Goal: Task Accomplishment & Management: Manage account settings

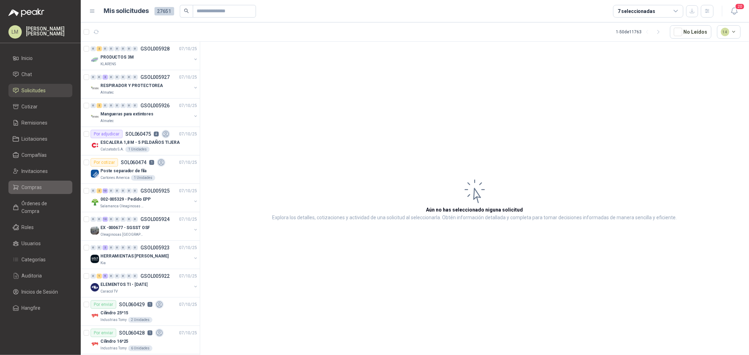
click at [37, 193] on link "Compras" at bounding box center [40, 187] width 64 height 13
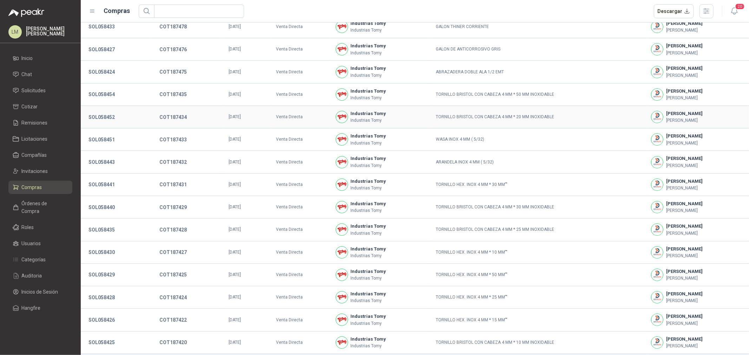
scroll to position [48, 0]
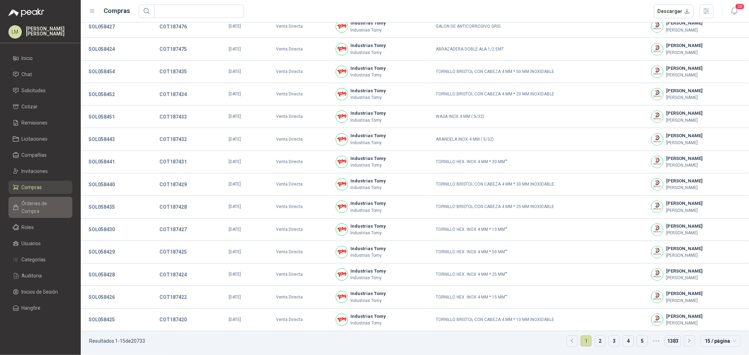
click at [22, 207] on span "Órdenes de Compra" at bounding box center [44, 207] width 44 height 15
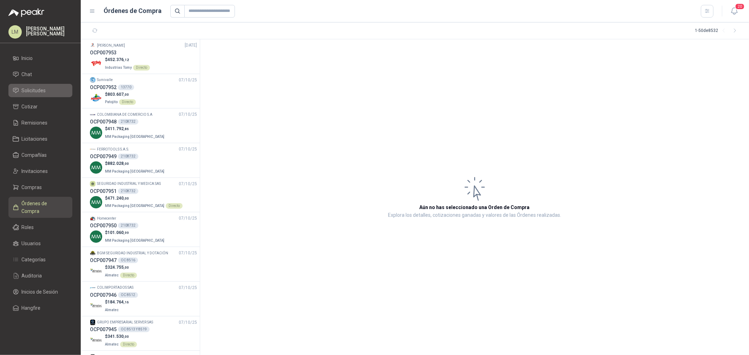
click at [35, 87] on span "Solicitudes" at bounding box center [34, 91] width 24 height 8
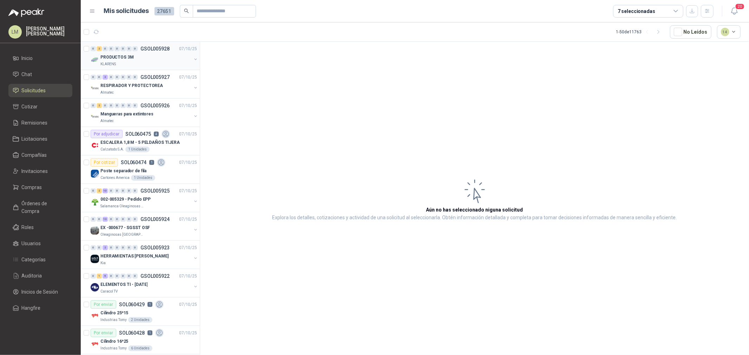
click at [193, 58] on button "button" at bounding box center [196, 60] width 6 height 6
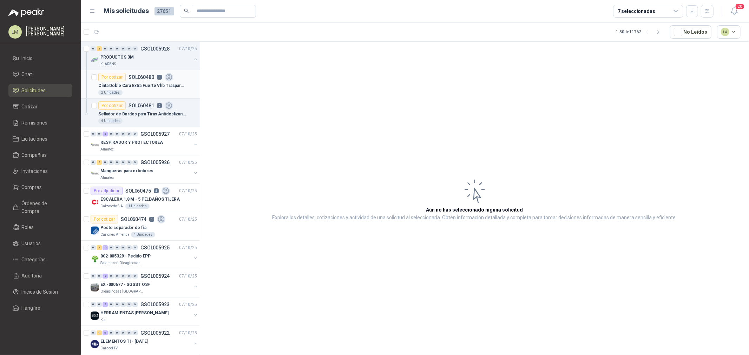
click at [153, 82] on p "Cinta Doble Cara Extra Fuerte Vhb Trasparente 3m 19mmx5m" at bounding box center [141, 85] width 87 height 7
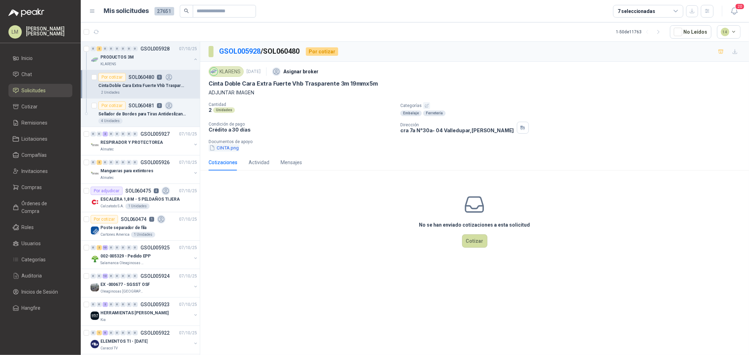
click at [229, 147] on button "CINTA.png" at bounding box center [224, 147] width 31 height 7
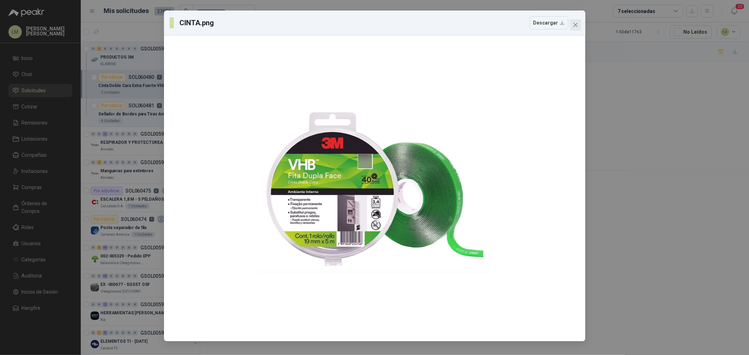
click at [576, 26] on icon "close" at bounding box center [575, 25] width 4 height 4
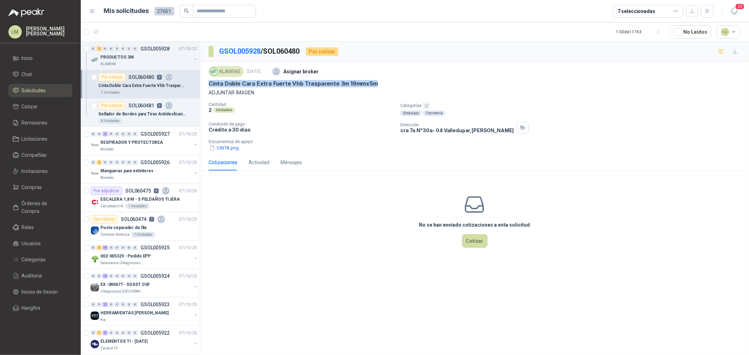
drag, startPoint x: 206, startPoint y: 85, endPoint x: 383, endPoint y: 83, distance: 176.6
click at [383, 83] on div "KLARENS [DATE] Asignar broker Cinta [PERSON_NAME] Extra [PERSON_NAME] Vhb Trasp…" at bounding box center [474, 108] width 549 height 93
copy p "Cinta Doble Cara Extra Fuerte Vhb Trasparente 3m 19mmx5m"
click at [136, 116] on p "Sellador de Bordes para Tiras Antideslizantes 3M™, 147 Ml" at bounding box center [141, 114] width 87 height 7
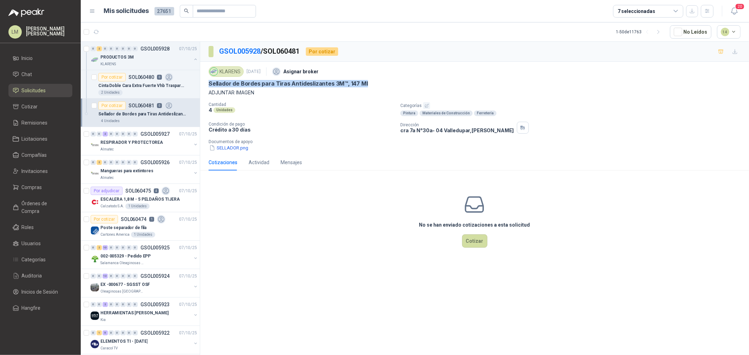
drag, startPoint x: 205, startPoint y: 83, endPoint x: 372, endPoint y: 86, distance: 167.1
click at [372, 86] on div "KLARENS 7 oct, 2025 Asignar broker Sellador de Bordes para Tiras Antideslizante…" at bounding box center [474, 108] width 549 height 93
copy p "Sellador de Bordes para Tiras Antideslizantes 3M™, 147 Ml"
click at [114, 33] on icon "button" at bounding box center [114, 31] width 7 height 7
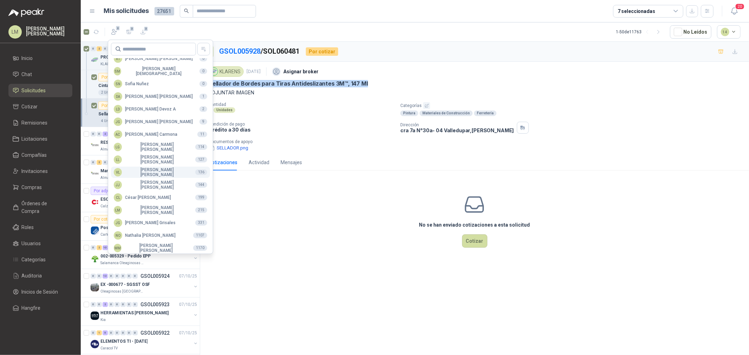
scroll to position [124, 0]
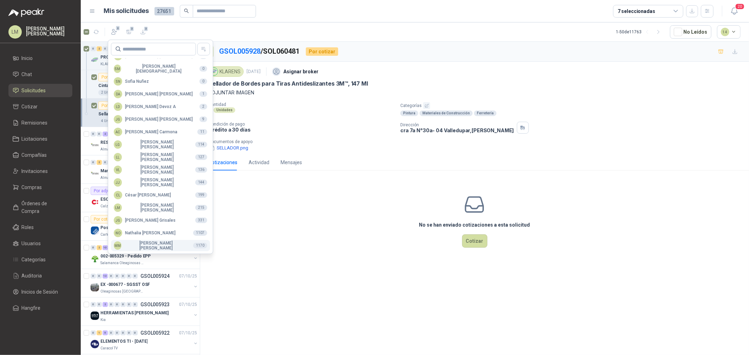
click at [143, 245] on div "MM Mauricio Martinez" at bounding box center [151, 246] width 74 height 10
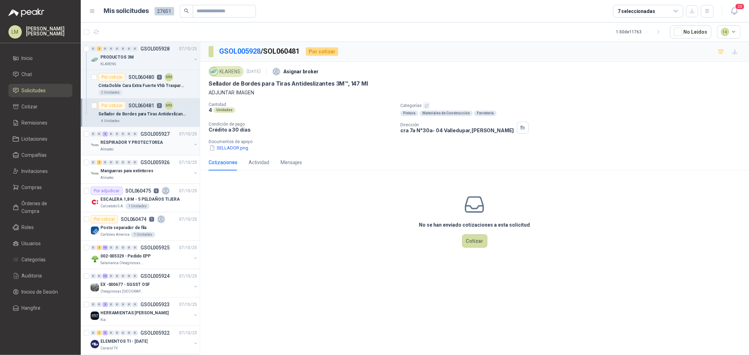
click at [193, 145] on button "button" at bounding box center [196, 145] width 6 height 6
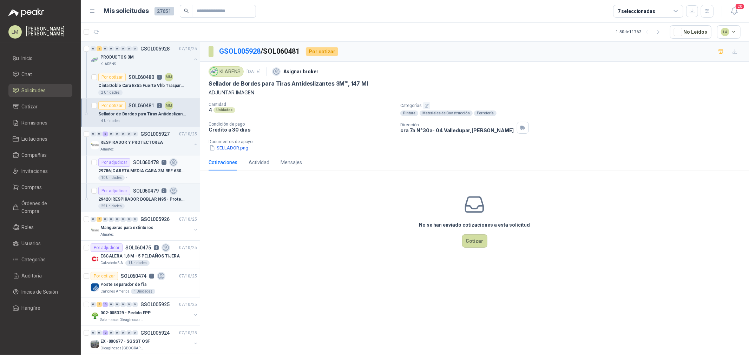
click at [156, 167] on div "29786 | CARETA MEDIA CARA 3M REF 6300 TALLA L" at bounding box center [147, 171] width 99 height 8
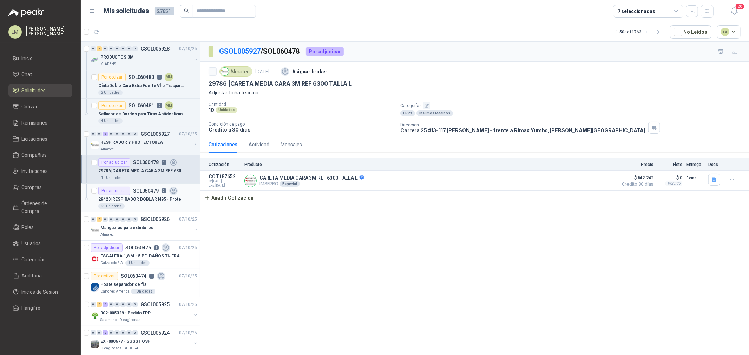
click at [147, 194] on div "Por adjudicar SOL060479 2" at bounding box center [137, 191] width 79 height 8
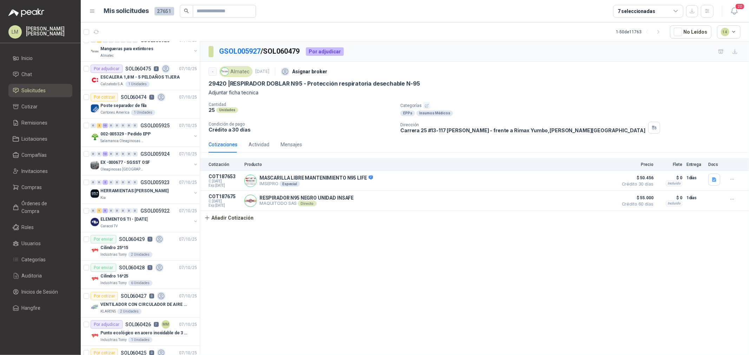
scroll to position [195, 0]
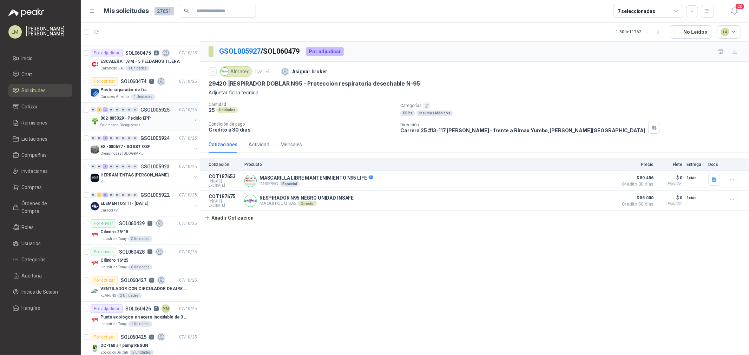
click at [129, 120] on p "002-005329 - Pedido EPP" at bounding box center [125, 118] width 50 height 7
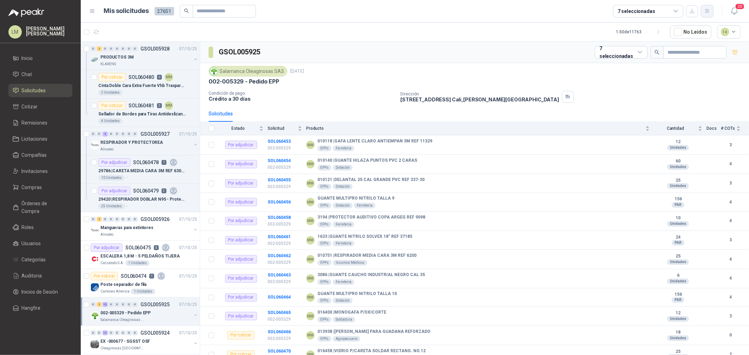
click at [599, 11] on icon "button" at bounding box center [707, 11] width 4 height 4
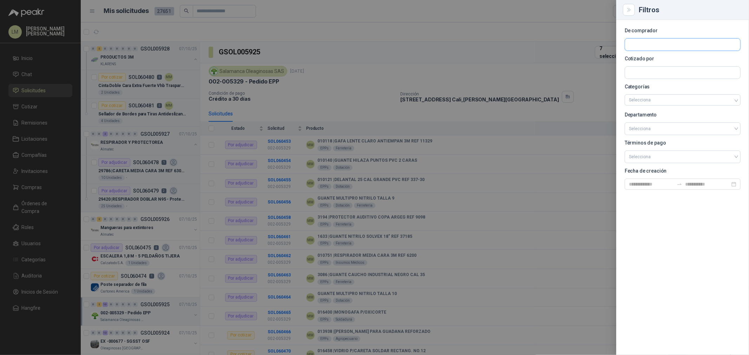
click at [599, 41] on input "text" at bounding box center [682, 45] width 115 height 12
click at [599, 76] on input "text" at bounding box center [682, 73] width 115 height 12
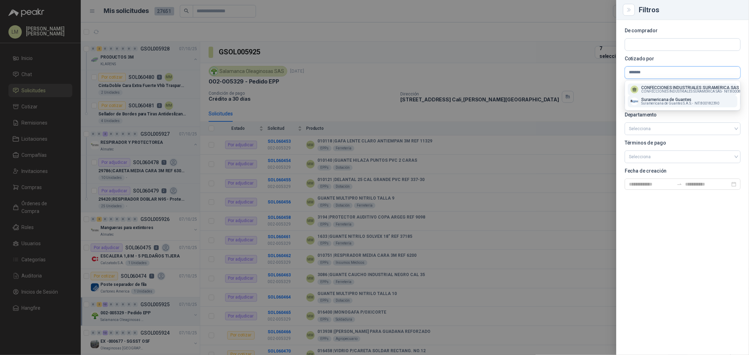
type input "*******"
click at [599, 101] on p "Suramericana de Guantes" at bounding box center [680, 100] width 78 height 4
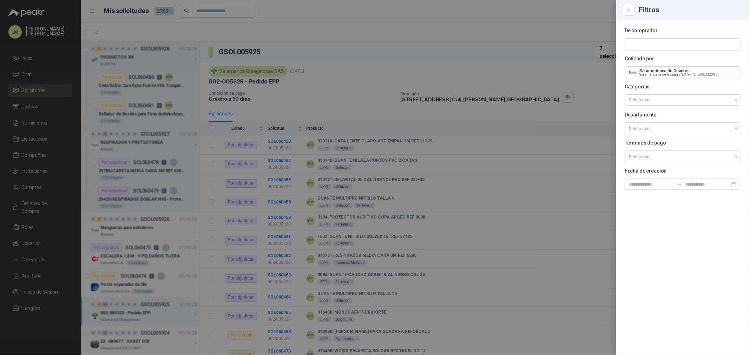
click at [416, 61] on div at bounding box center [374, 177] width 749 height 355
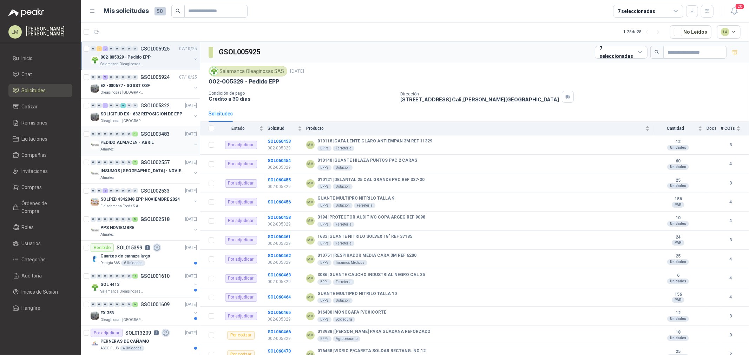
click at [193, 144] on button "button" at bounding box center [196, 145] width 6 height 6
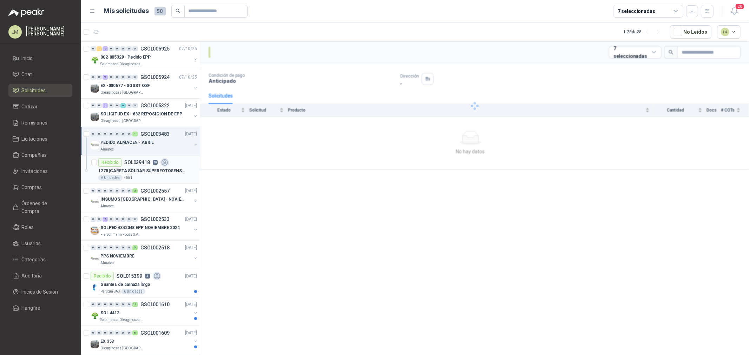
click at [141, 162] on p "SOL039418" at bounding box center [137, 162] width 26 height 5
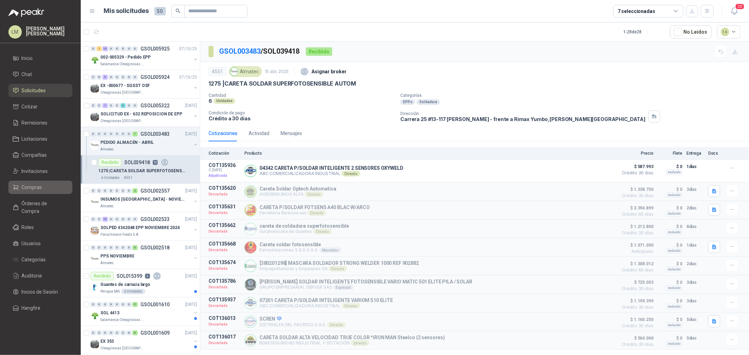
click at [29, 190] on span "Compras" at bounding box center [32, 188] width 20 height 8
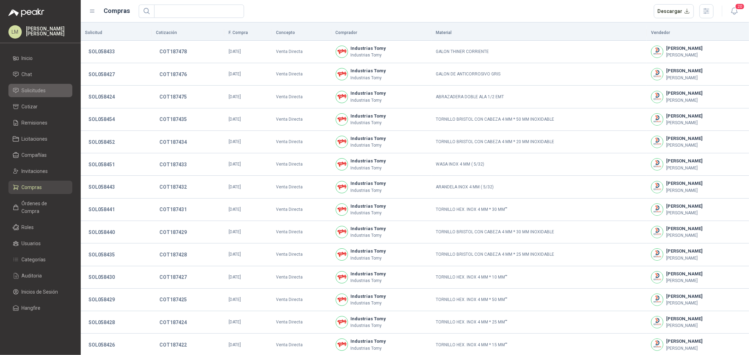
click at [32, 92] on span "Solicitudes" at bounding box center [34, 91] width 24 height 8
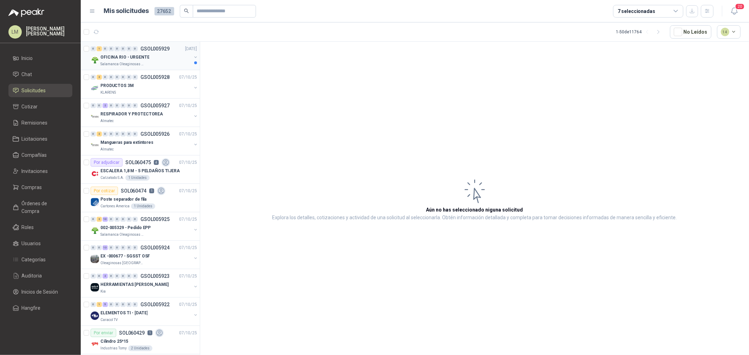
click at [193, 57] on button "button" at bounding box center [196, 57] width 6 height 6
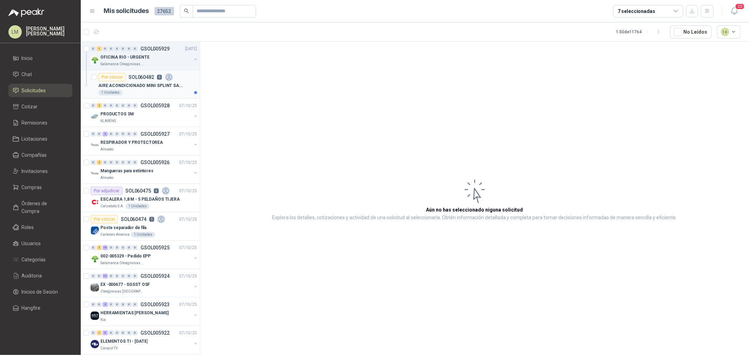
click at [155, 76] on div "Por cotizar SOL060482 0" at bounding box center [135, 77] width 75 height 8
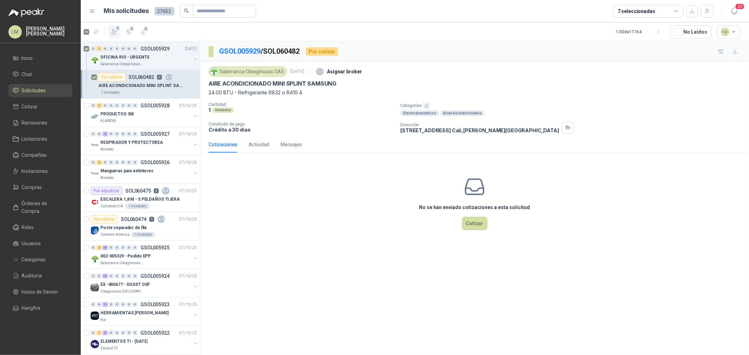
click at [112, 29] on icon "button" at bounding box center [114, 31] width 7 height 7
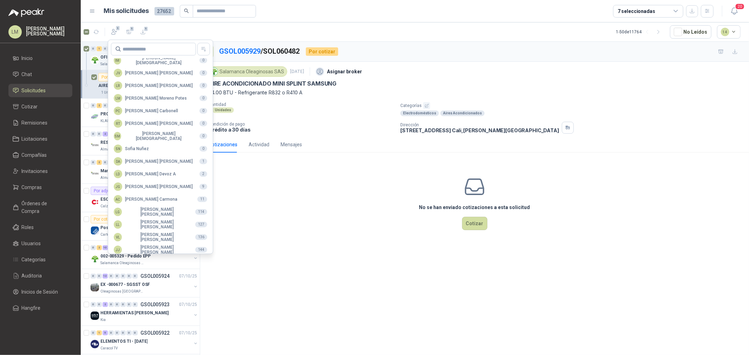
scroll to position [124, 0]
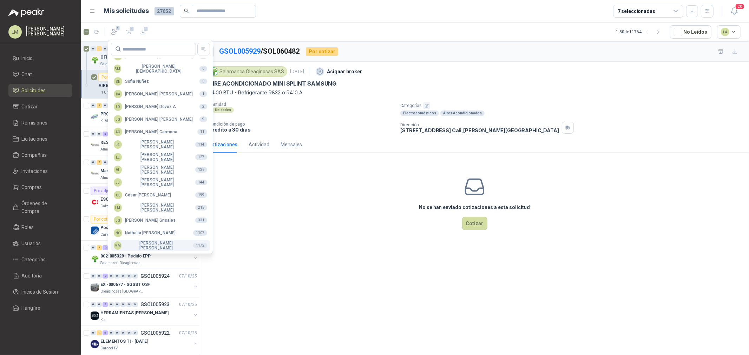
click at [145, 246] on div "MM Mauricio Martinez" at bounding box center [151, 246] width 74 height 10
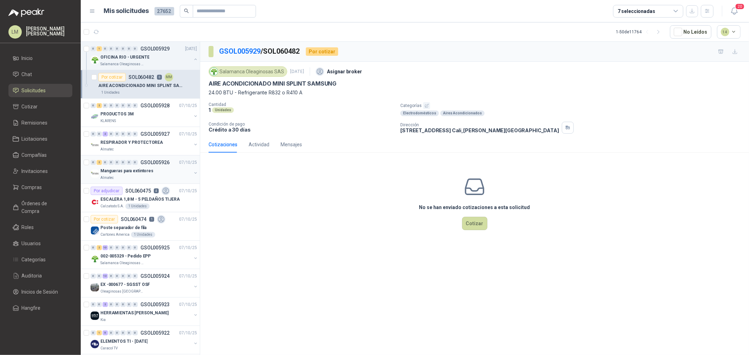
click at [193, 173] on button "button" at bounding box center [196, 173] width 6 height 6
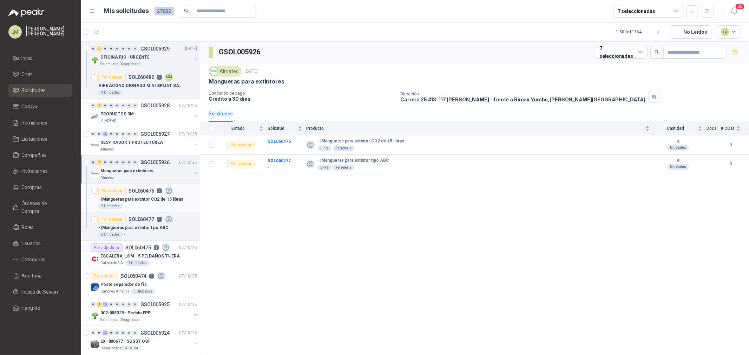
click at [161, 195] on div "- | Mangueras para extintor CO2 de 15 libras" at bounding box center [147, 199] width 99 height 8
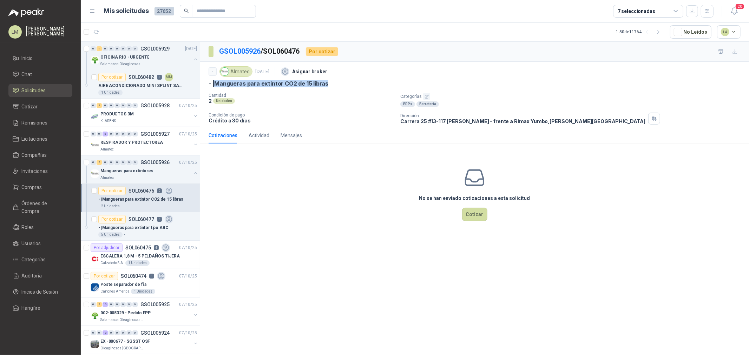
drag, startPoint x: 217, startPoint y: 82, endPoint x: 336, endPoint y: 87, distance: 119.1
click at [336, 87] on div "- | Mangueras para extintor CO2 de 15 libras" at bounding box center [475, 83] width 532 height 7
copy p "Mangueras para extintor CO2 de 15 libras"
click at [193, 173] on button "button" at bounding box center [196, 173] width 6 height 6
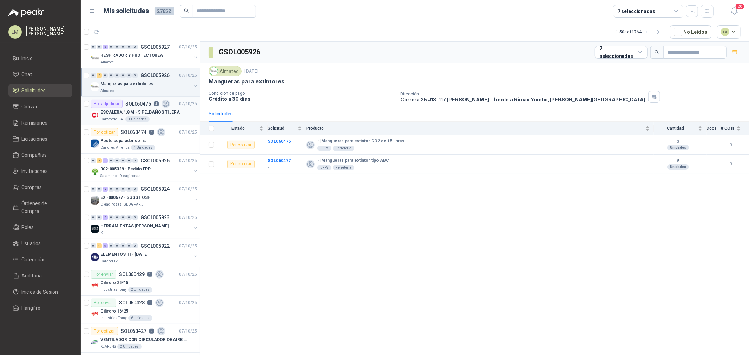
scroll to position [117, 0]
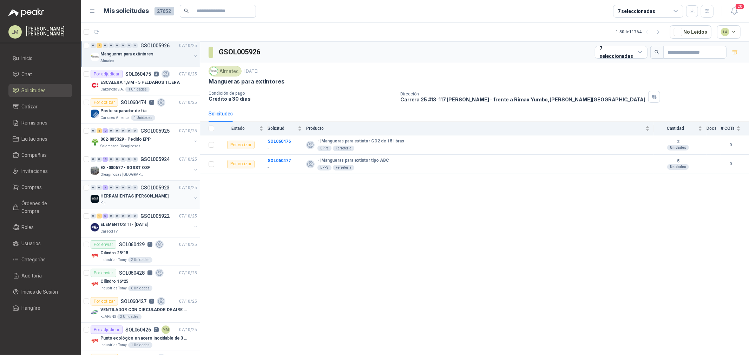
click at [133, 194] on p "HERRAMIENTAS [PERSON_NAME]" at bounding box center [134, 196] width 68 height 7
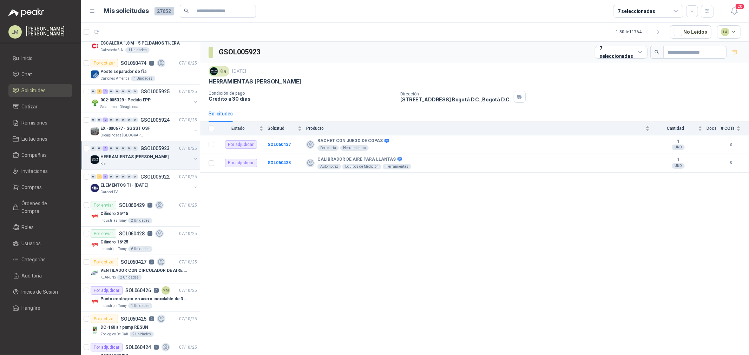
scroll to position [195, 0]
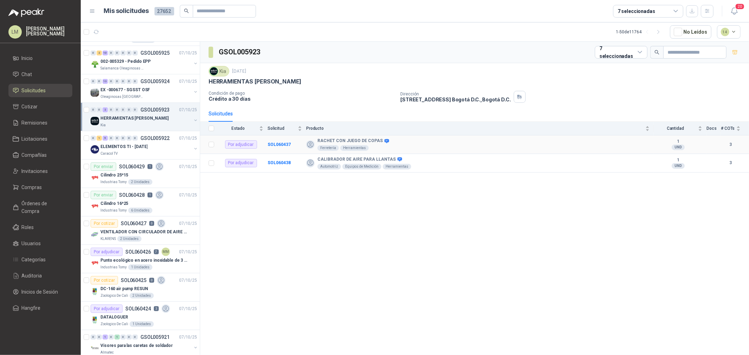
click at [278, 141] on td "SOL060437" at bounding box center [287, 145] width 39 height 19
click at [278, 145] on b "SOL060437" at bounding box center [279, 144] width 23 height 5
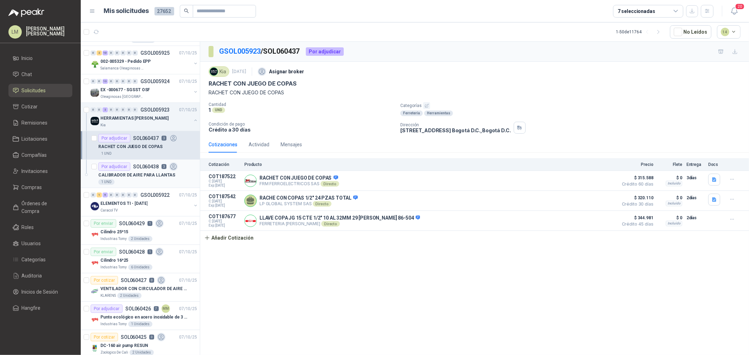
click at [124, 170] on div "Por adjudicar" at bounding box center [114, 167] width 32 height 8
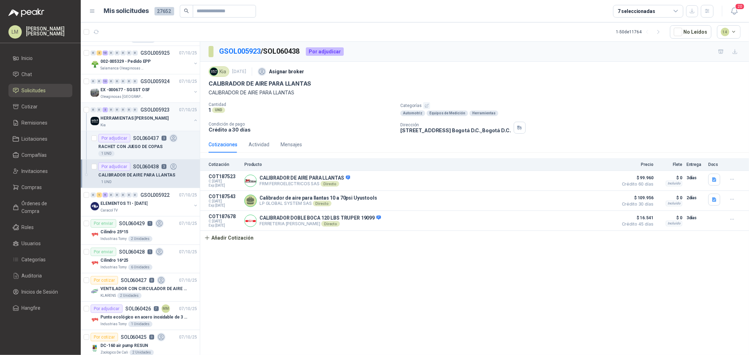
click at [193, 120] on button "button" at bounding box center [196, 121] width 6 height 6
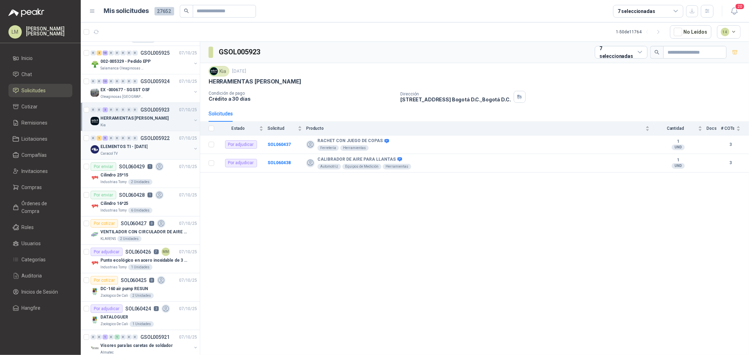
click at [138, 150] on div "ELEMENTOS TI - [DATE]" at bounding box center [145, 147] width 91 height 8
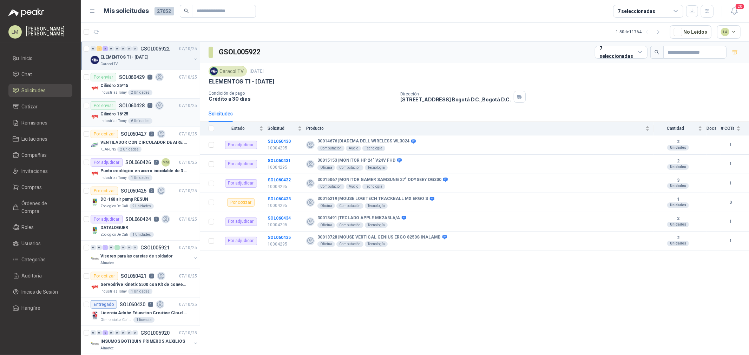
scroll to position [312, 0]
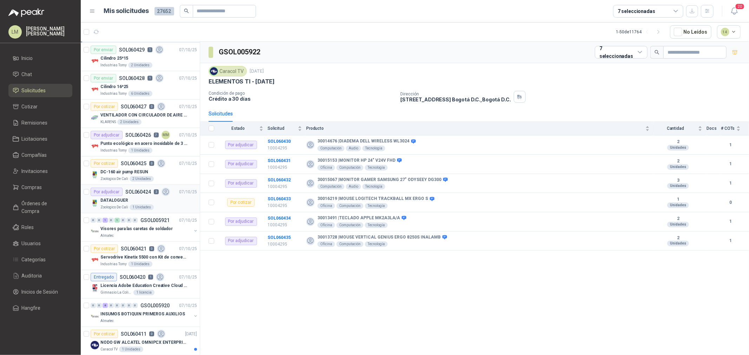
click at [141, 202] on div "DATALOGUER" at bounding box center [148, 200] width 97 height 8
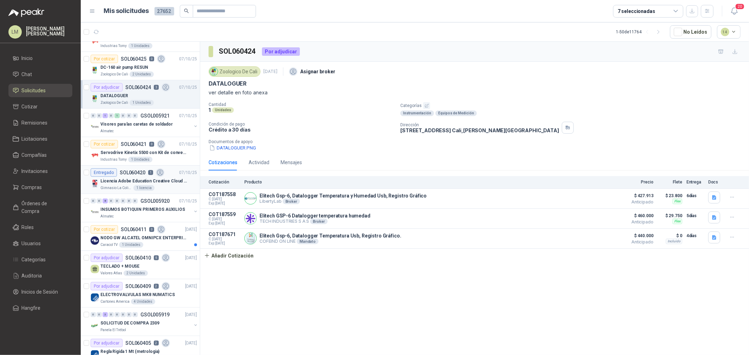
scroll to position [429, 0]
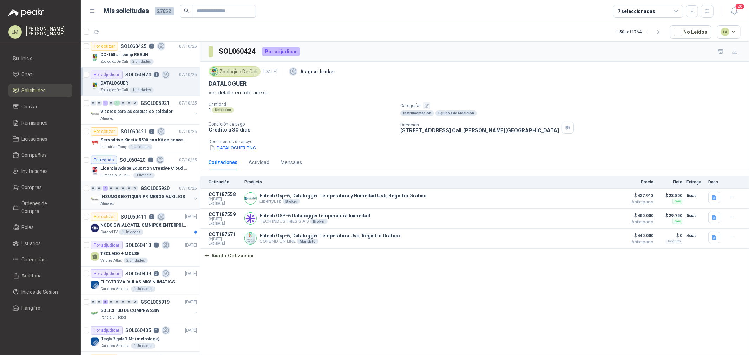
click at [146, 196] on p "INSUMOS BOTIQUIN PRIMEROS AUXILIOS" at bounding box center [142, 197] width 85 height 7
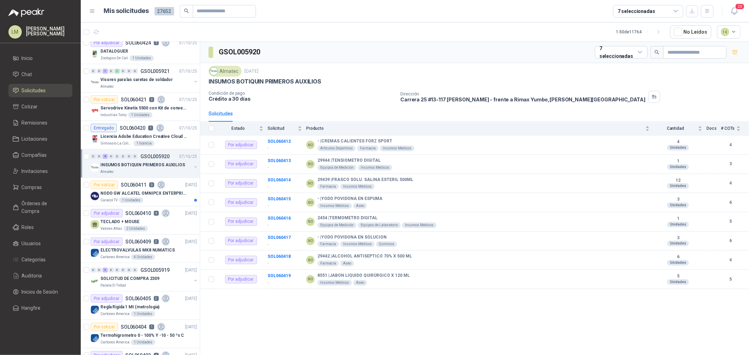
scroll to position [468, 0]
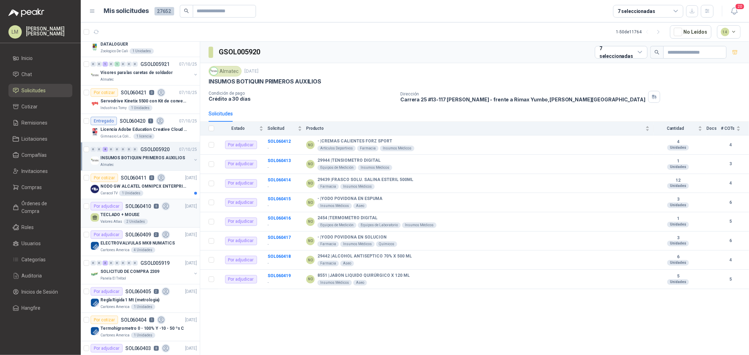
click at [144, 213] on div "TECLADO + MOUSE" at bounding box center [148, 215] width 97 height 8
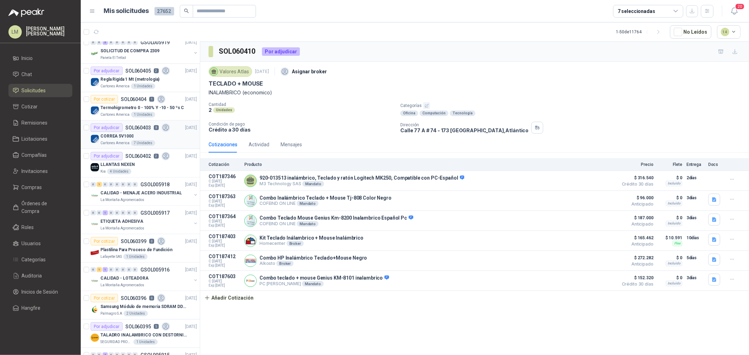
scroll to position [702, 0]
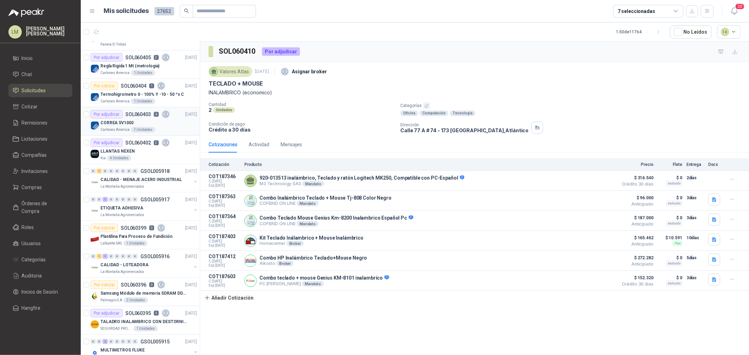
click at [127, 120] on p "CORREA 5V1000" at bounding box center [116, 123] width 33 height 7
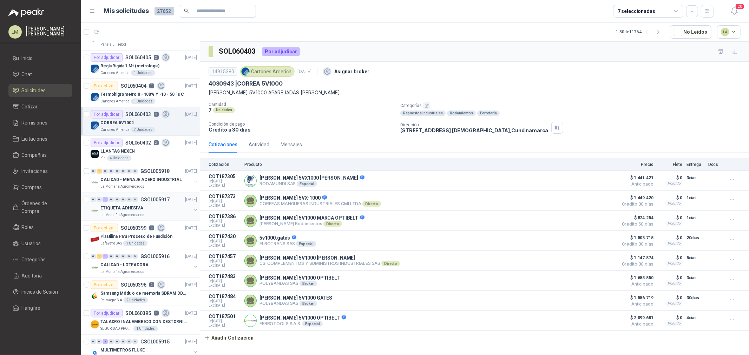
click at [193, 209] on button "button" at bounding box center [196, 210] width 6 height 6
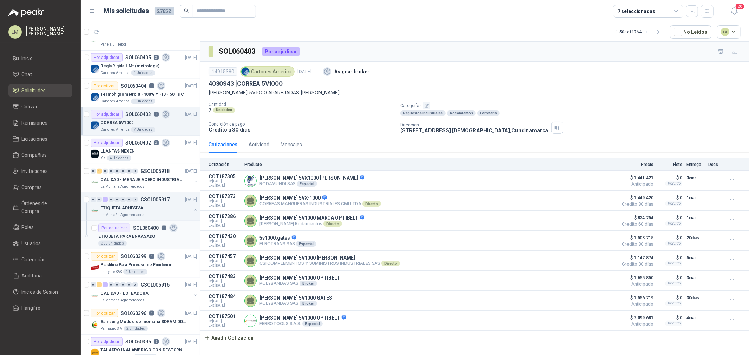
click at [166, 234] on div "ETIQUETA PARA ENVASADO" at bounding box center [147, 236] width 99 height 8
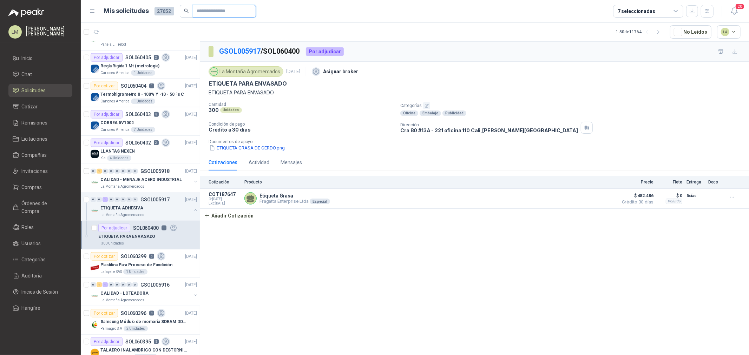
click at [220, 16] on input "text" at bounding box center [221, 11] width 49 height 12
click at [599, 17] on header "Mis solicitudes 27652 7 seleccionadas 20" at bounding box center [415, 11] width 668 height 22
click at [31, 191] on span "Compras" at bounding box center [32, 188] width 20 height 8
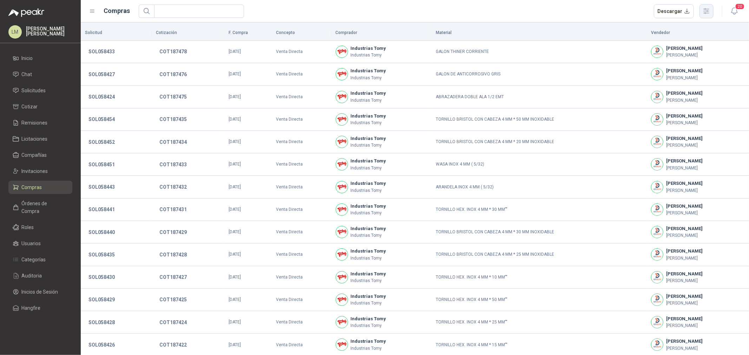
click at [599, 15] on icon "button" at bounding box center [706, 11] width 8 height 8
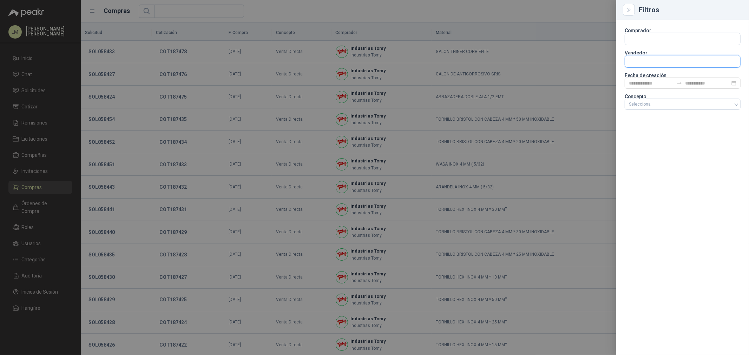
click at [599, 65] on input "text" at bounding box center [682, 61] width 115 height 12
click at [599, 42] on input "text" at bounding box center [682, 39] width 115 height 12
type input "*******"
click at [599, 61] on button "Santa Anita Napoles NIT : 900211167" at bounding box center [683, 56] width 110 height 12
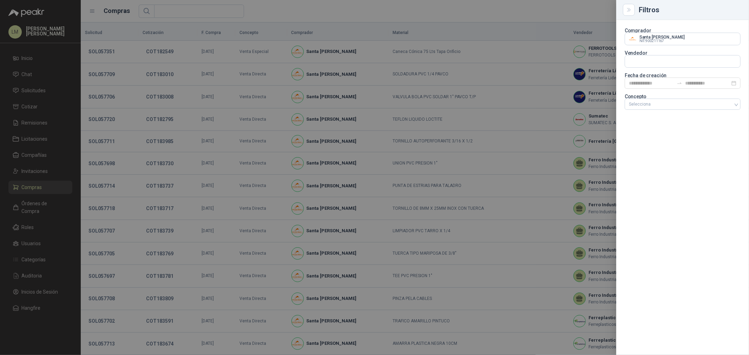
click at [326, 18] on div at bounding box center [374, 177] width 749 height 355
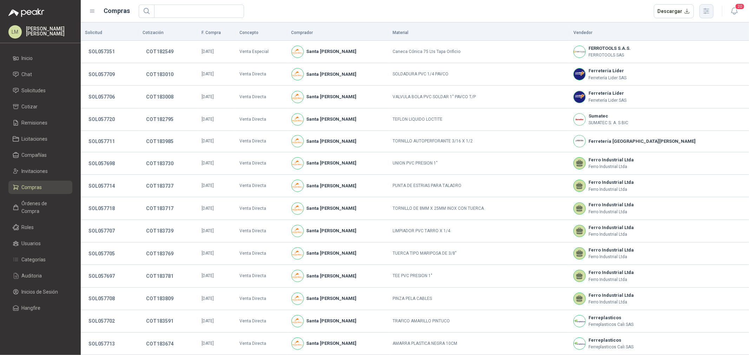
click at [599, 11] on icon "button" at bounding box center [706, 11] width 8 height 8
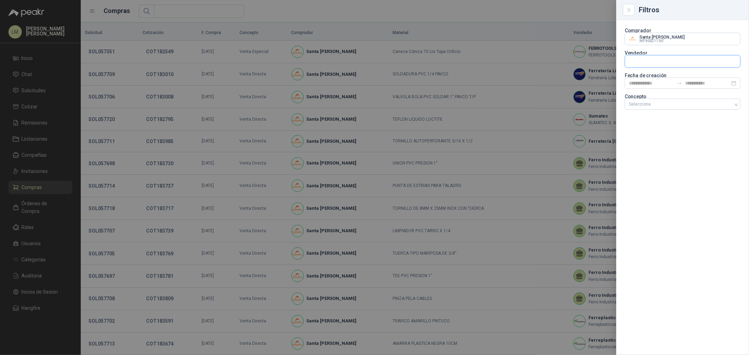
click at [599, 62] on input "text" at bounding box center [682, 61] width 115 height 12
type input "*****"
click at [599, 77] on p "Homecenter" at bounding box center [653, 76] width 25 height 4
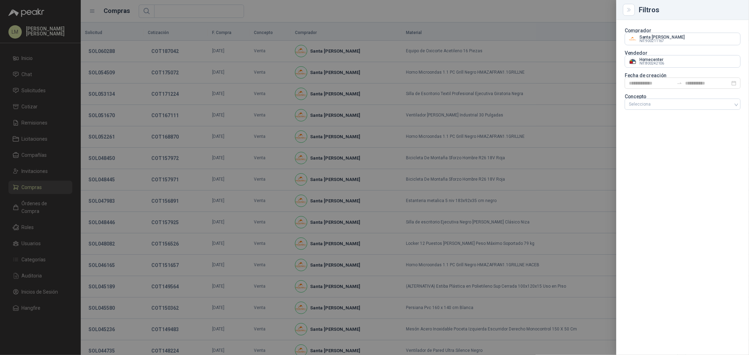
click at [491, 7] on div at bounding box center [374, 177] width 749 height 355
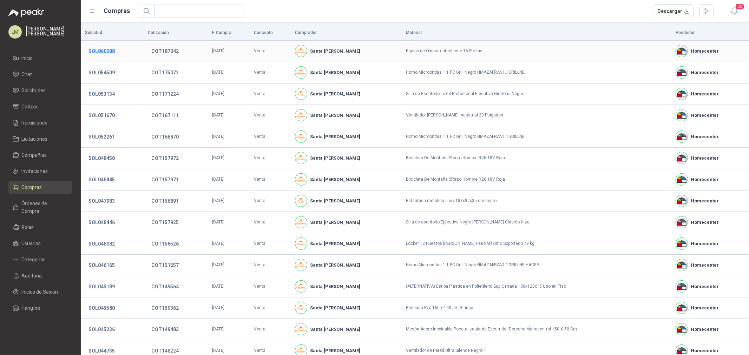
click at [112, 51] on button "SOL060288" at bounding box center [101, 51] width 33 height 13
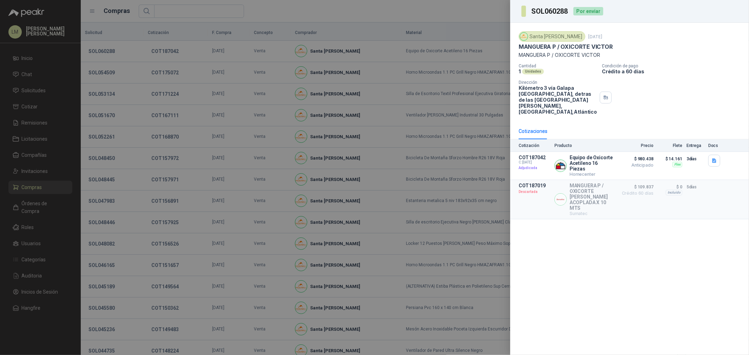
click at [156, 70] on div at bounding box center [374, 177] width 749 height 355
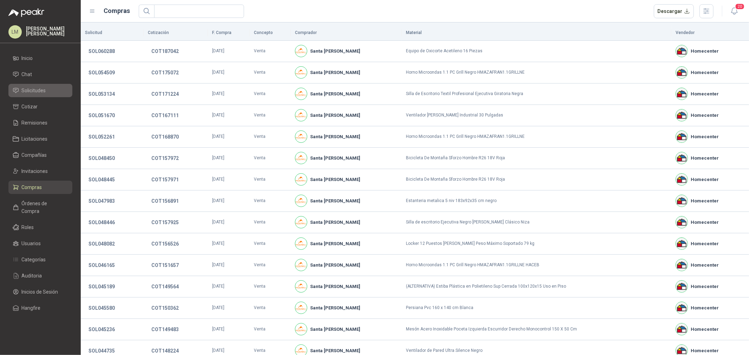
click at [40, 92] on span "Solicitudes" at bounding box center [34, 91] width 24 height 8
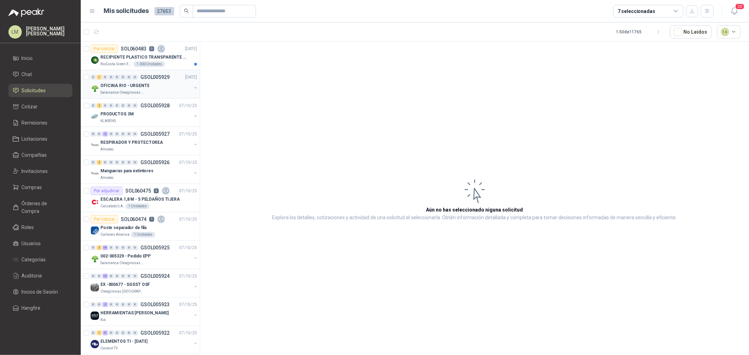
click at [193, 87] on button "button" at bounding box center [196, 88] width 6 height 6
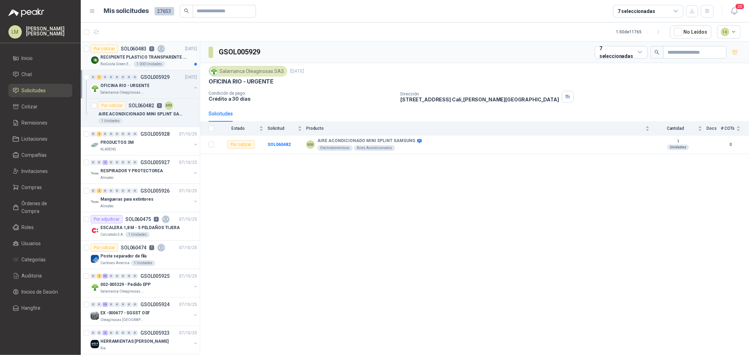
click at [143, 66] on div "1.000 Unidades" at bounding box center [149, 64] width 32 height 6
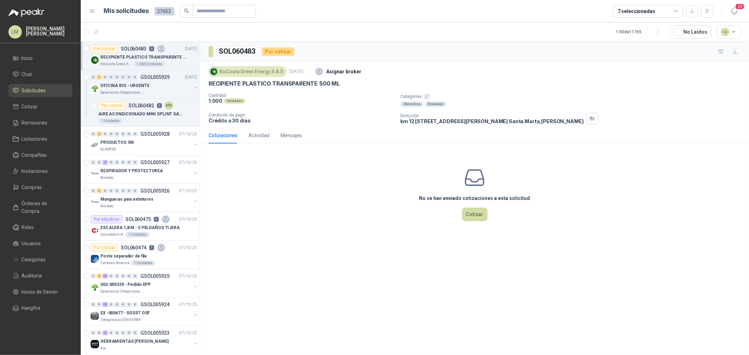
click at [132, 51] on p "SOL060483" at bounding box center [134, 48] width 26 height 5
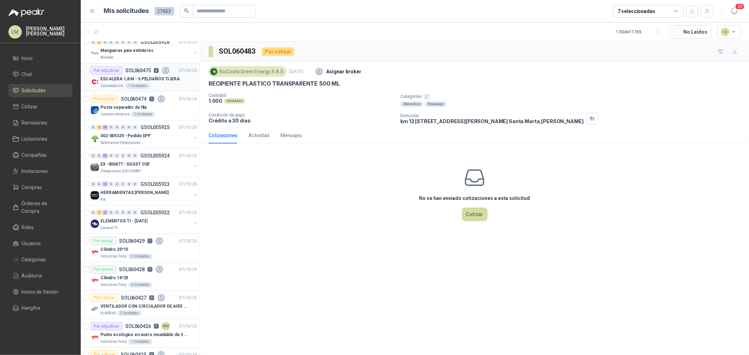
scroll to position [156, 0]
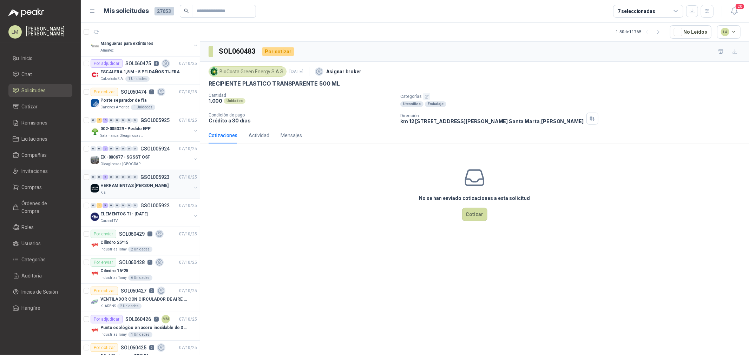
click at [135, 185] on p "HERRAMIENTAS [PERSON_NAME]" at bounding box center [134, 186] width 68 height 7
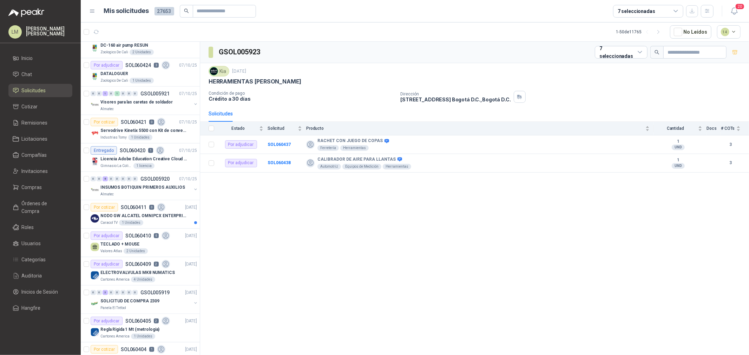
scroll to position [468, 0]
click at [193, 102] on button "button" at bounding box center [196, 103] width 6 height 6
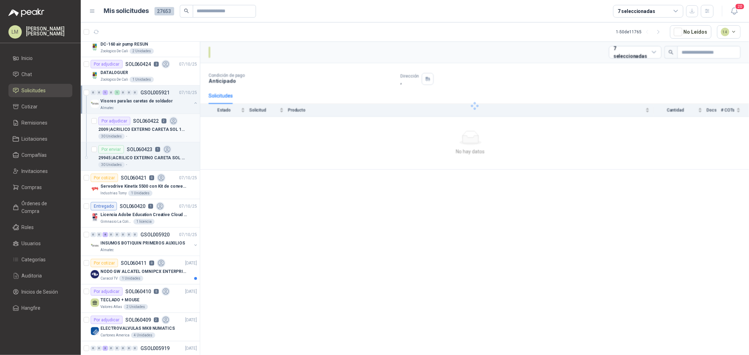
click at [140, 131] on p "2009 | ACRILICO EXTERNO CARETA SOL 11.5X9.5CM" at bounding box center [141, 129] width 87 height 7
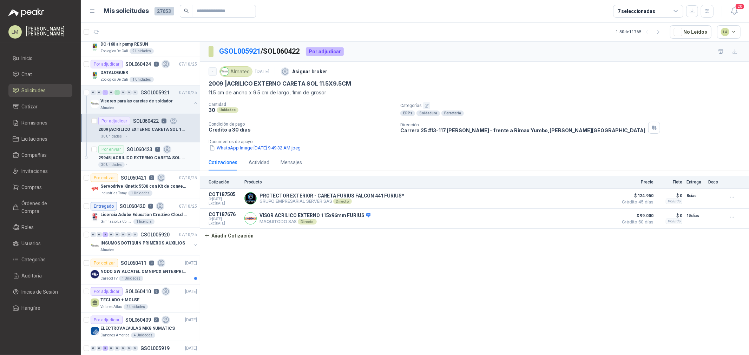
click at [141, 156] on p "29945 | ACRILICO EXTERNO CARETA SOL 11.5X10.5CM – careta Furius" at bounding box center [141, 158] width 87 height 7
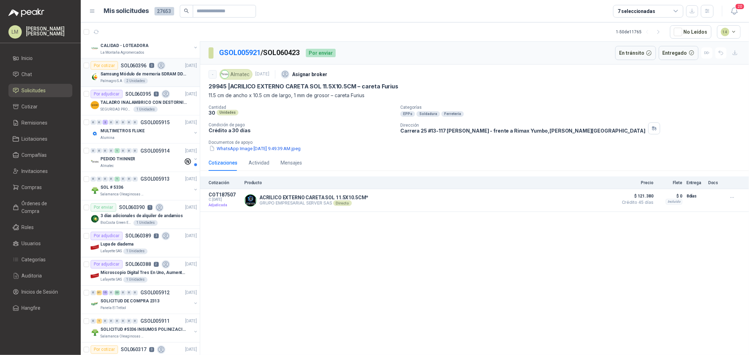
scroll to position [1014, 0]
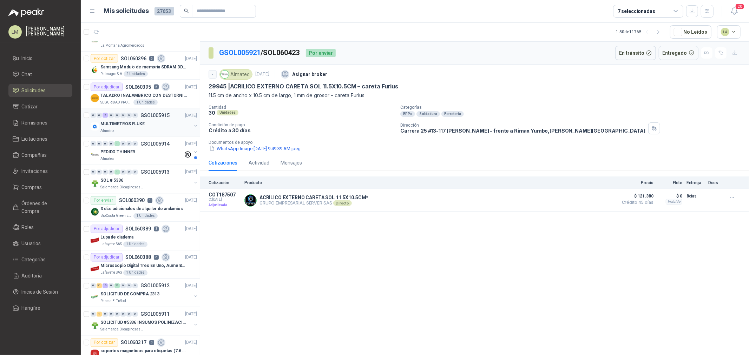
click at [135, 130] on div "Alumina" at bounding box center [145, 131] width 91 height 6
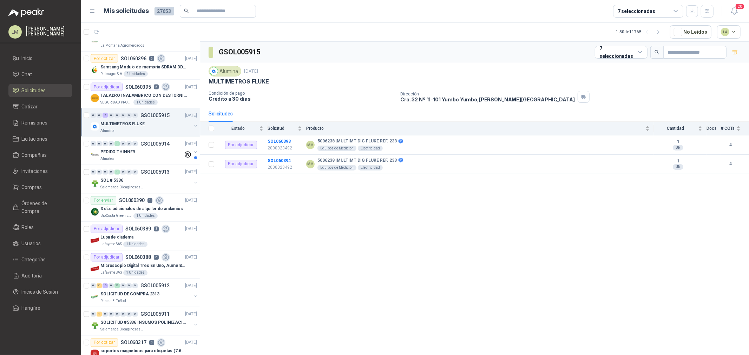
click at [193, 125] on button "button" at bounding box center [196, 126] width 6 height 6
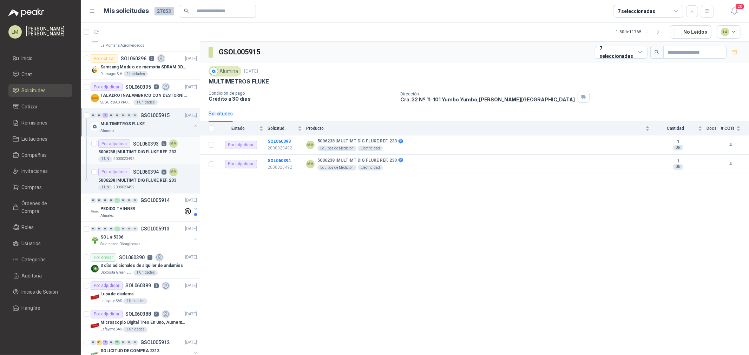
click at [142, 148] on div "5006238 | MULTIMT DIG FLUKE REF. 233" at bounding box center [147, 152] width 99 height 8
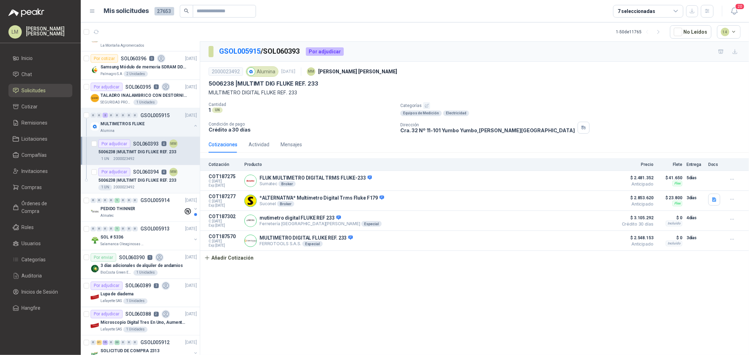
click at [139, 183] on p "5006238 | MULTIMT DIG FLUKE REF. 233" at bounding box center [137, 181] width 78 height 7
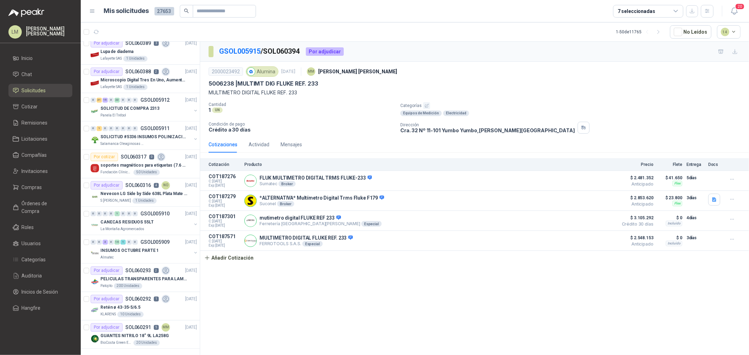
scroll to position [1259, 0]
click at [143, 271] on div "PELICULAS TRANSPARENTES PARA LAMINADO EN CALIENTE" at bounding box center [148, 278] width 97 height 8
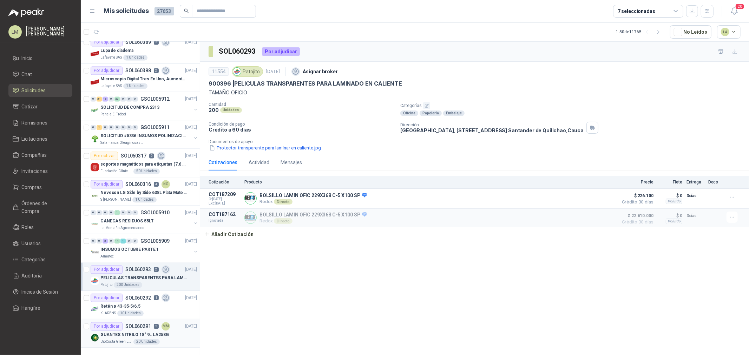
click at [148, 271] on p "GUANTES NITRILO 18" 9L LA258G" at bounding box center [134, 335] width 68 height 7
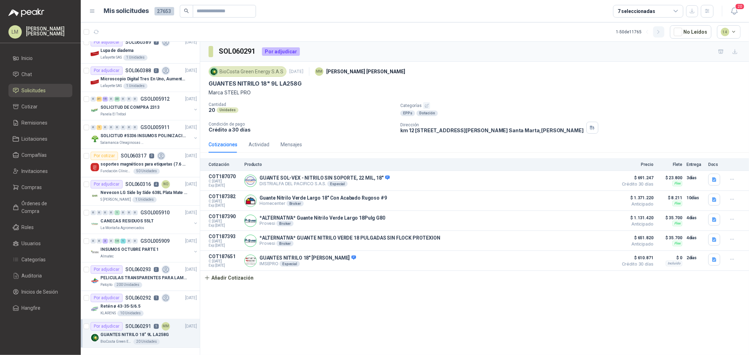
click at [599, 33] on icon "button" at bounding box center [658, 32] width 6 height 6
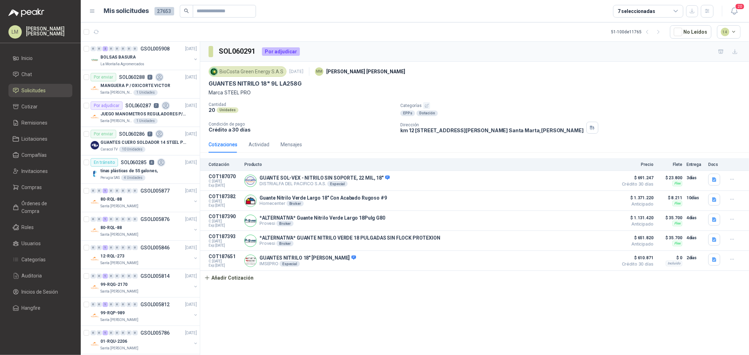
click at [599, 8] on div "7 seleccionadas" at bounding box center [637, 11] width 38 height 8
click at [416, 41] on article "51 - 100 de 11765 No Leídos 14" at bounding box center [415, 31] width 668 height 19
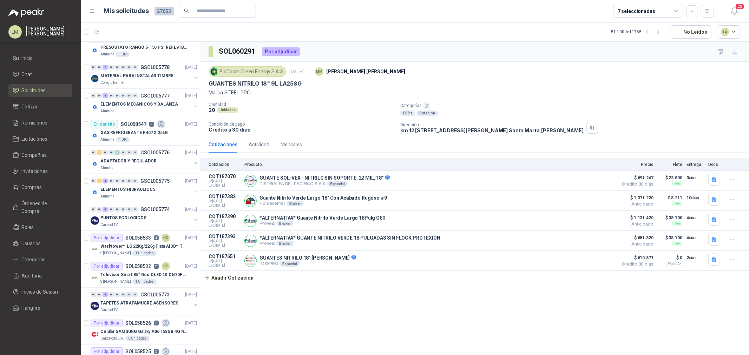
scroll to position [390, 0]
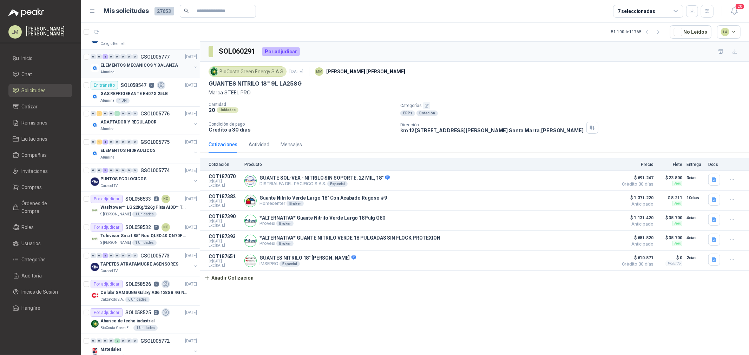
click at [139, 60] on div "0 0 4 0 0 0 0 0 GSOL005777 03/10/25" at bounding box center [145, 57] width 108 height 8
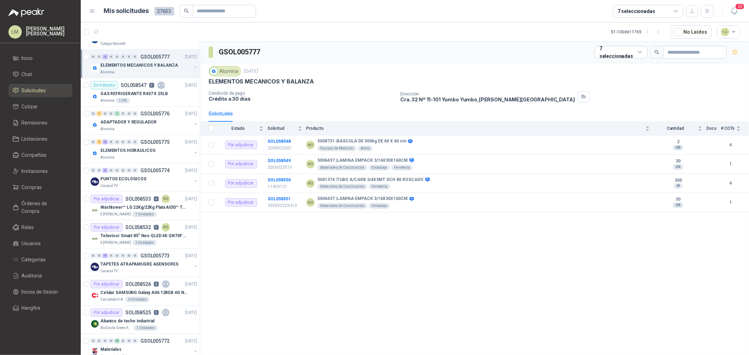
click at [193, 65] on button "button" at bounding box center [196, 68] width 6 height 6
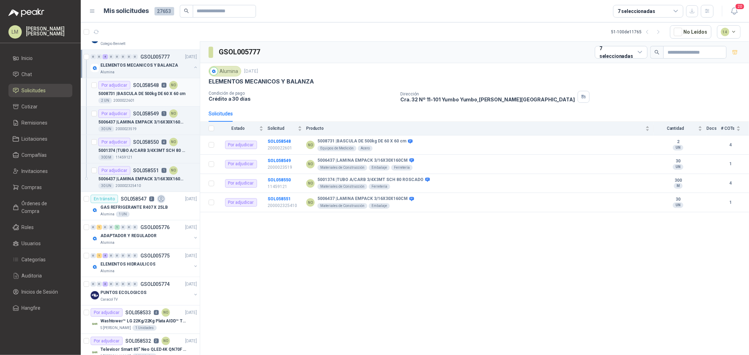
click at [138, 86] on p "SOL058548" at bounding box center [146, 85] width 26 height 5
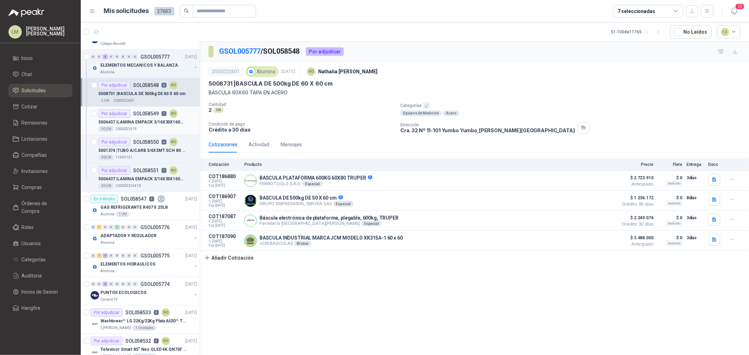
click at [145, 118] on div "5006437 | LAMINA EMPACK 3/16X30X160CM" at bounding box center [147, 122] width 99 height 8
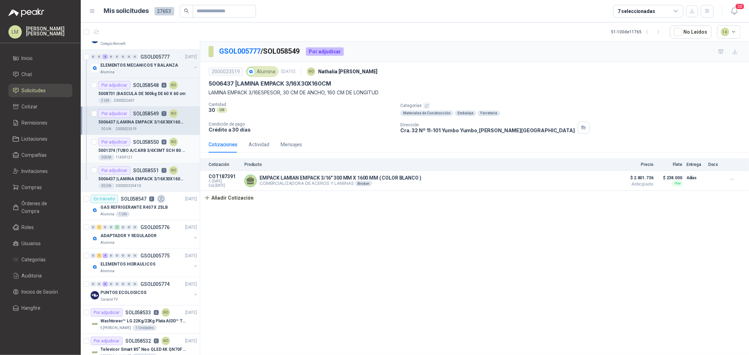
click at [139, 149] on p "5001374 | TUBO A/CARB 3/4X3MT SCH 80 ROSCADO" at bounding box center [141, 150] width 87 height 7
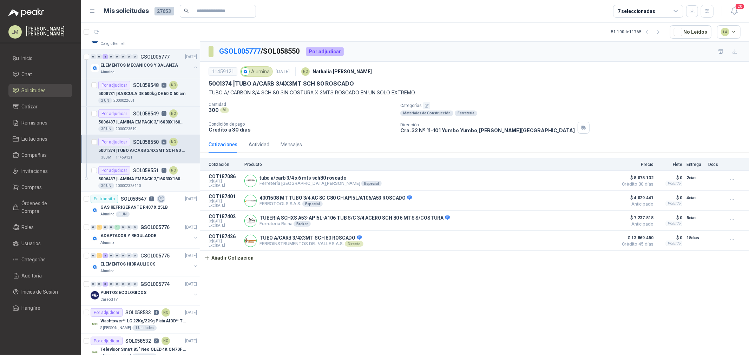
click at [145, 174] on div "Por adjudicar SOL058551 1 NO" at bounding box center [137, 170] width 79 height 8
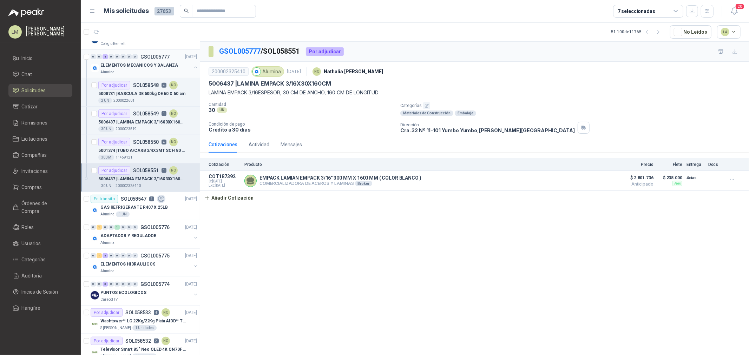
click at [193, 67] on button "button" at bounding box center [196, 68] width 6 height 6
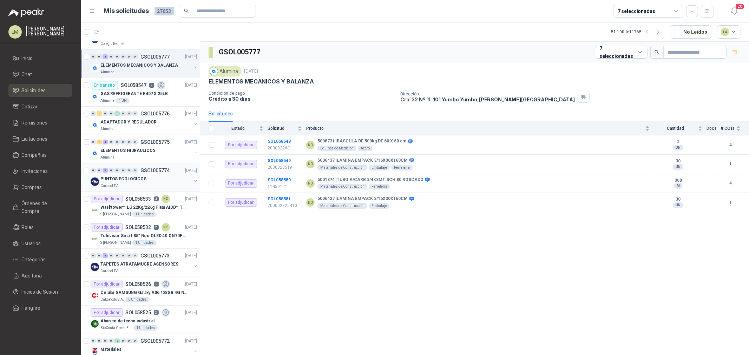
click at [193, 180] on button "button" at bounding box center [196, 181] width 6 height 6
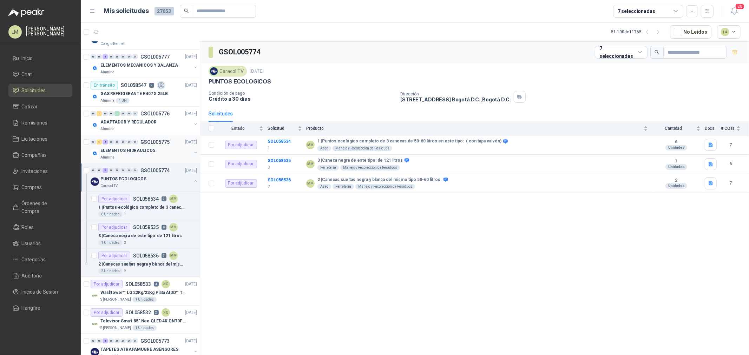
click at [193, 152] on button "button" at bounding box center [196, 153] width 6 height 6
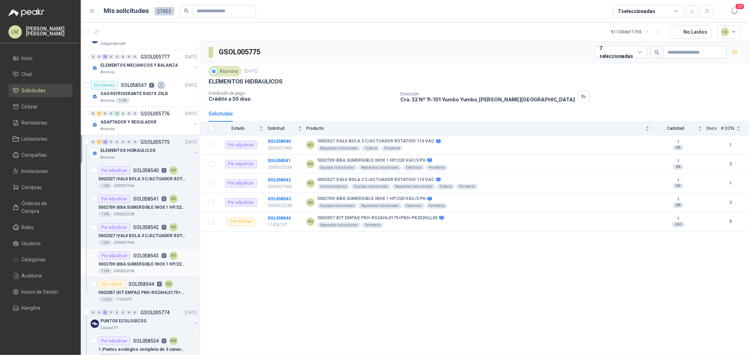
click at [121, 268] on div "5002709 | BBA SUMERGIBLE INOX 1 HP/220 VAC/3 PH" at bounding box center [147, 264] width 99 height 8
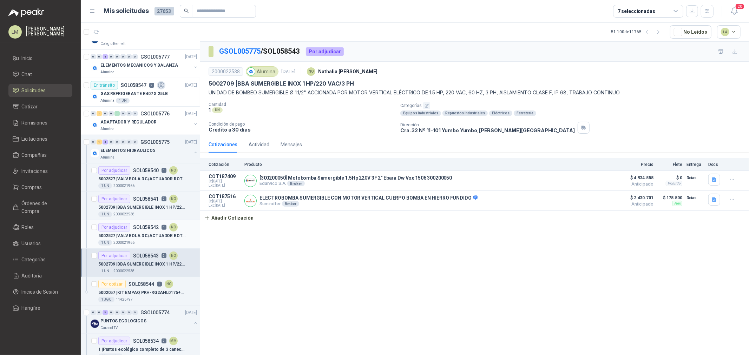
click at [144, 235] on p "5002527 | VALV BOLA 3 C/ACTUADOR ROTATIVO 110 VAC" at bounding box center [141, 236] width 87 height 7
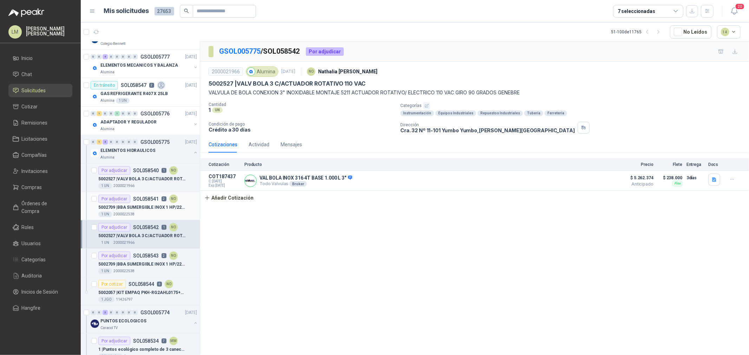
click at [129, 205] on p "5002709 | BBA SUMERGIBLE INOX 1 HP/220 VAC/3 PH" at bounding box center [141, 207] width 87 height 7
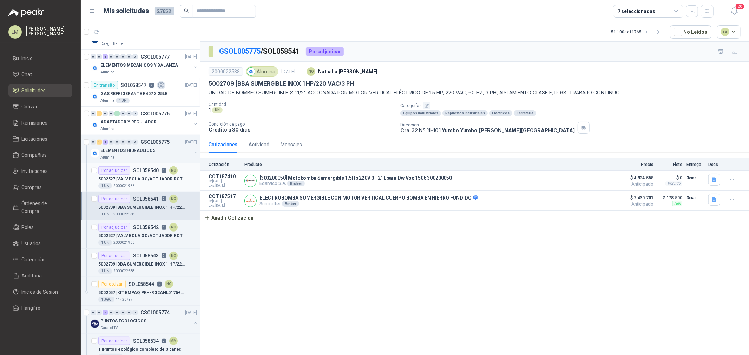
click at [136, 172] on p "SOL058540" at bounding box center [146, 170] width 26 height 5
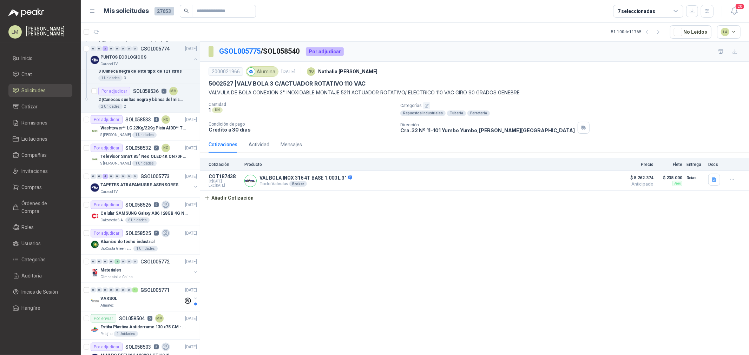
scroll to position [702, 0]
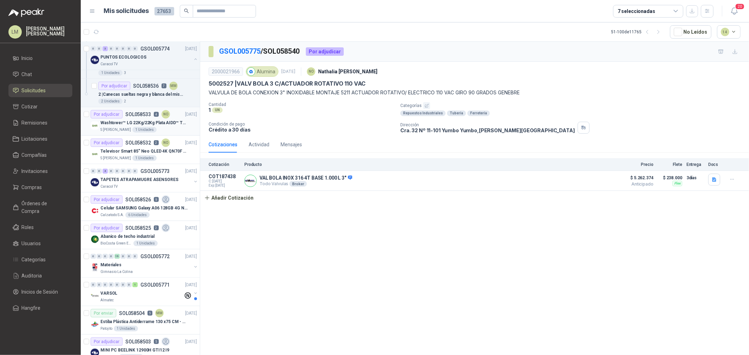
click at [141, 118] on div "Por adjudicar SOL058533 4 NO" at bounding box center [130, 114] width 79 height 8
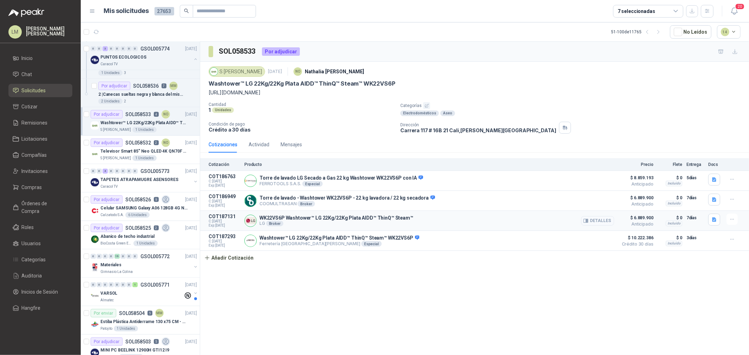
click at [598, 219] on button "Detalles" at bounding box center [597, 220] width 33 height 9
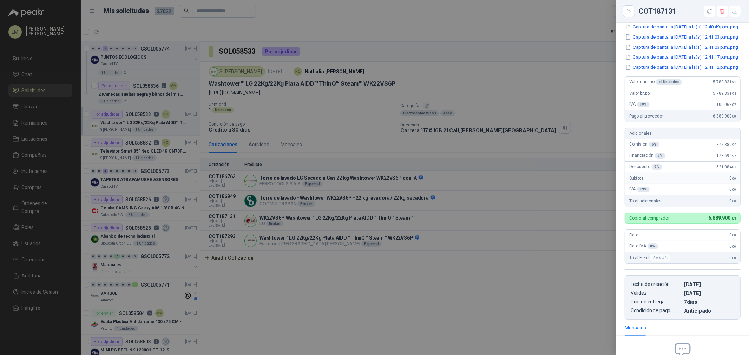
scroll to position [74, 0]
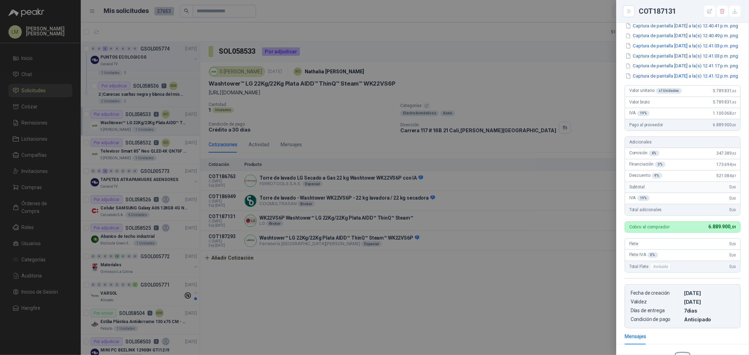
click at [562, 142] on div at bounding box center [374, 177] width 749 height 355
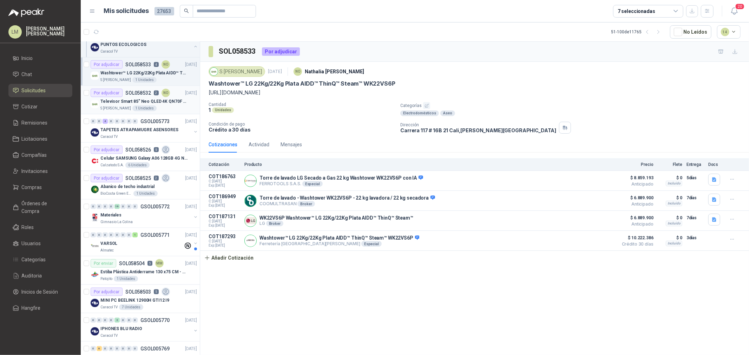
scroll to position [780, 0]
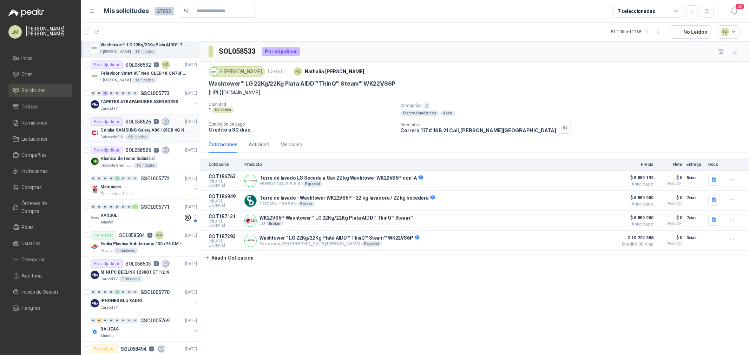
click at [132, 134] on div "Celular SAMSUNG Galaxy A06 128GB 4G Negro" at bounding box center [148, 130] width 97 height 8
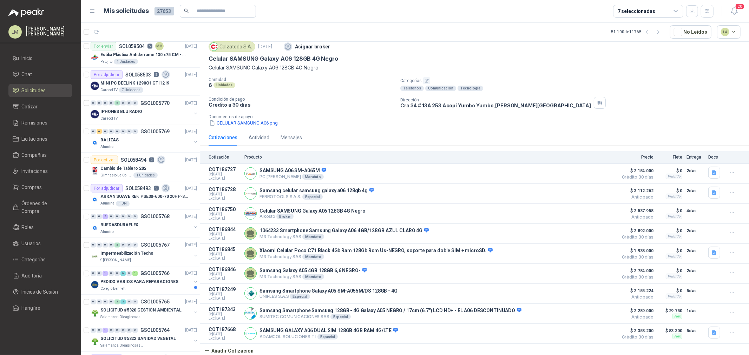
scroll to position [975, 0]
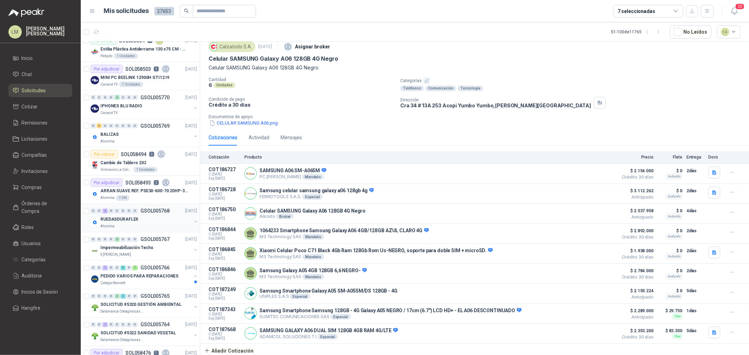
click at [135, 214] on div "0" at bounding box center [134, 211] width 5 height 5
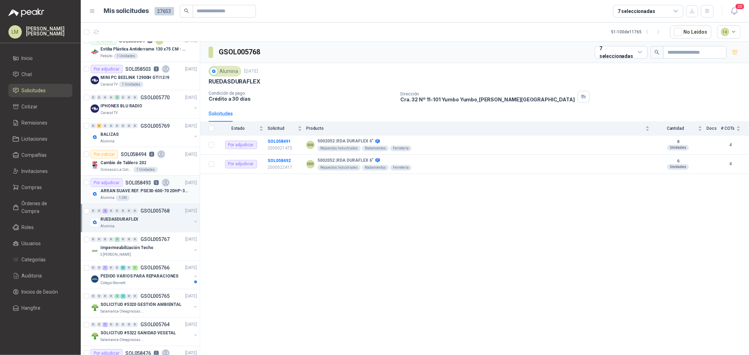
click at [149, 188] on p "ARRAN SUAVE REF. PSE30-600-70 20HP-30A" at bounding box center [143, 191] width 87 height 7
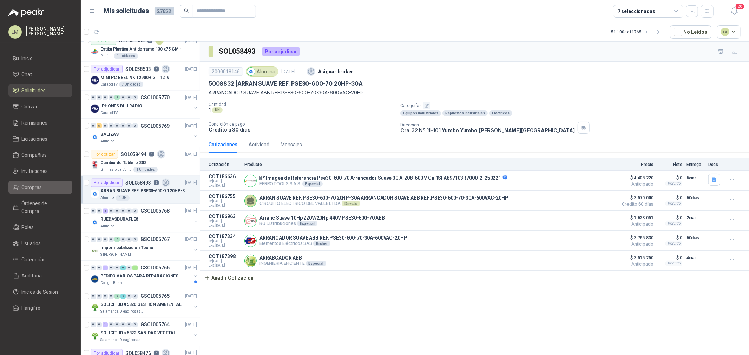
click at [29, 184] on span "Compras" at bounding box center [32, 188] width 20 height 8
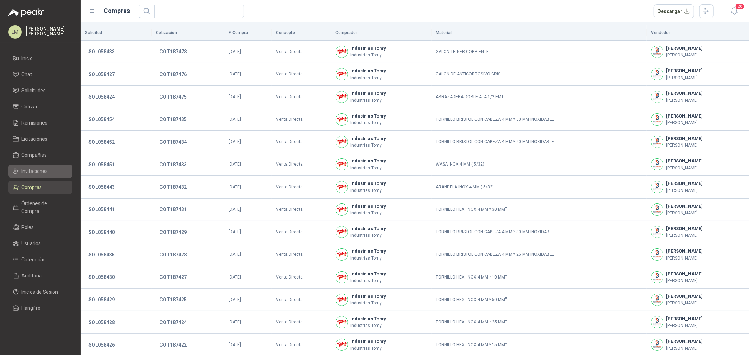
click at [39, 170] on span "Invitaciones" at bounding box center [35, 171] width 26 height 8
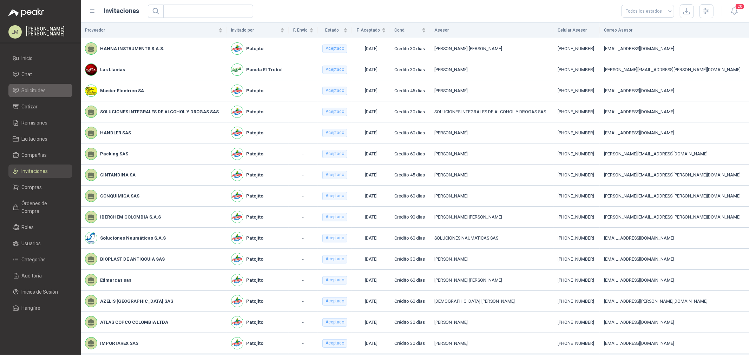
click at [33, 90] on span "Solicitudes" at bounding box center [34, 91] width 24 height 8
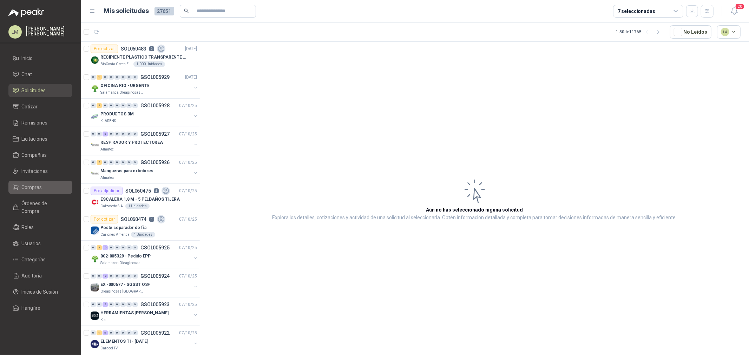
click at [40, 188] on span "Compras" at bounding box center [32, 188] width 20 height 8
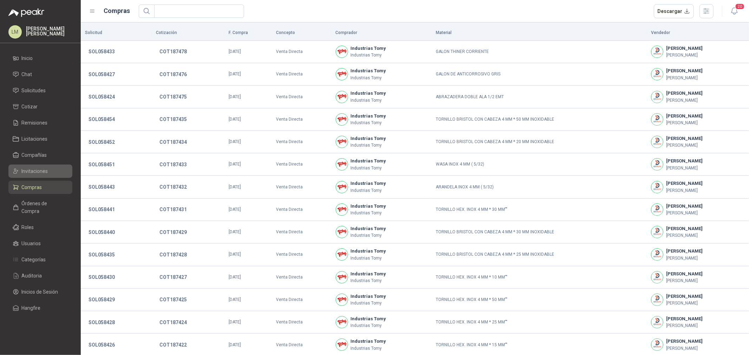
click at [37, 170] on span "Invitaciones" at bounding box center [35, 171] width 26 height 8
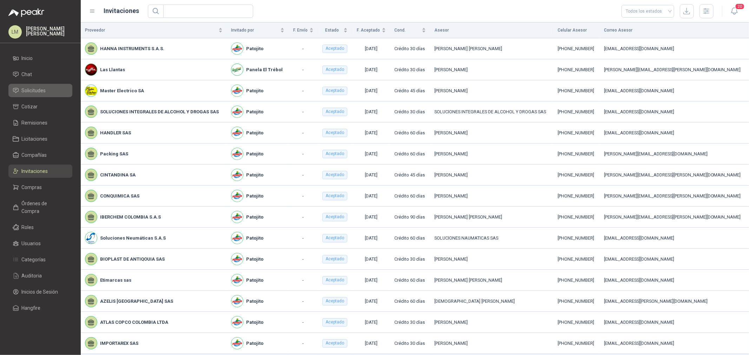
click at [35, 87] on span "Solicitudes" at bounding box center [34, 91] width 24 height 8
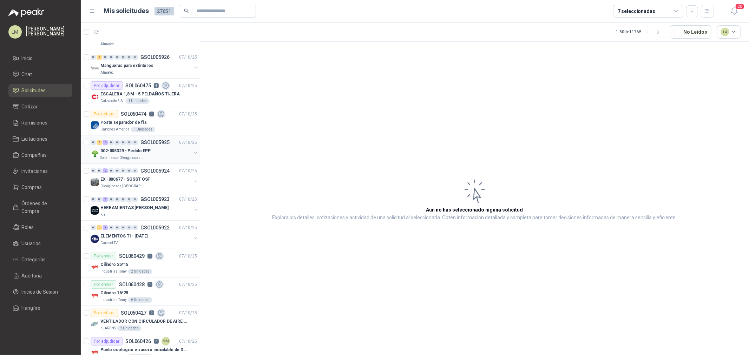
scroll to position [117, 0]
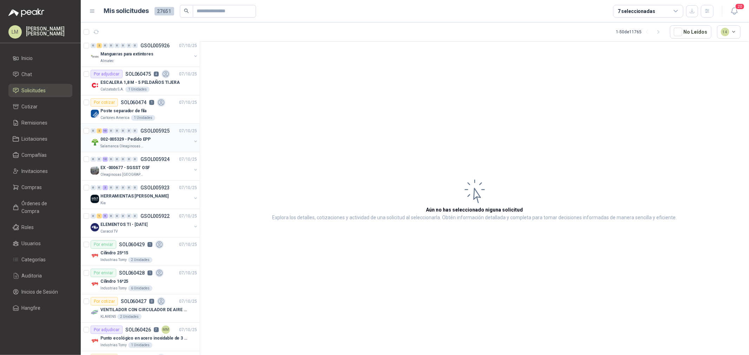
click at [136, 138] on p "002-005329 - Pedido EPP" at bounding box center [125, 139] width 50 height 7
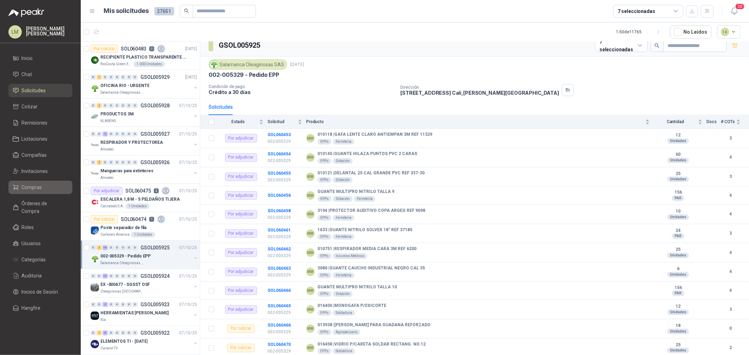
click at [30, 189] on span "Compras" at bounding box center [32, 188] width 20 height 8
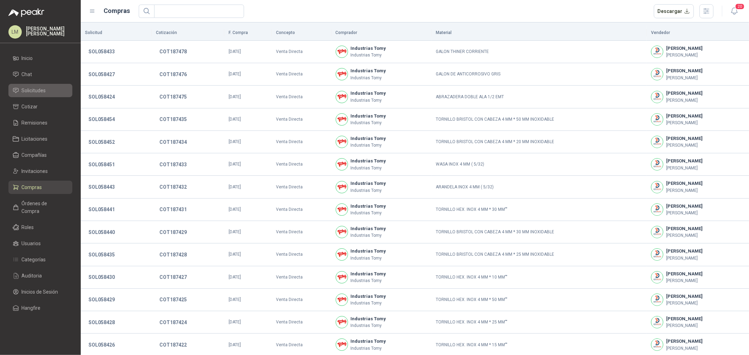
click at [28, 87] on span "Solicitudes" at bounding box center [34, 91] width 24 height 8
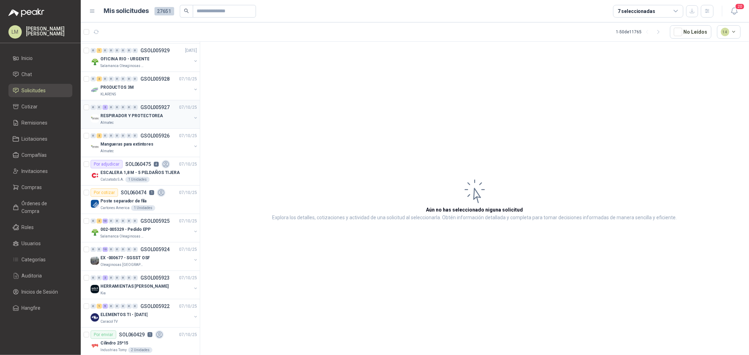
scroll to position [39, 0]
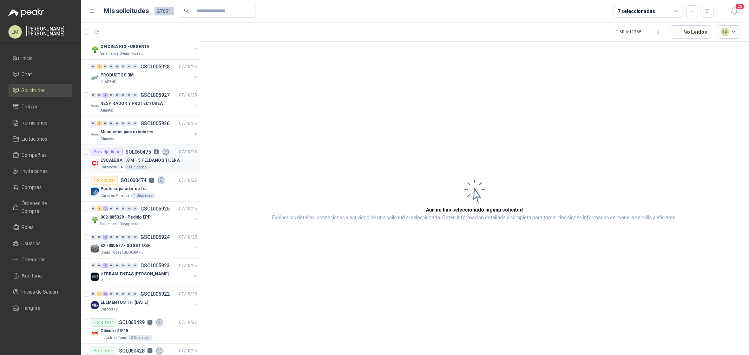
click at [143, 158] on p "ESCALERA 1,8 M - 5 PELDAÑOS TIJERA" at bounding box center [139, 160] width 79 height 7
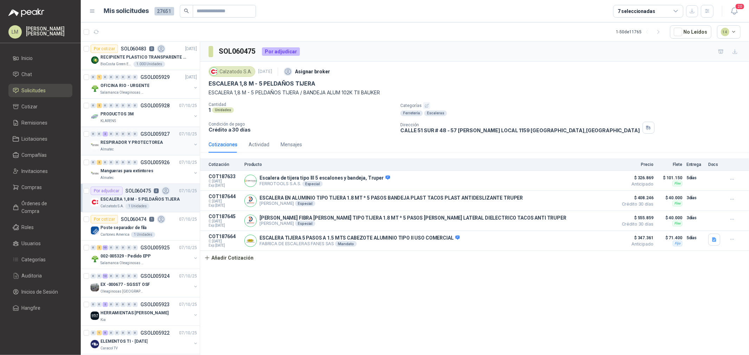
click at [132, 135] on div "0" at bounding box center [134, 134] width 5 height 5
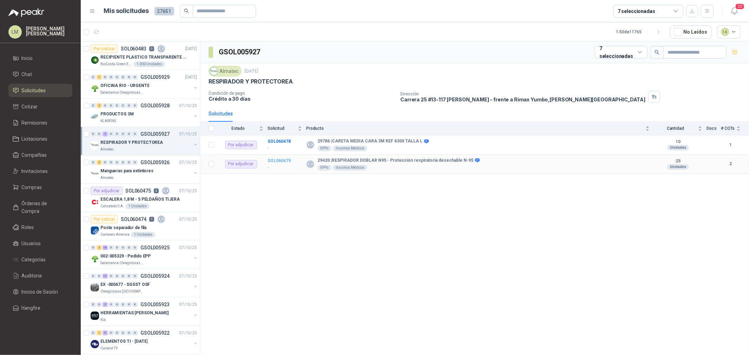
click at [272, 160] on b "SOL060479" at bounding box center [279, 160] width 23 height 5
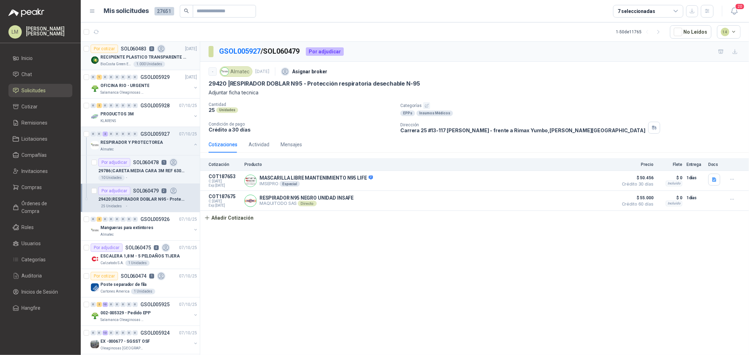
click at [140, 52] on div "Por cotizar SOL060483 0" at bounding box center [128, 49] width 75 height 8
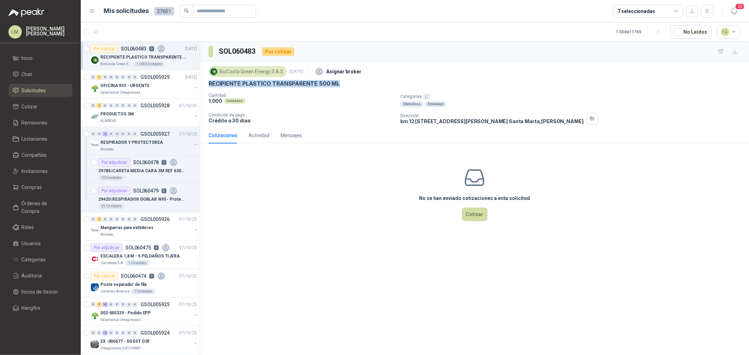
drag, startPoint x: 204, startPoint y: 82, endPoint x: 348, endPoint y: 89, distance: 144.5
click at [348, 89] on div "BioCosta Green Energy S.A.S 8 oct, 2025 Asignar broker RECIPIENTE PLASTICO TRAN…" at bounding box center [474, 95] width 549 height 66
copy p "RECIPIENTE PLASTICO TRANSPARENTE 500 ML"
click at [44, 183] on link "Compras" at bounding box center [40, 187] width 64 height 13
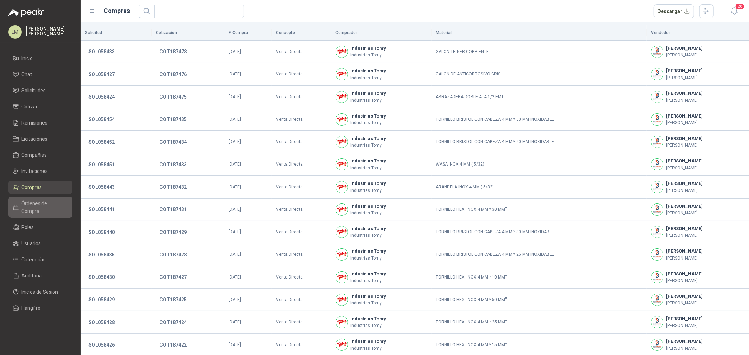
click at [40, 198] on link "Órdenes de Compra" at bounding box center [40, 207] width 64 height 21
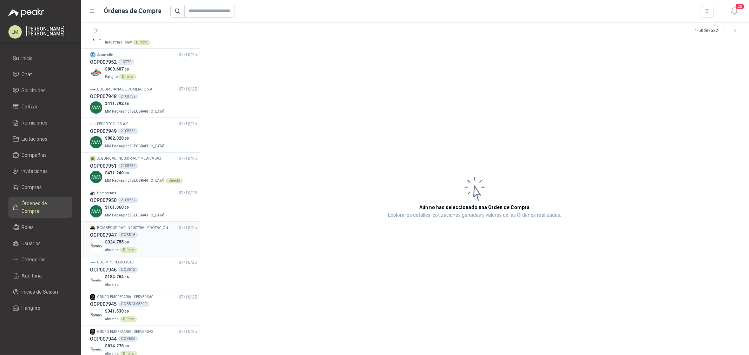
scroll to position [39, 0]
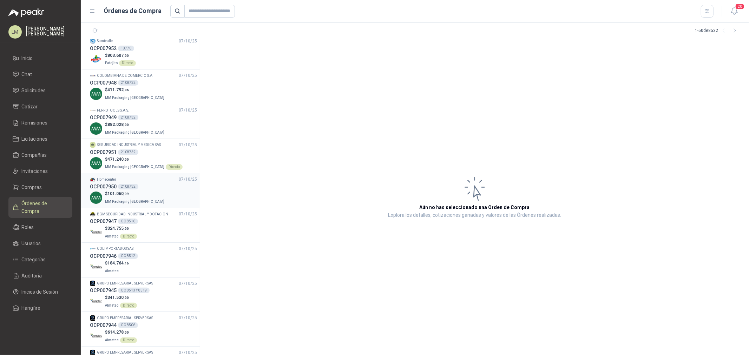
click at [134, 185] on div "2108732" at bounding box center [128, 187] width 20 height 6
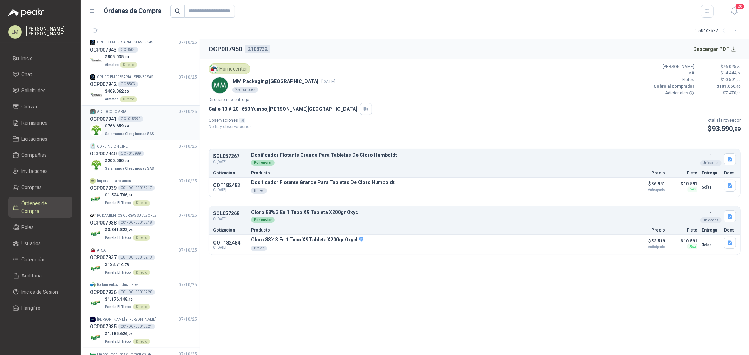
scroll to position [351, 0]
click at [39, 87] on span "Solicitudes" at bounding box center [34, 91] width 24 height 8
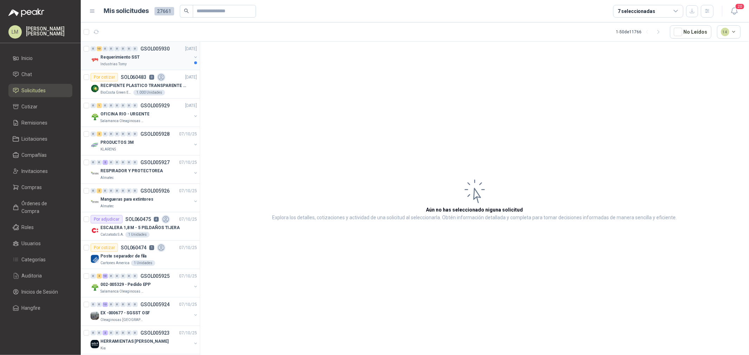
click at [155, 48] on p "GSOL005930" at bounding box center [154, 48] width 29 height 5
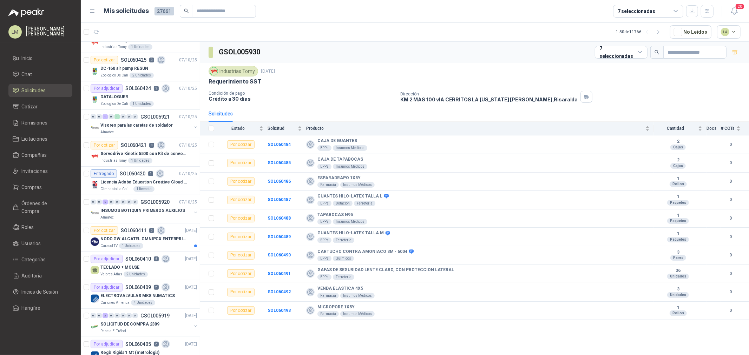
scroll to position [468, 0]
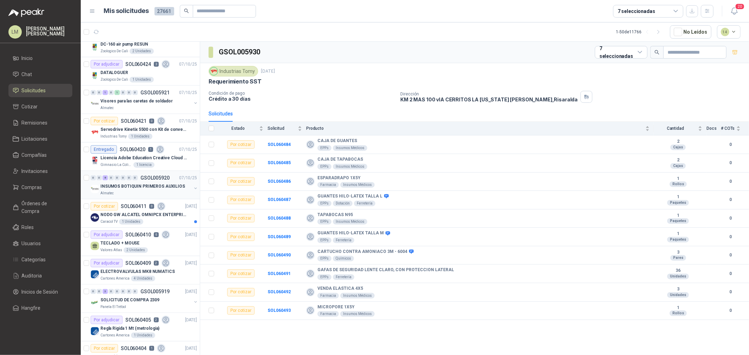
click at [193, 189] on button "button" at bounding box center [196, 189] width 6 height 6
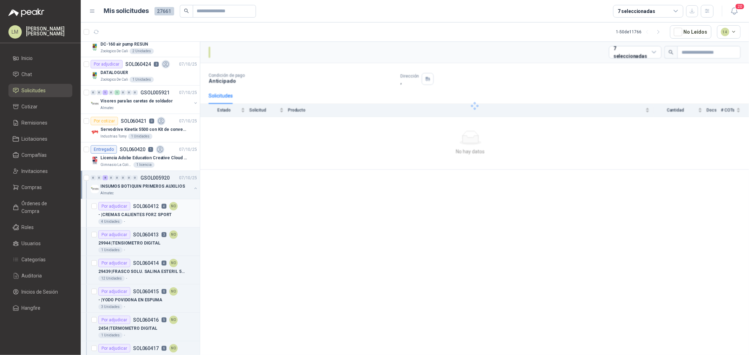
click at [148, 215] on p "- | CREMAS CALIENTES FORZ SPORT" at bounding box center [134, 215] width 73 height 7
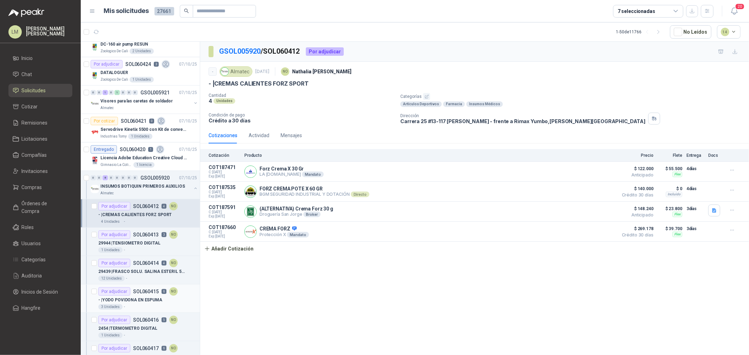
click at [118, 271] on p "- | YODO POVIDONA EN ESPUMA" at bounding box center [130, 300] width 64 height 7
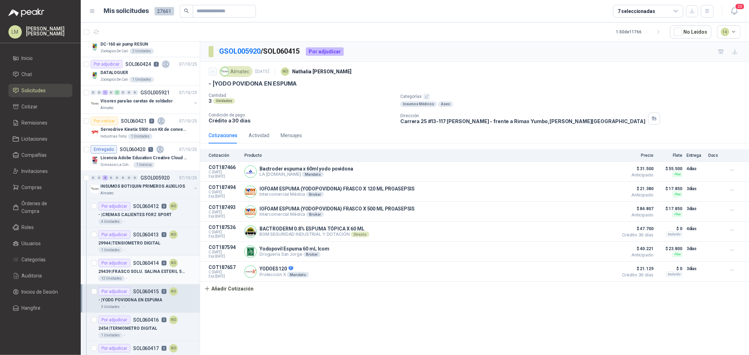
click at [127, 270] on p "29439 | FRASCO SOLU. SALINA ESTERIL 500ML" at bounding box center [141, 272] width 87 height 7
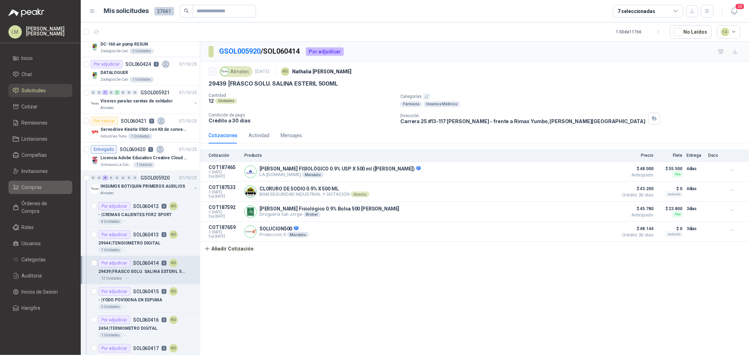
click at [31, 186] on span "Compras" at bounding box center [32, 188] width 20 height 8
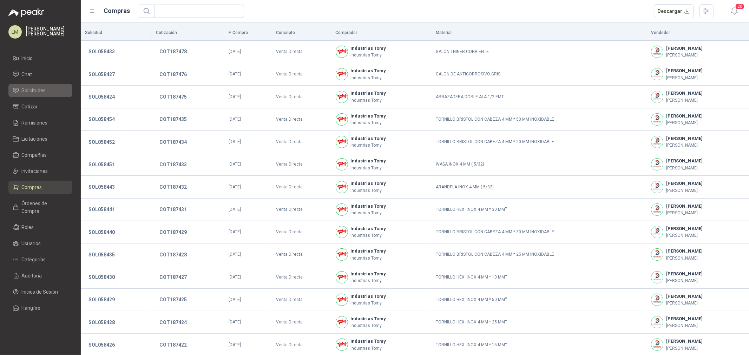
click at [30, 90] on span "Solicitudes" at bounding box center [34, 91] width 24 height 8
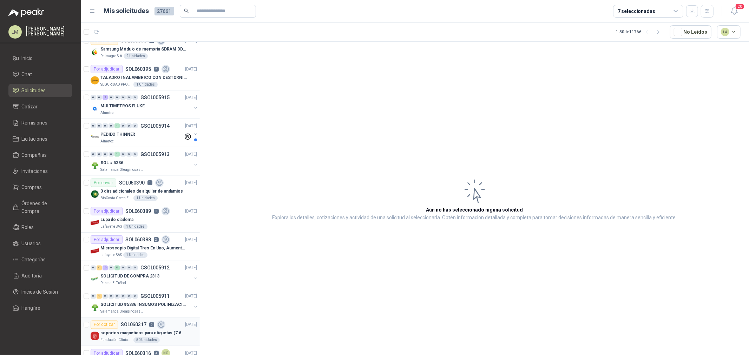
scroll to position [1116, 0]
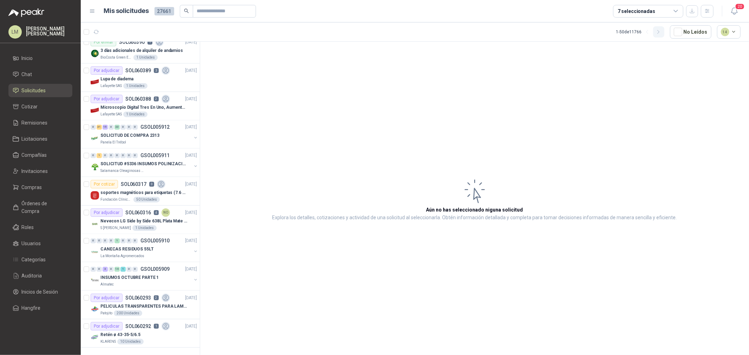
click at [599, 30] on icon "button" at bounding box center [658, 32] width 6 height 6
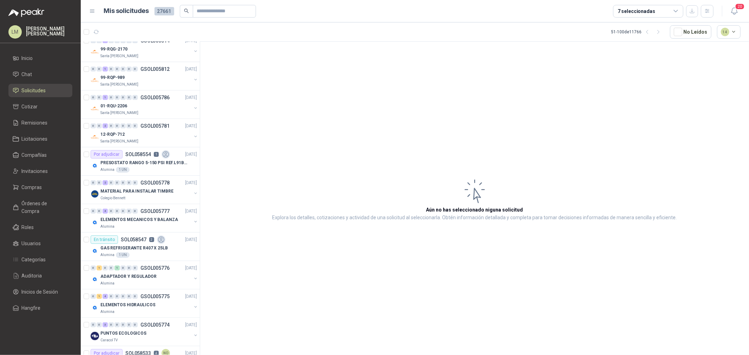
scroll to position [273, 0]
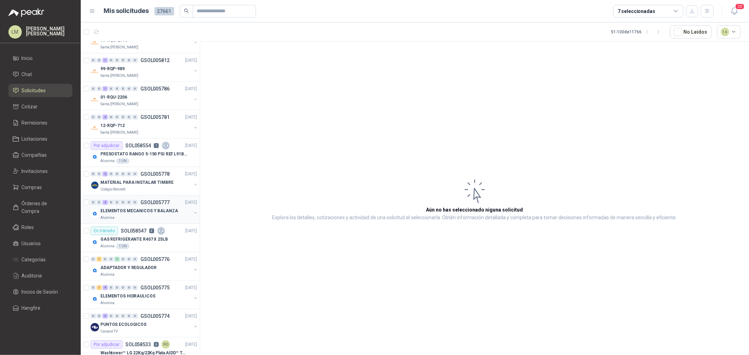
click at [193, 213] on button "button" at bounding box center [196, 213] width 6 height 6
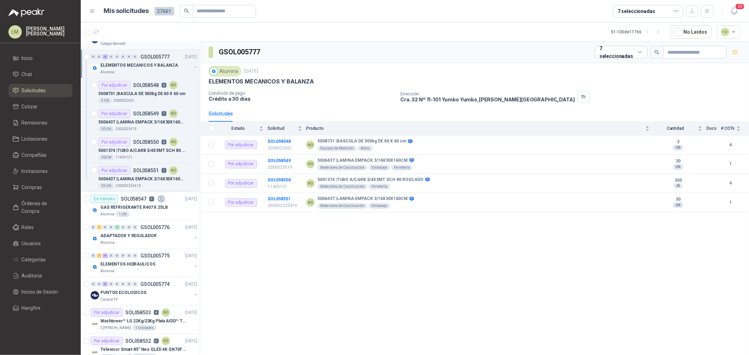
scroll to position [468, 0]
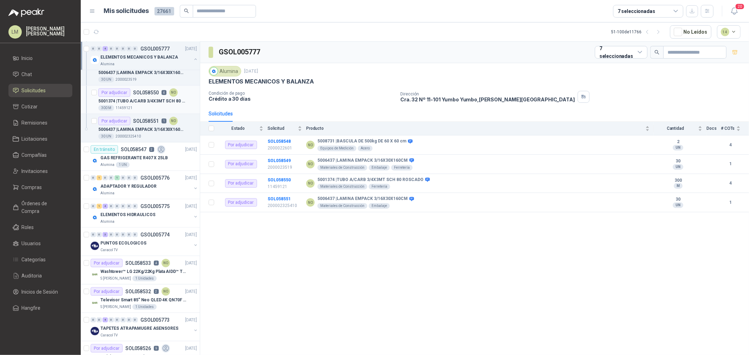
click at [136, 98] on p "5001374 | TUBO A/CARB 3/4X3MT SCH 80 ROSCADO" at bounding box center [141, 101] width 87 height 7
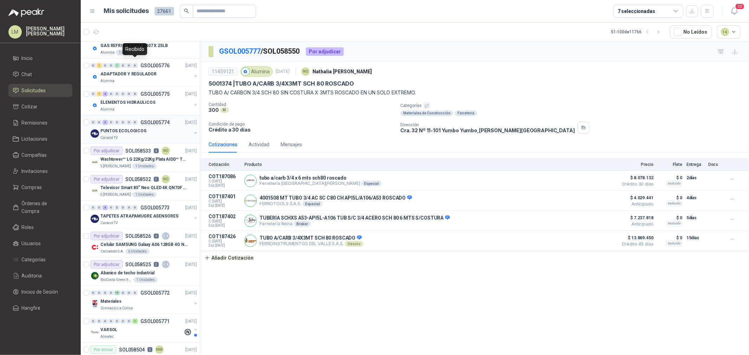
scroll to position [585, 0]
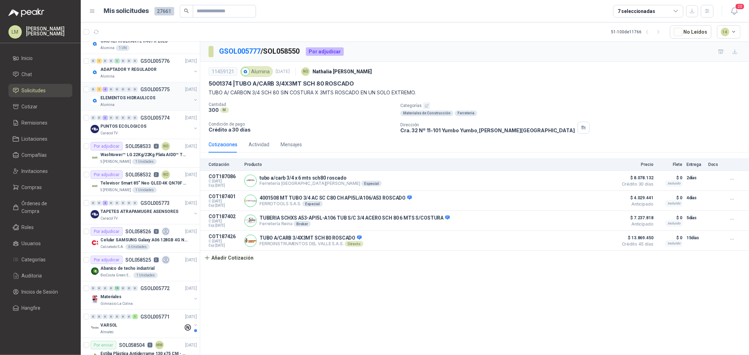
click at [193, 101] on button "button" at bounding box center [196, 100] width 6 height 6
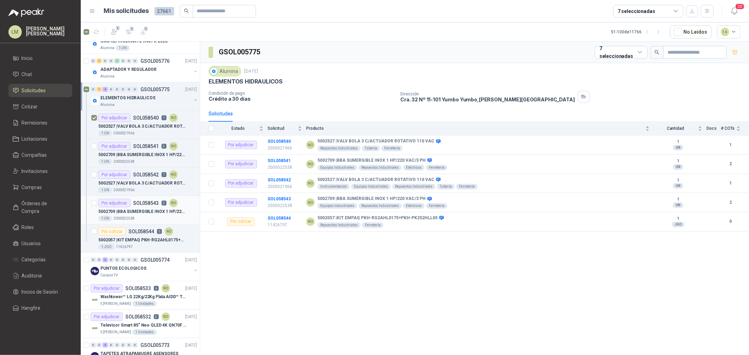
click at [141, 199] on div "Por adjudicar SOL058543 2 NO" at bounding box center [137, 203] width 79 height 8
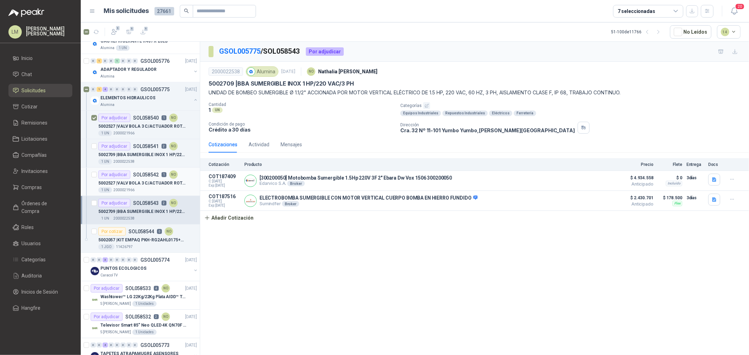
click at [139, 174] on p "SOL058542" at bounding box center [146, 174] width 26 height 5
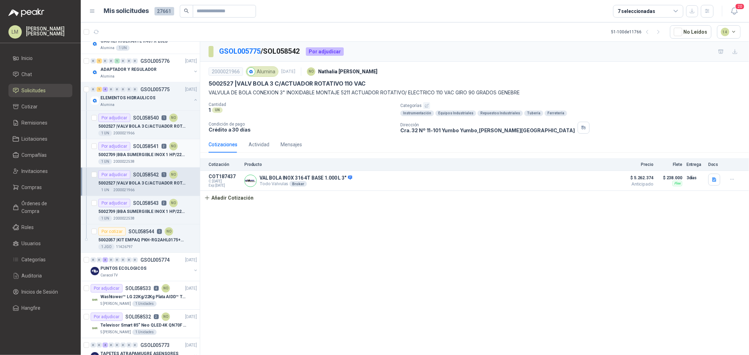
click at [119, 158] on p "5002709 | BBA SUMERGIBLE INOX 1 HP/220 VAC/3 PH" at bounding box center [141, 155] width 87 height 7
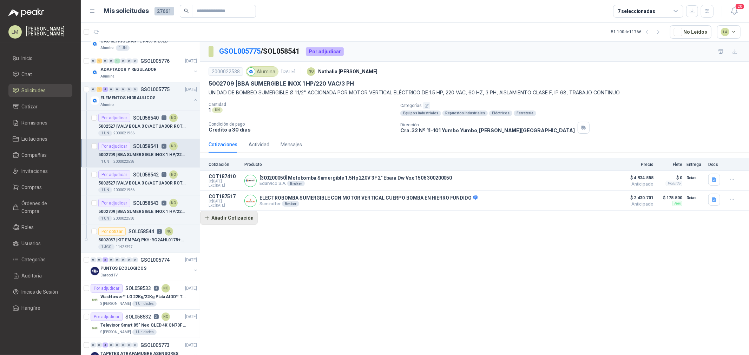
click at [239, 223] on button "Añadir Cotización" at bounding box center [229, 218] width 58 height 14
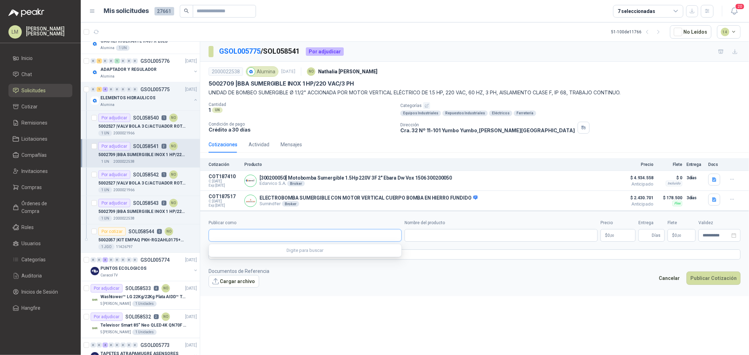
click at [241, 231] on input "Publicar como" at bounding box center [305, 236] width 192 height 12
type input "****"
click at [243, 262] on p "PUMP STOP COLOMBIA SAS" at bounding box center [263, 263] width 76 height 4
type input "**********"
click at [428, 236] on input "Nombre del producto" at bounding box center [500, 235] width 193 height 13
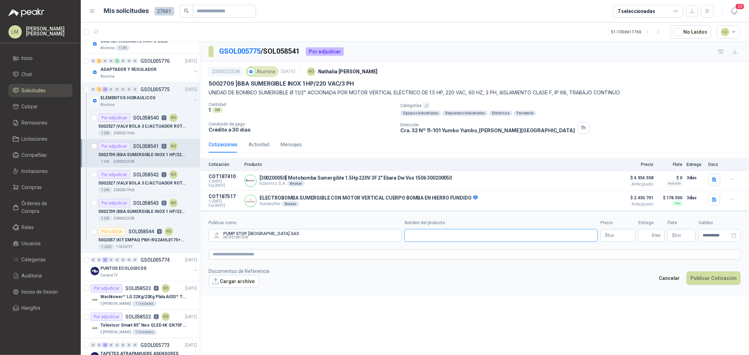
click at [421, 236] on input "Nombre del producto" at bounding box center [500, 235] width 193 height 13
paste input "**********"
click at [559, 237] on input "**********" at bounding box center [500, 235] width 193 height 13
paste input "**********"
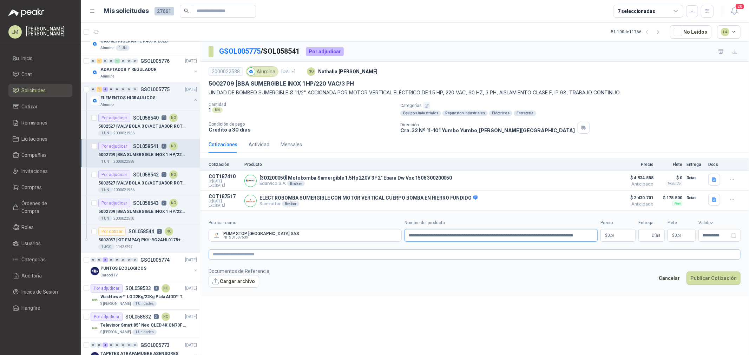
type input "**********"
click at [220, 254] on textarea at bounding box center [475, 255] width 532 height 10
click at [296, 258] on textarea at bounding box center [475, 255] width 532 height 10
paste textarea "**********"
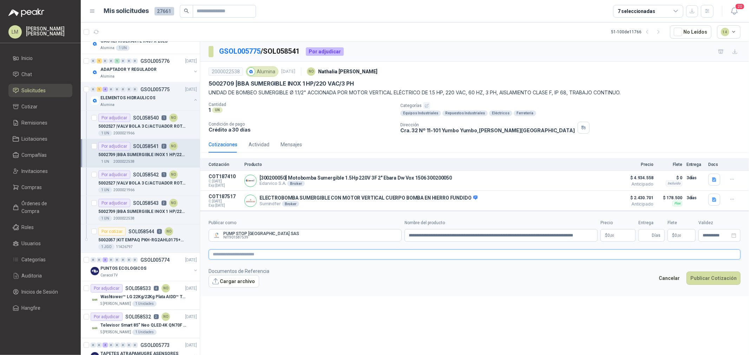
type textarea "**********"
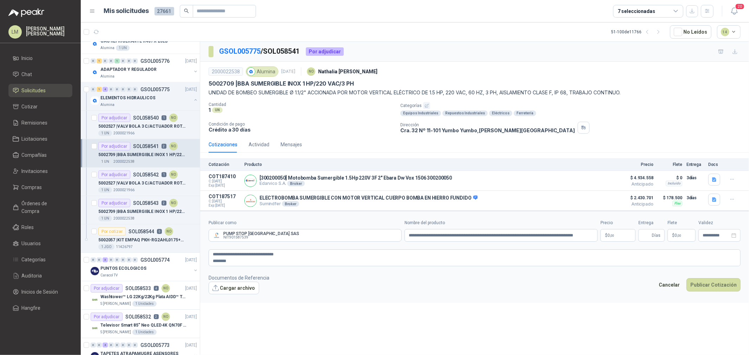
click at [599, 237] on body "LM Luis Miguel Martinez Inicio Chat Solicitudes Cotizar Remisiones Licitaciones…" at bounding box center [374, 177] width 749 height 355
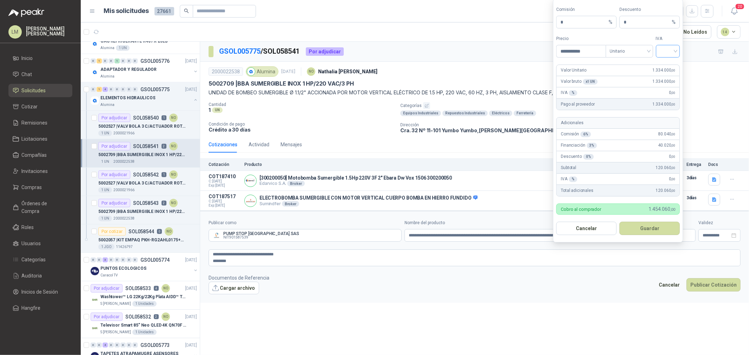
type input "**********"
click at [599, 50] on input "search" at bounding box center [668, 50] width 16 height 11
click at [599, 67] on div "19%" at bounding box center [667, 66] width 13 height 8
click at [599, 229] on button "Guardar" at bounding box center [649, 228] width 60 height 13
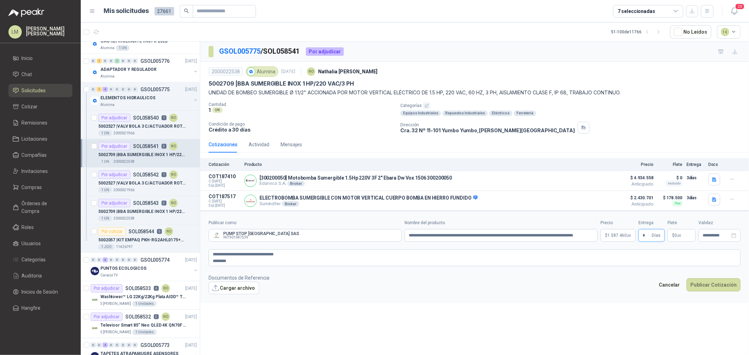
type input "*"
type input "********"
click at [591, 258] on textarea "**********" at bounding box center [475, 258] width 532 height 17
type textarea "**********"
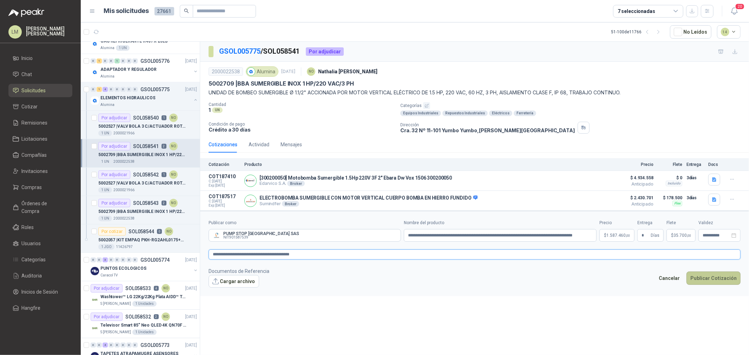
type textarea "**********"
click at [599, 271] on button "Publicar Cotización" at bounding box center [713, 278] width 54 height 13
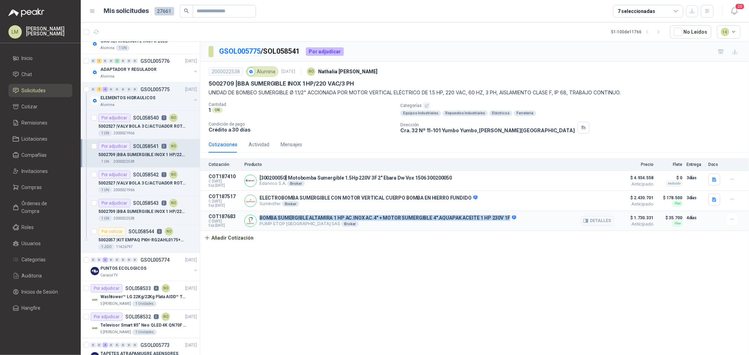
drag, startPoint x: 258, startPoint y: 219, endPoint x: 504, endPoint y: 213, distance: 246.2
click at [504, 213] on article "COT187683 C: 08/10/2025 Exp: 23/10/2025 BOMBA SUMERGIBLE ALTAMIRA 1 HP AC.INOX …" at bounding box center [474, 221] width 549 height 20
copy p "BOMBA SUMERGIBLE ALTAMIRA 1 HP AC.INOX AC.4" + MOTOR SUMERGIBLE 4".AQUAPAK ACEI…"
click at [134, 211] on p "5002709 | BBA SUMERGIBLE INOX 1 HP/220 VAC/3 PH" at bounding box center [141, 212] width 87 height 7
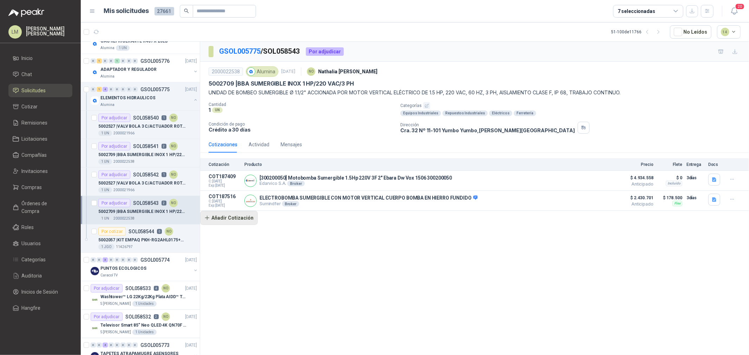
click at [242, 222] on button "Añadir Cotización" at bounding box center [229, 218] width 58 height 14
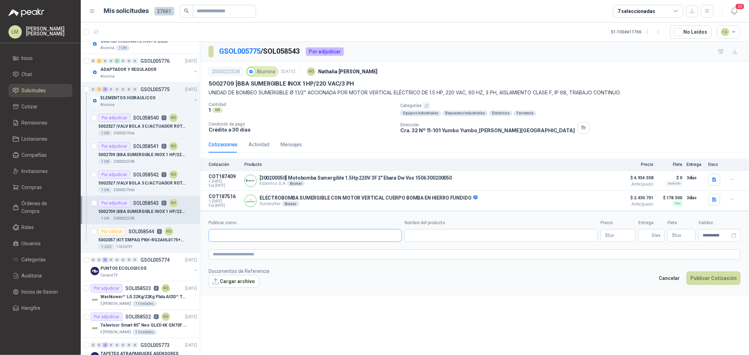
click at [247, 239] on input "Publicar como" at bounding box center [305, 236] width 192 height 12
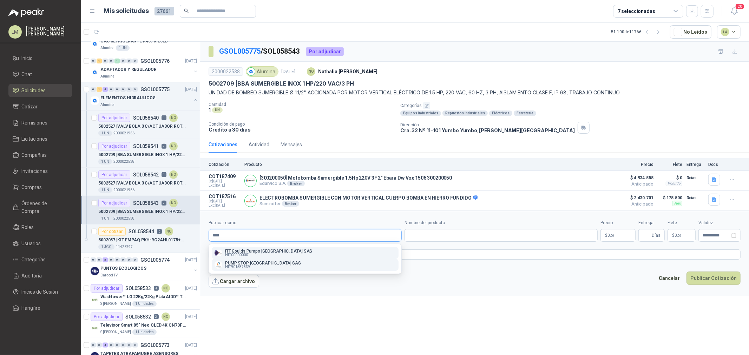
type input "****"
click at [244, 262] on p "PUMP STOP COLOMBIA SAS" at bounding box center [263, 263] width 76 height 4
type input "**********"
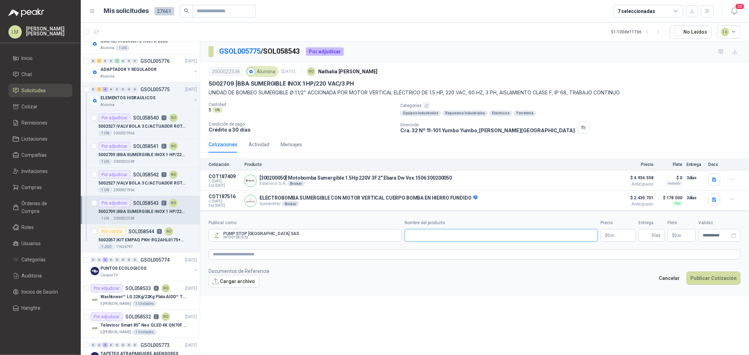
click at [450, 234] on input "Nombre del producto" at bounding box center [500, 235] width 193 height 13
paste input "**********"
type input "**********"
click at [599, 237] on p "$ 0 ,00" at bounding box center [617, 235] width 35 height 13
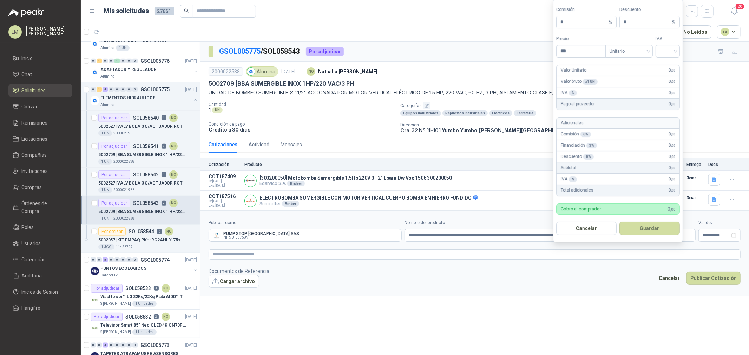
scroll to position [0, 0]
type input "**********"
click at [599, 47] on input "search" at bounding box center [668, 50] width 16 height 11
click at [599, 63] on div "19%" at bounding box center [667, 66] width 13 height 8
click at [599, 220] on form "**********" at bounding box center [618, 121] width 130 height 244
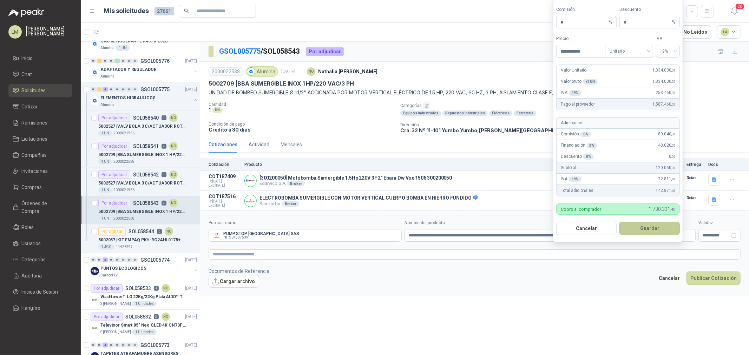
click at [599, 227] on button "Guardar" at bounding box center [649, 228] width 60 height 13
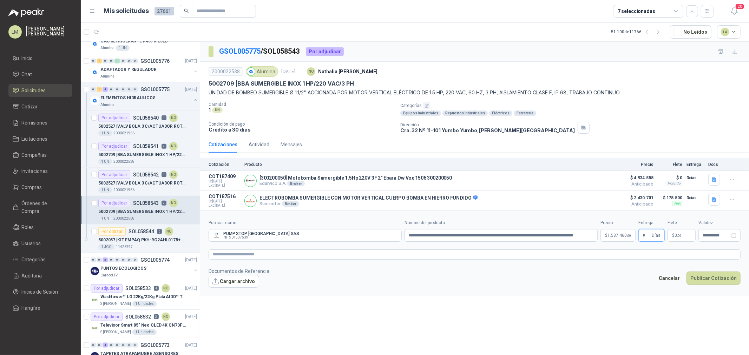
type input "*"
type input "********"
click at [599, 253] on textarea at bounding box center [475, 255] width 532 height 10
click at [339, 252] on textarea at bounding box center [475, 255] width 532 height 10
paste textarea "**********"
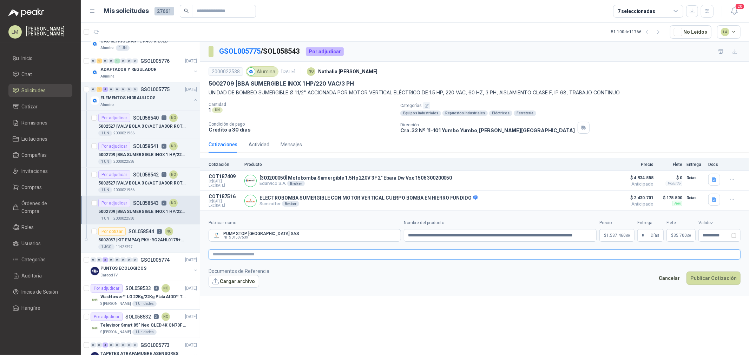
type textarea "**********"
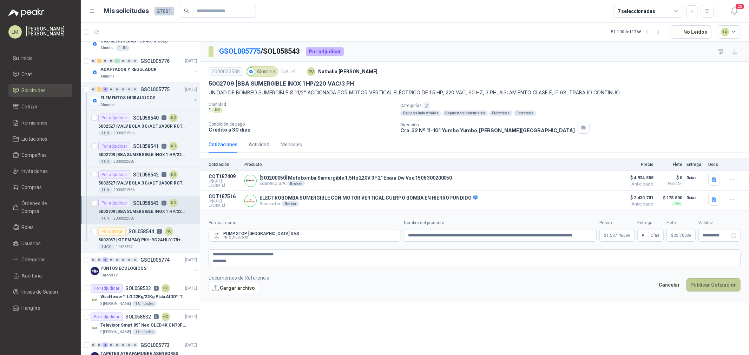
click at [599, 271] on button "Publicar Cotización" at bounding box center [713, 284] width 54 height 13
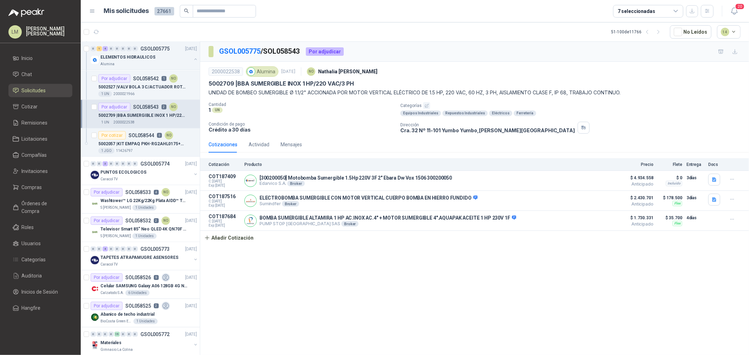
scroll to position [702, 0]
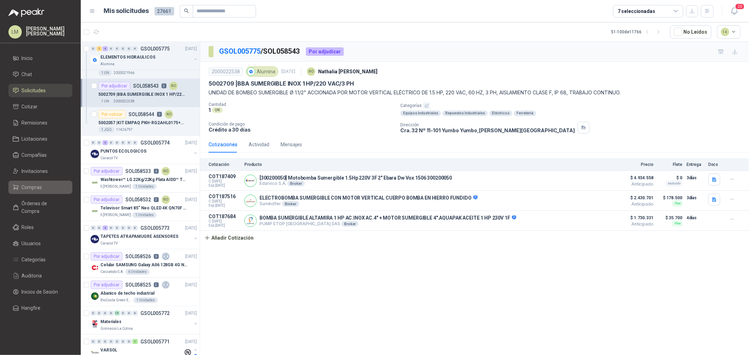
click at [32, 189] on span "Compras" at bounding box center [32, 188] width 20 height 8
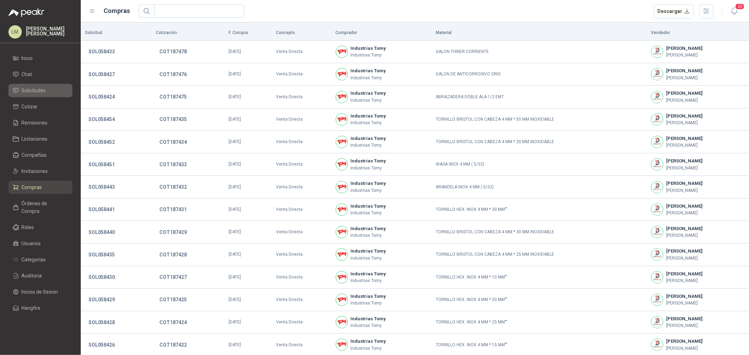
click at [23, 92] on span "Solicitudes" at bounding box center [34, 91] width 24 height 8
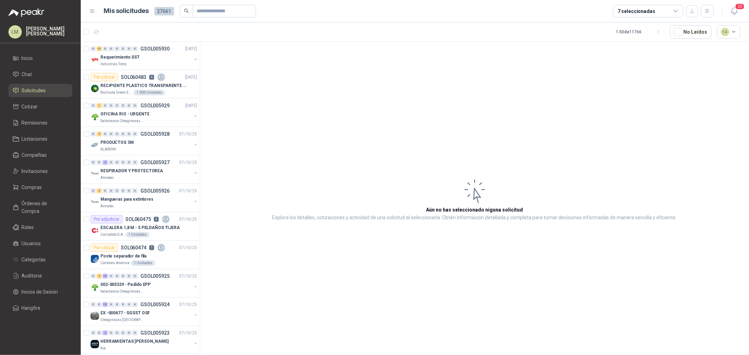
click at [303, 91] on article "Aún no has seleccionado niguna solicitud Explora los detalles, cotizaciones y a…" at bounding box center [474, 200] width 549 height 316
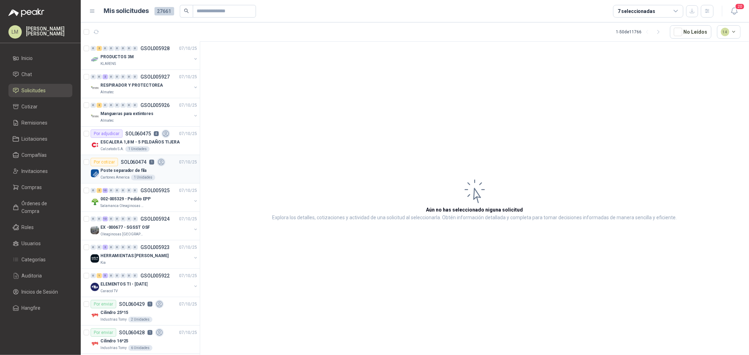
scroll to position [117, 0]
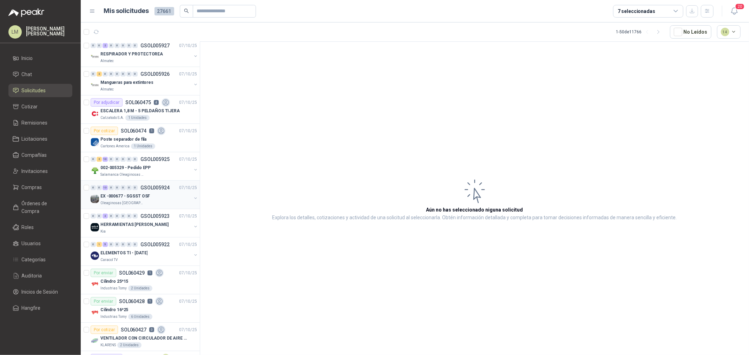
click at [159, 192] on div "EX -000677 - SGSST OSF" at bounding box center [145, 196] width 91 height 8
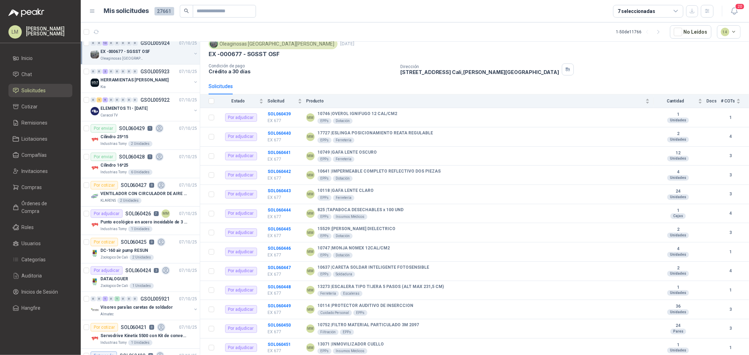
scroll to position [273, 0]
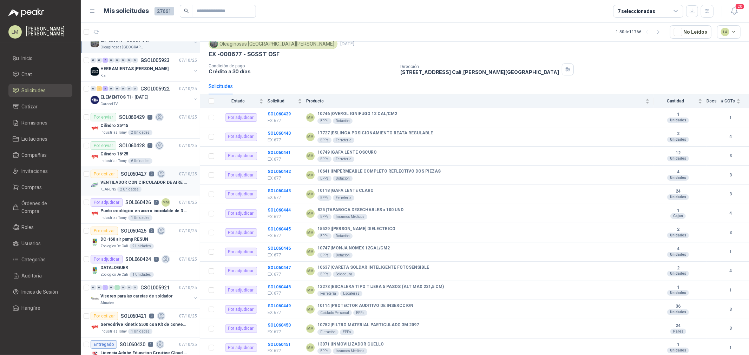
click at [136, 183] on p "VENTILADOR CON CIRCULADOR DE AIRE MULTIPROPOSITO XPOWER DE 14"" at bounding box center [143, 182] width 87 height 7
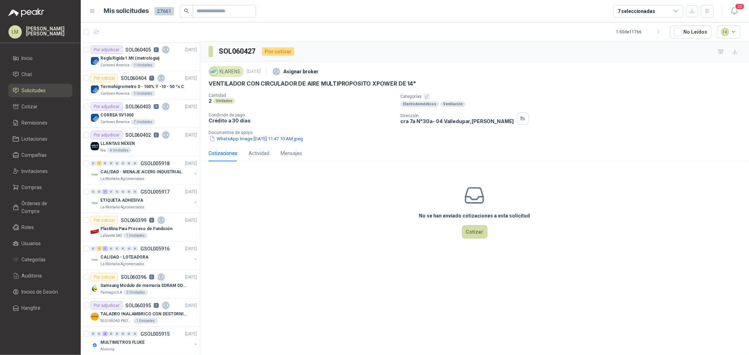
scroll to position [780, 0]
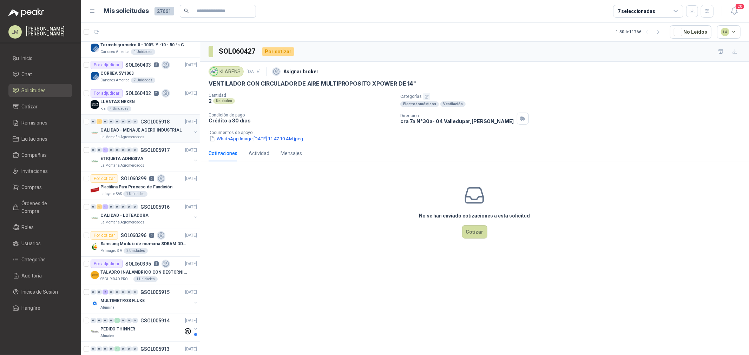
click at [193, 131] on button "button" at bounding box center [196, 133] width 6 height 6
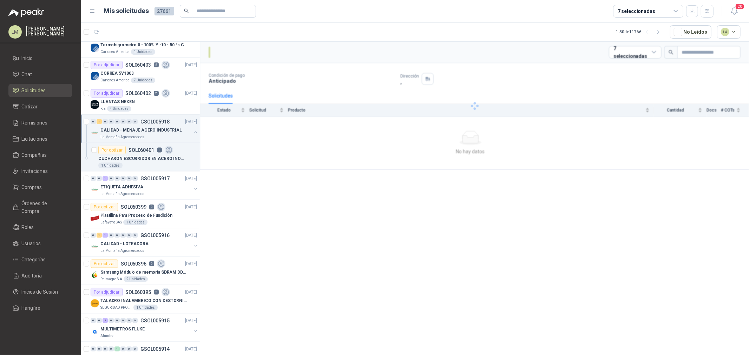
click at [193, 131] on button "button" at bounding box center [196, 133] width 6 height 6
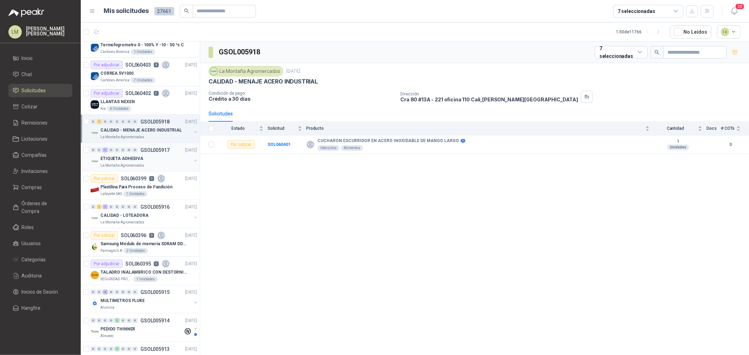
click at [193, 161] on button "button" at bounding box center [196, 161] width 6 height 6
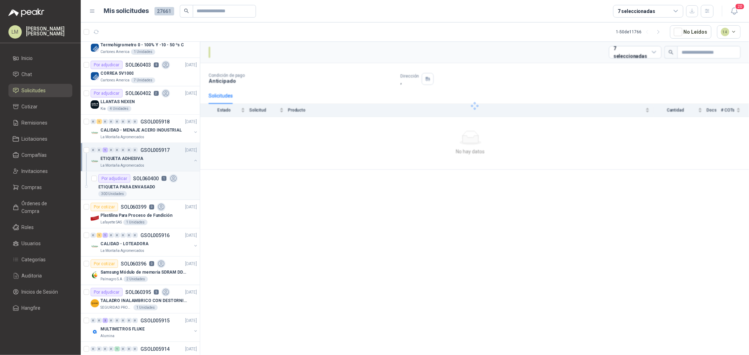
click at [158, 180] on div "Por adjudicar SOL060400 1" at bounding box center [137, 178] width 79 height 8
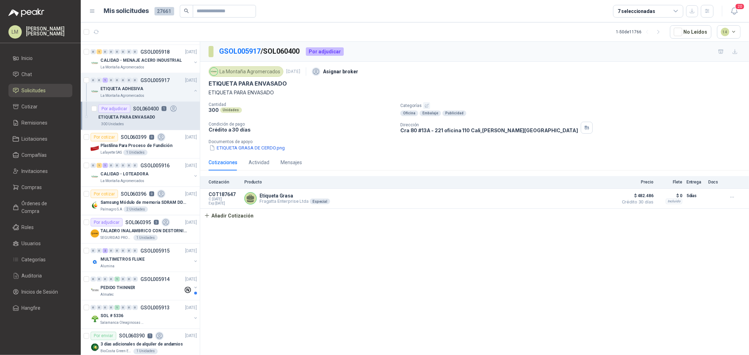
scroll to position [858, 0]
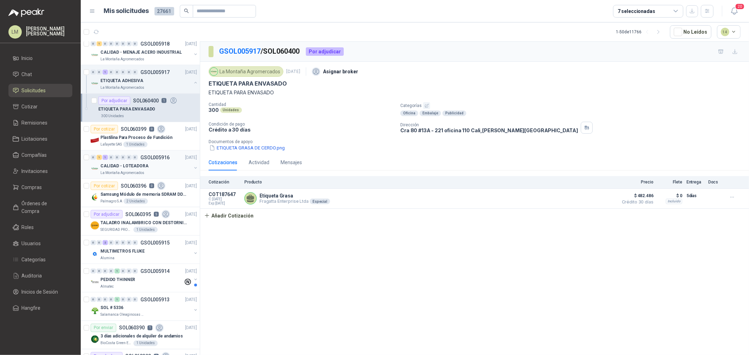
click at [193, 167] on button "button" at bounding box center [196, 168] width 6 height 6
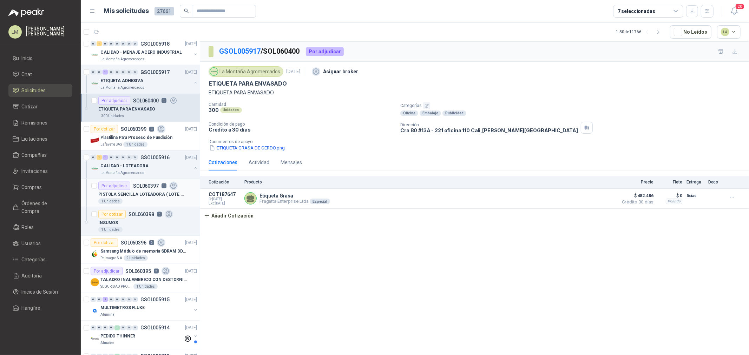
click at [152, 191] on div "PISTOLA SENCILLA LOTEADORA ( LOTE Y FECHA VENCIMIENTO ) ALFANUMERICA" at bounding box center [147, 194] width 99 height 8
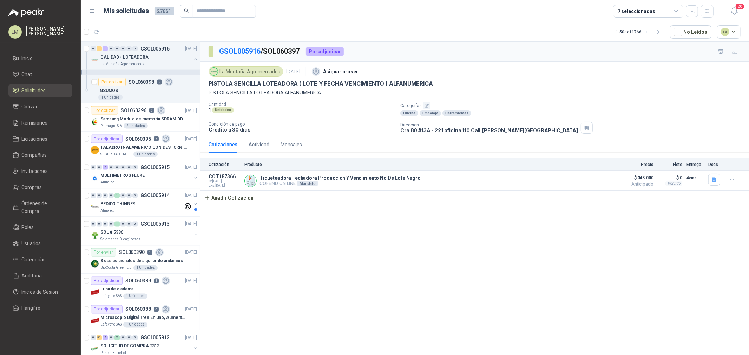
scroll to position [1014, 0]
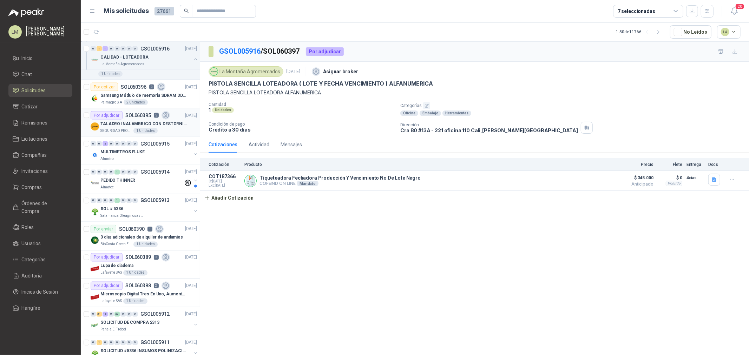
click at [138, 125] on p "TALADRO INALAMBRICO CON DESTORNILLADOR DE ESTRIA" at bounding box center [143, 124] width 87 height 7
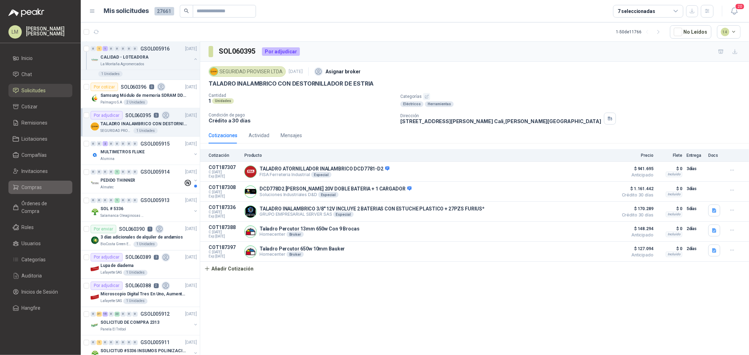
click at [41, 191] on span "Compras" at bounding box center [32, 188] width 20 height 8
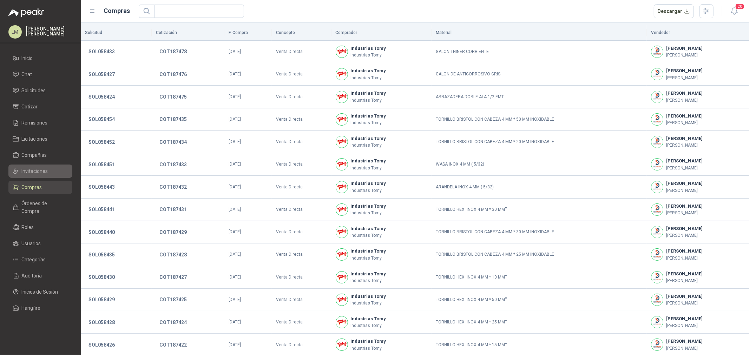
click at [38, 167] on span "Invitaciones" at bounding box center [35, 171] width 26 height 8
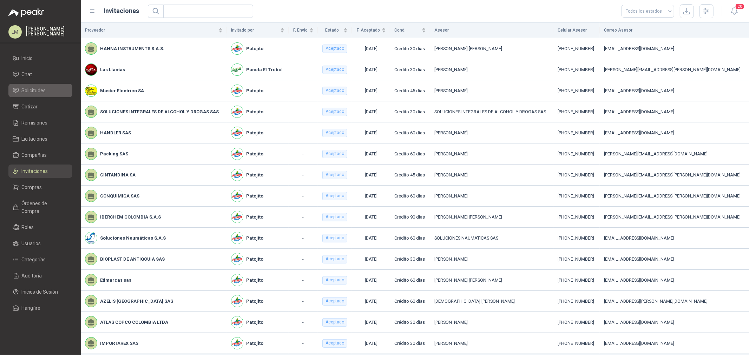
click at [34, 95] on link "Solicitudes" at bounding box center [40, 90] width 64 height 13
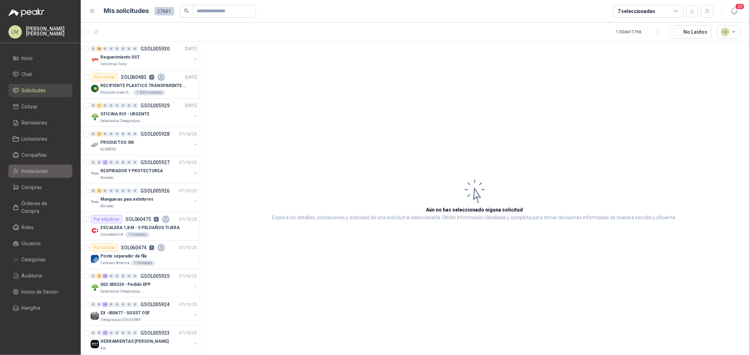
click at [38, 172] on span "Invitaciones" at bounding box center [35, 171] width 26 height 8
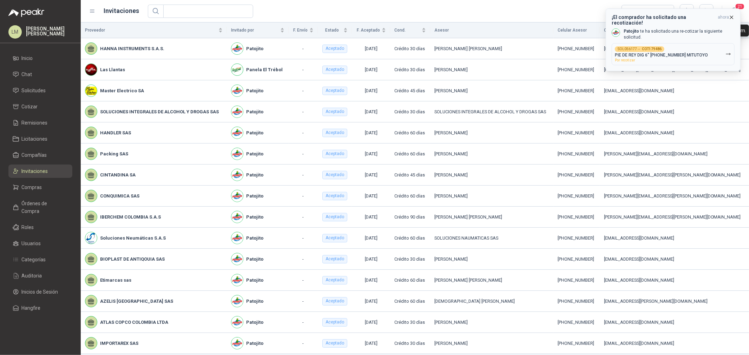
click at [599, 16] on span "ahora" at bounding box center [723, 19] width 11 height 11
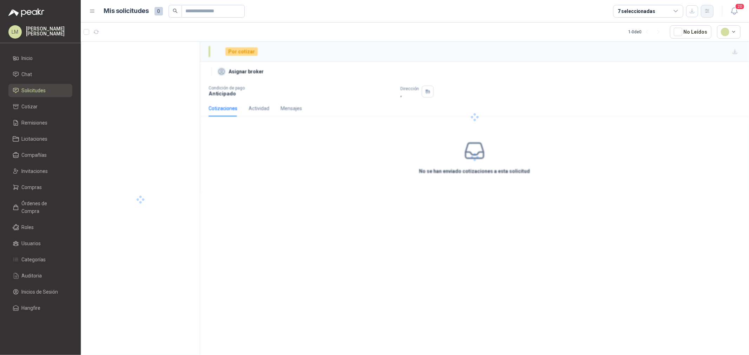
click at [599, 11] on icon "button" at bounding box center [707, 11] width 6 height 6
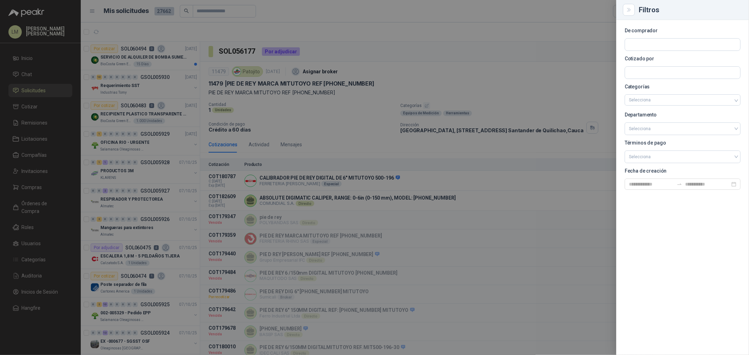
click at [358, 55] on div at bounding box center [374, 177] width 749 height 355
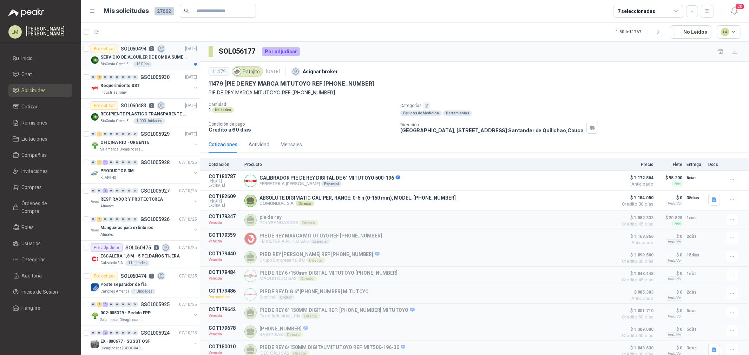
click at [146, 48] on div "Por cotizar SOL060494 0" at bounding box center [128, 49] width 75 height 8
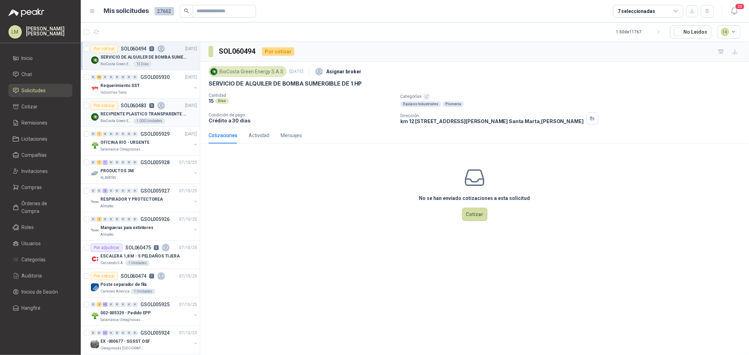
click at [145, 122] on div "1.000 Unidades" at bounding box center [149, 121] width 32 height 6
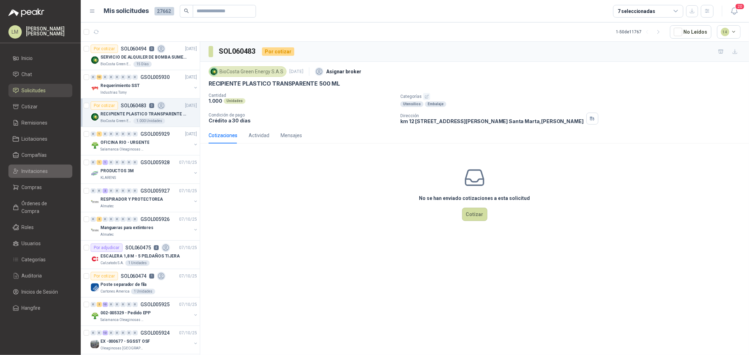
click at [31, 171] on span "Invitaciones" at bounding box center [35, 171] width 26 height 8
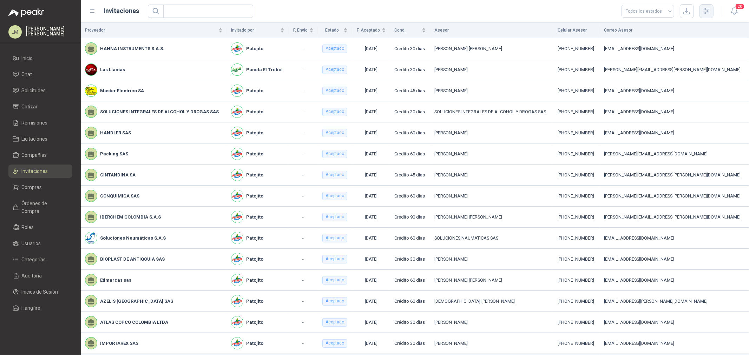
click at [599, 9] on icon "button" at bounding box center [706, 11] width 8 height 8
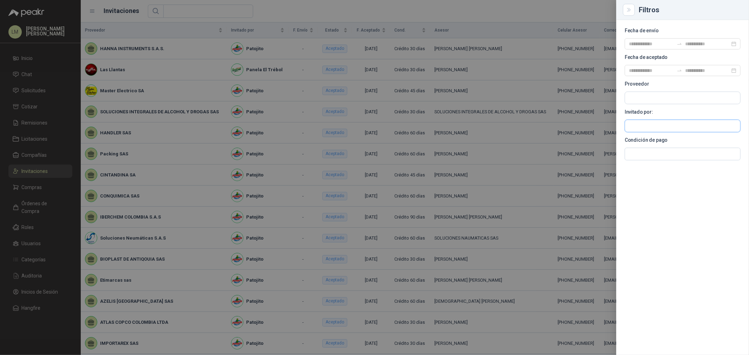
click at [599, 127] on input "text" at bounding box center [682, 126] width 115 height 12
type input "******"
click at [599, 139] on p "Patojito" at bounding box center [672, 141] width 63 height 4
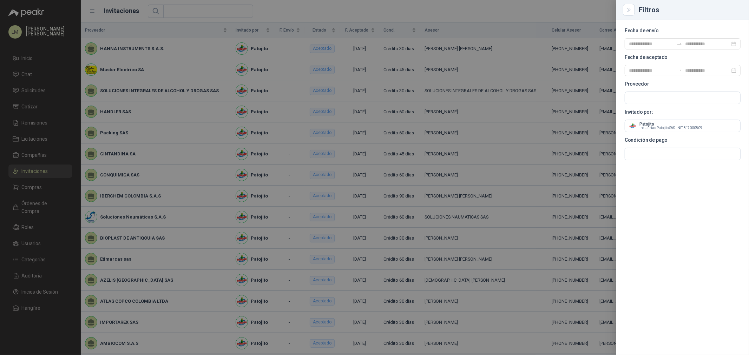
click at [315, 12] on div at bounding box center [374, 177] width 749 height 355
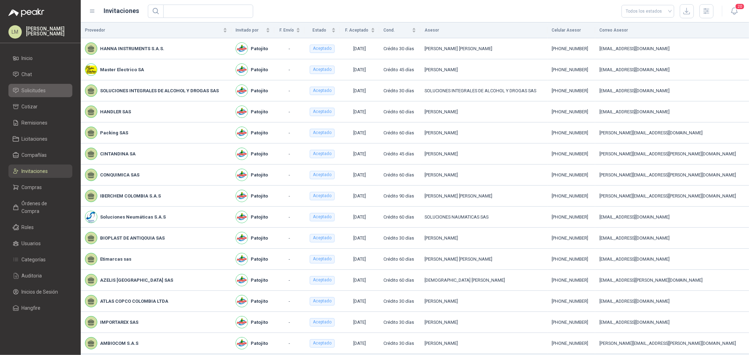
click at [37, 92] on span "Solicitudes" at bounding box center [34, 91] width 24 height 8
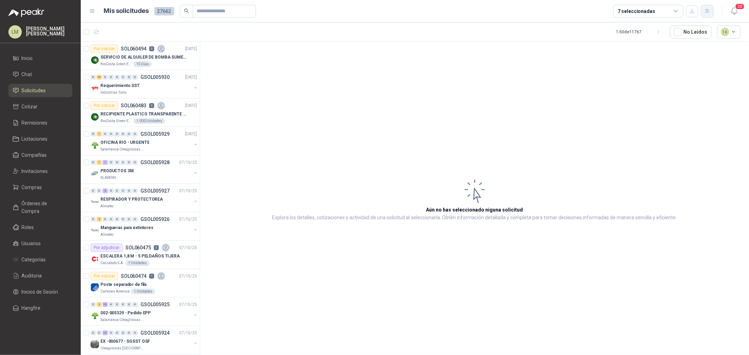
click at [599, 12] on icon "button" at bounding box center [707, 11] width 6 height 6
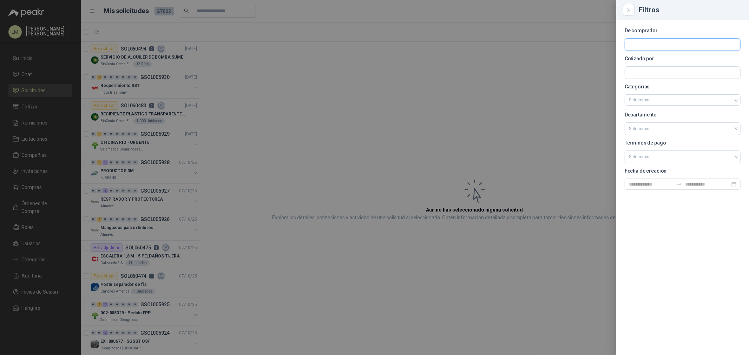
click at [599, 42] on input "text" at bounding box center [682, 45] width 115 height 12
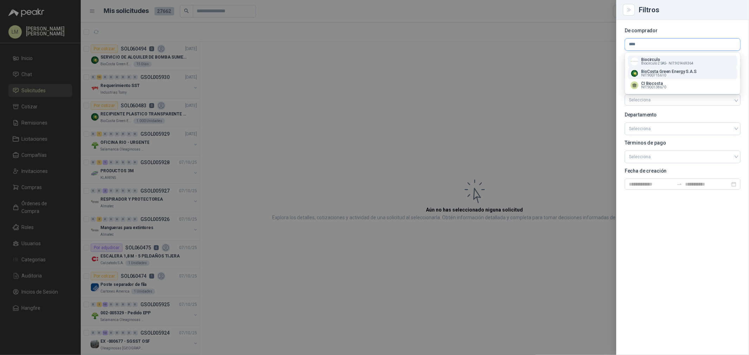
type input "****"
click at [599, 72] on p "BioCosta Green Energy S.A.S" at bounding box center [668, 72] width 55 height 4
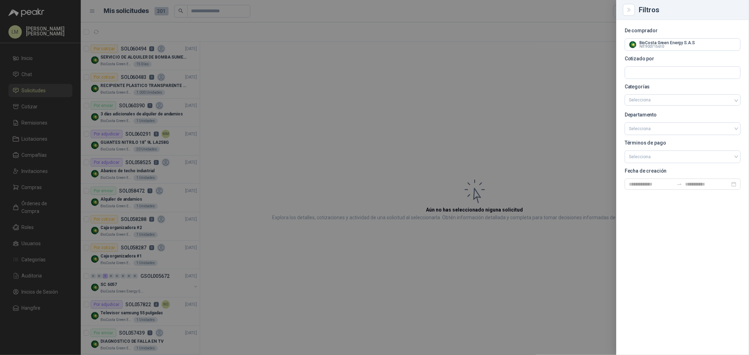
click at [333, 65] on div at bounding box center [374, 177] width 749 height 355
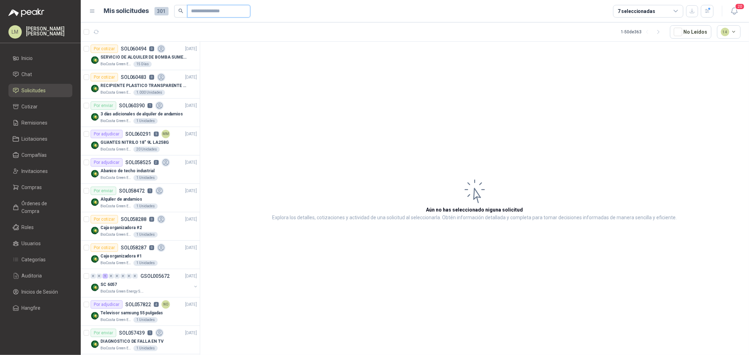
click at [223, 11] on input "text" at bounding box center [215, 11] width 49 height 12
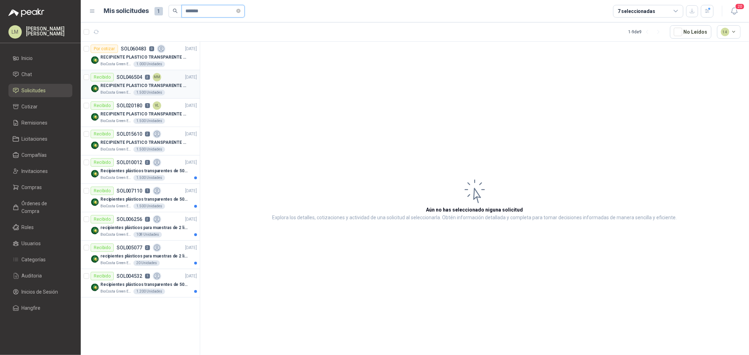
type input "*******"
click at [135, 80] on div "Recibido SOL046504 2 MM" at bounding box center [126, 77] width 71 height 8
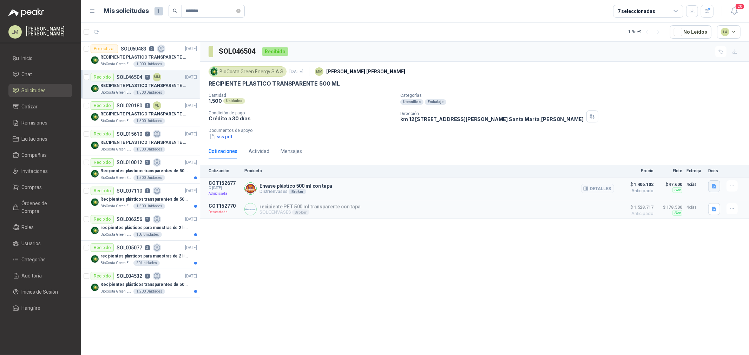
click at [599, 190] on button "button" at bounding box center [714, 186] width 12 height 12
click at [599, 173] on button "image.png" at bounding box center [700, 170] width 31 height 7
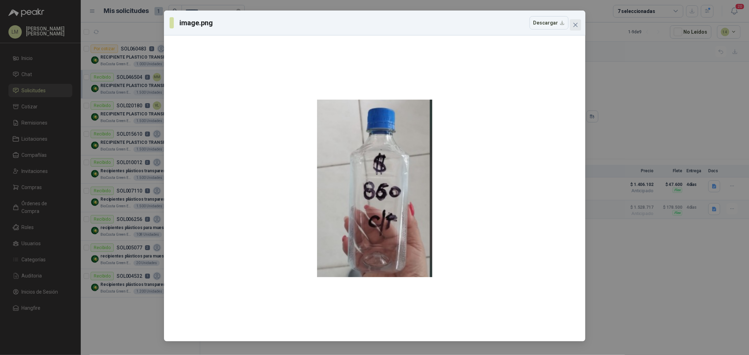
click at [576, 25] on icon "close" at bounding box center [576, 25] width 6 height 6
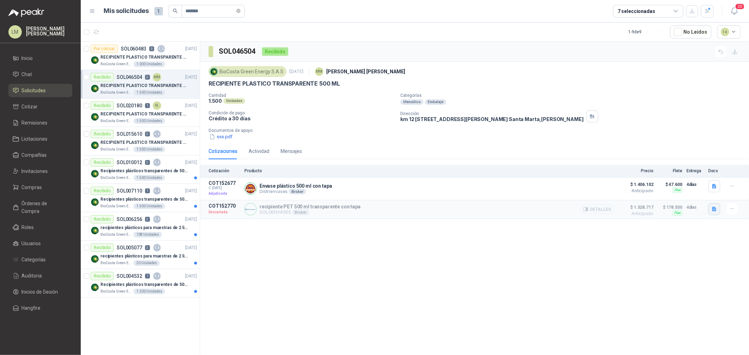
click at [599, 211] on icon "button" at bounding box center [714, 209] width 4 height 5
click at [599, 195] on button "image.png" at bounding box center [700, 194] width 31 height 7
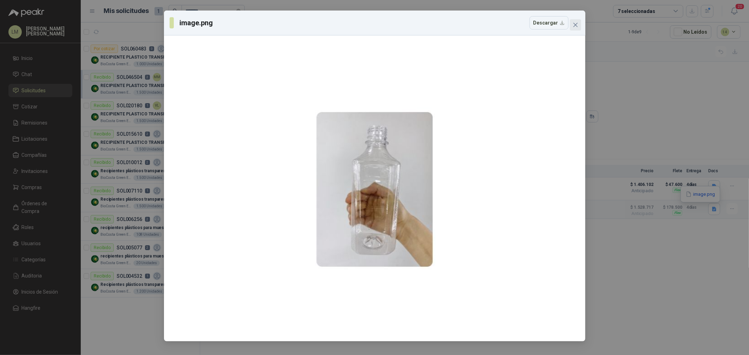
click at [576, 25] on icon "close" at bounding box center [576, 25] width 6 height 6
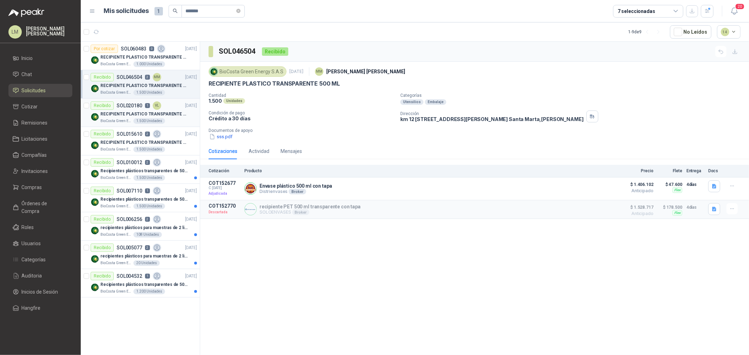
click at [155, 107] on div "VL" at bounding box center [157, 105] width 8 height 8
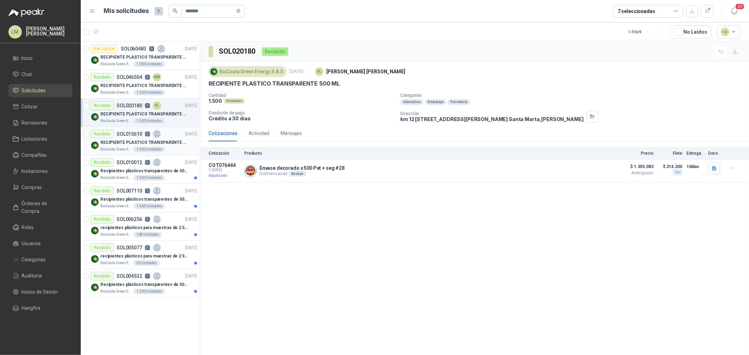
click at [136, 136] on p "SOL015610" at bounding box center [130, 134] width 26 height 5
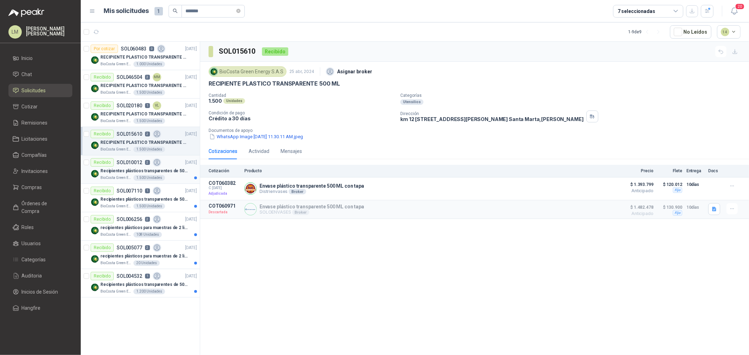
click at [136, 174] on p "Recipientes plásticos transparentes de 500 ML" at bounding box center [143, 171] width 87 height 7
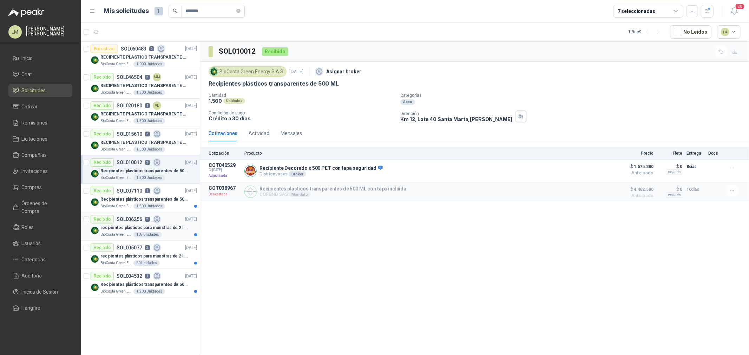
click at [139, 217] on p "SOL006256" at bounding box center [130, 219] width 26 height 5
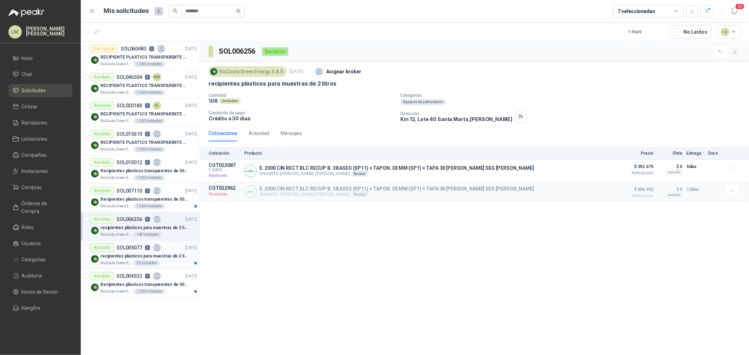
click at [139, 249] on p "SOL005077" at bounding box center [130, 247] width 26 height 5
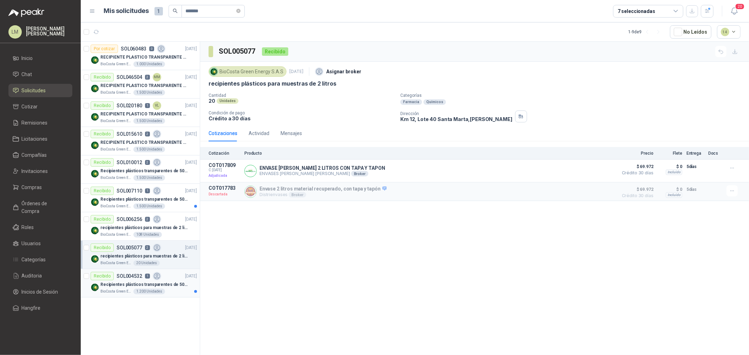
click at [139, 271] on p "SOL004532" at bounding box center [130, 276] width 26 height 5
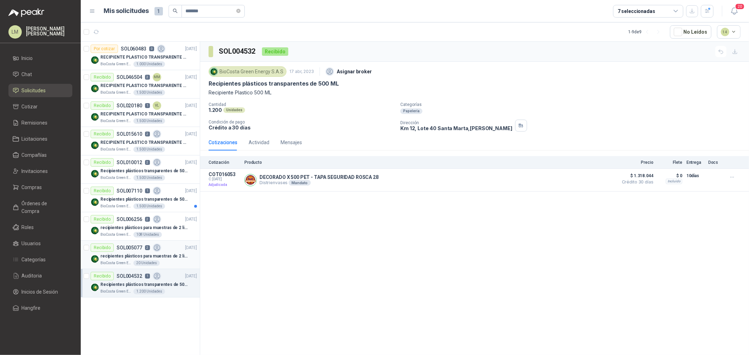
click at [137, 260] on div "20 Unidades" at bounding box center [146, 263] width 26 height 6
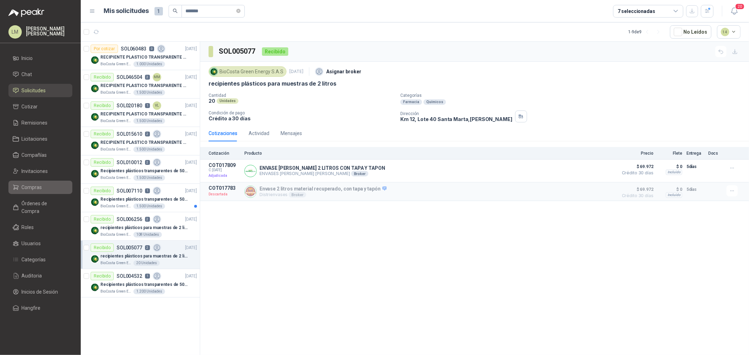
click at [33, 191] on span "Compras" at bounding box center [32, 188] width 20 height 8
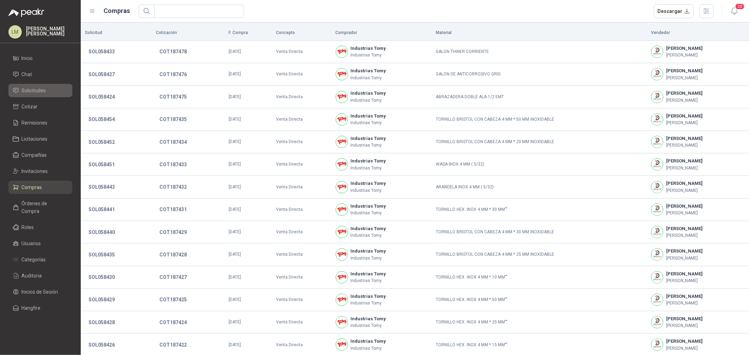
click at [44, 88] on span "Solicitudes" at bounding box center [34, 91] width 24 height 8
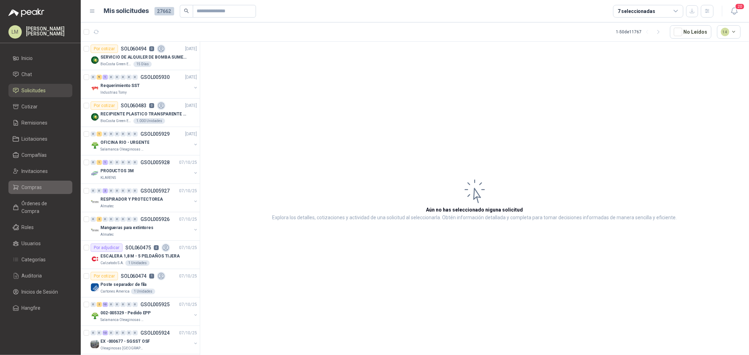
click at [36, 185] on span "Compras" at bounding box center [32, 188] width 20 height 8
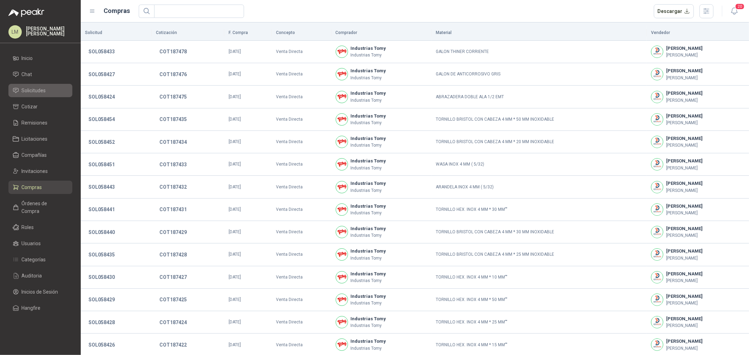
click at [38, 86] on link "Solicitudes" at bounding box center [40, 90] width 64 height 13
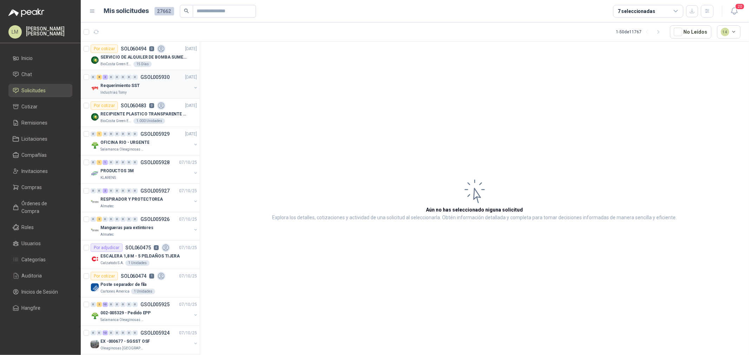
click at [193, 88] on button "button" at bounding box center [196, 88] width 6 height 6
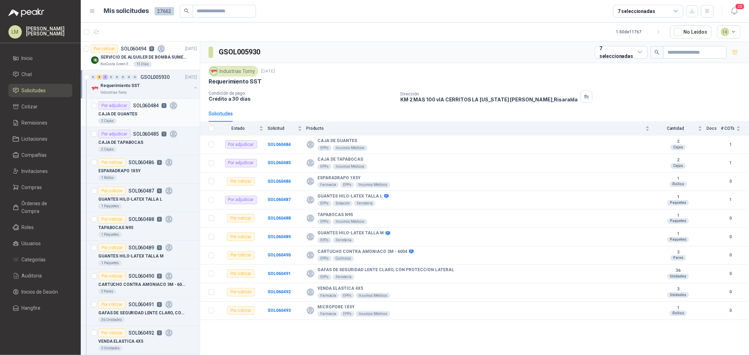
click at [152, 109] on div "Por adjudicar SOL060484 1" at bounding box center [137, 105] width 79 height 8
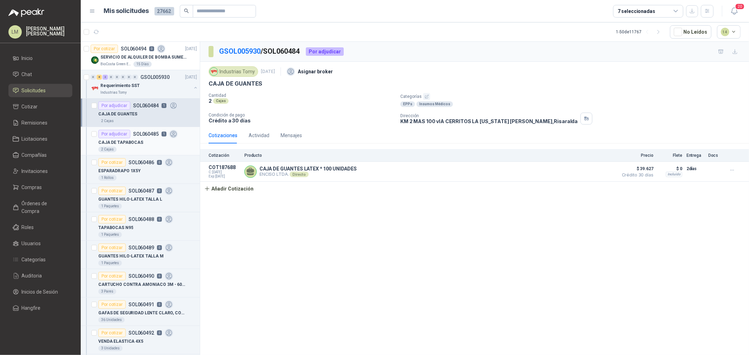
click at [144, 143] on div "CAJA DE TAPABOCAS" at bounding box center [147, 142] width 99 height 8
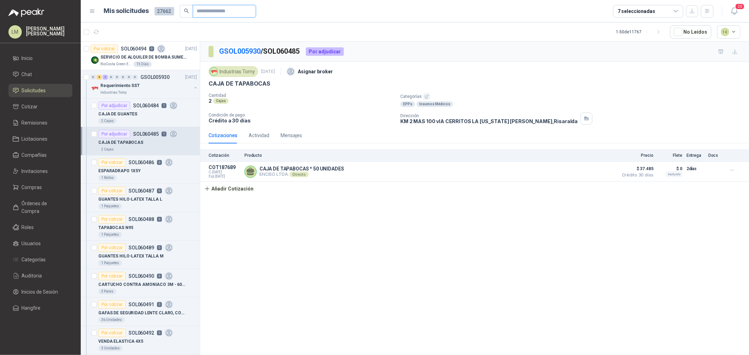
click at [202, 8] on input "text" at bounding box center [221, 11] width 49 height 12
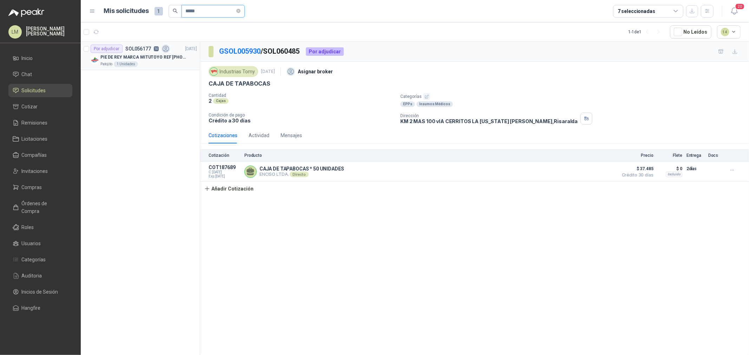
type input "*****"
click at [166, 60] on p "PIE DE REY MARCA MITUTOYO REF 500-196-30" at bounding box center [143, 57] width 87 height 7
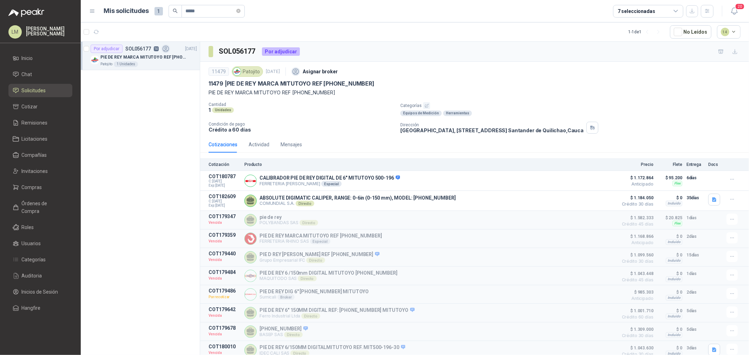
scroll to position [95, 0]
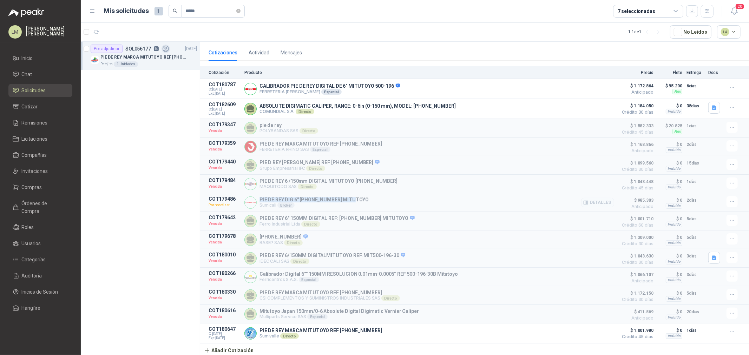
drag, startPoint x: 260, startPoint y: 198, endPoint x: 357, endPoint y: 194, distance: 97.6
click at [357, 196] on div "PIE DE REY DIG 6" 500-196-30 MITUTOYO Sumicali Broker Detalles" at bounding box center [429, 202] width 370 height 13
copy p "PIE [PERSON_NAME] DIG 6" [PHONE_NUMBER] MITUTOYO"
click at [586, 201] on button "Detalles" at bounding box center [597, 202] width 33 height 9
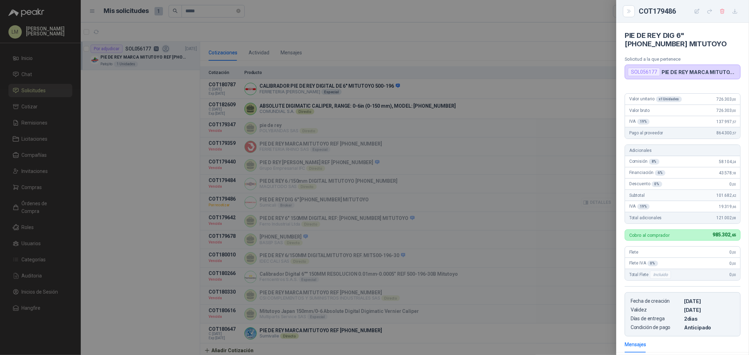
scroll to position [95, 0]
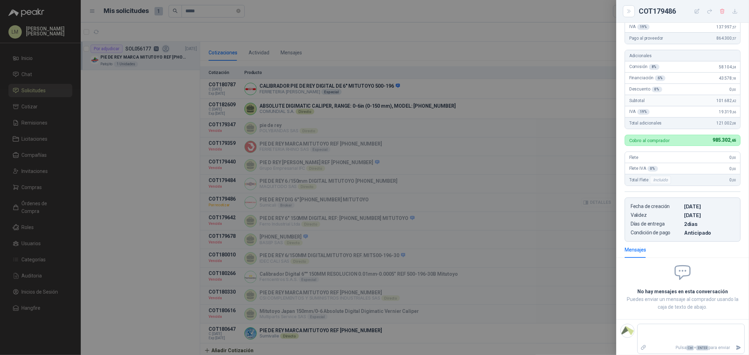
click at [586, 201] on div at bounding box center [374, 177] width 749 height 355
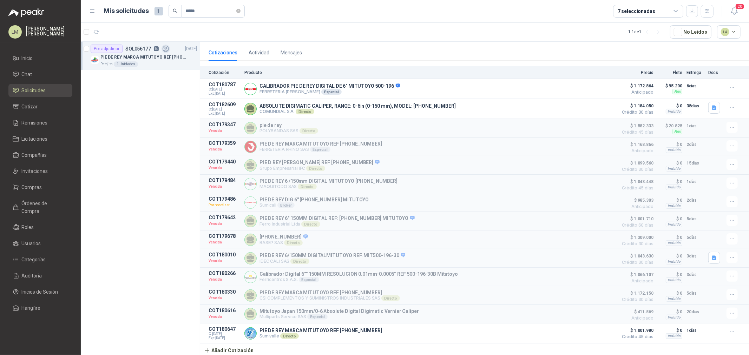
drag, startPoint x: 32, startPoint y: 187, endPoint x: 32, endPoint y: 179, distance: 8.1
click at [32, 187] on span "Compras" at bounding box center [32, 188] width 20 height 8
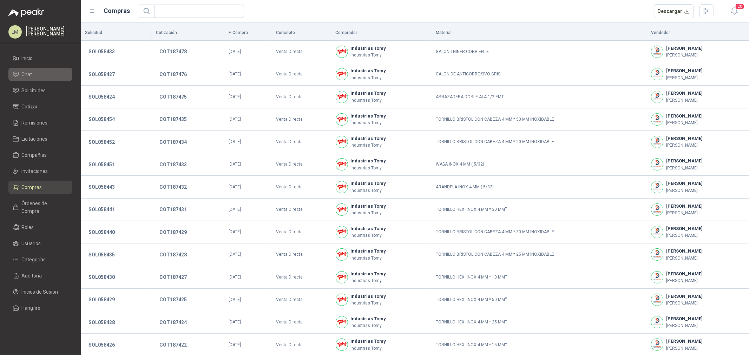
click at [32, 74] on li "Chat" at bounding box center [40, 75] width 55 height 8
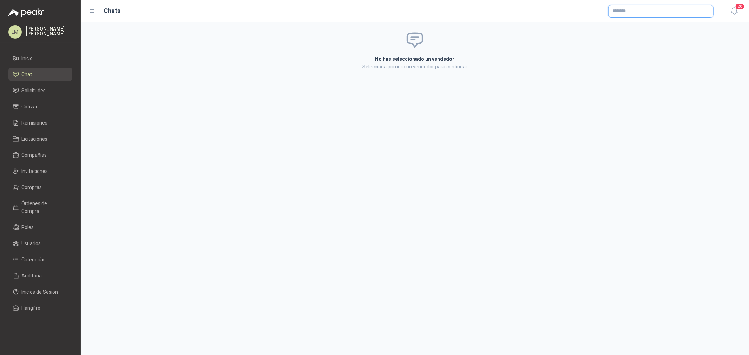
click at [599, 14] on input "text" at bounding box center [660, 11] width 105 height 12
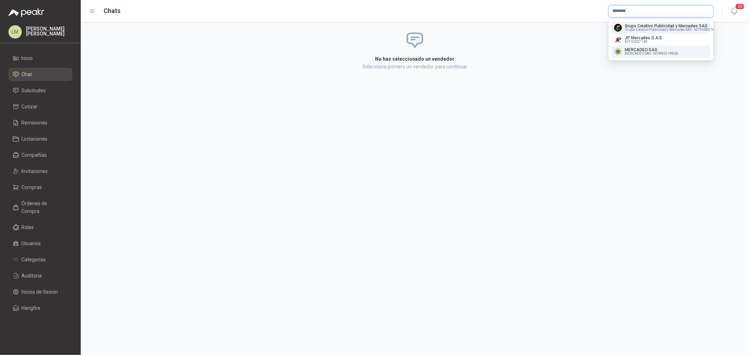
type input "********"
click at [599, 51] on p "MERCADEO SAS" at bounding box center [651, 50] width 53 height 4
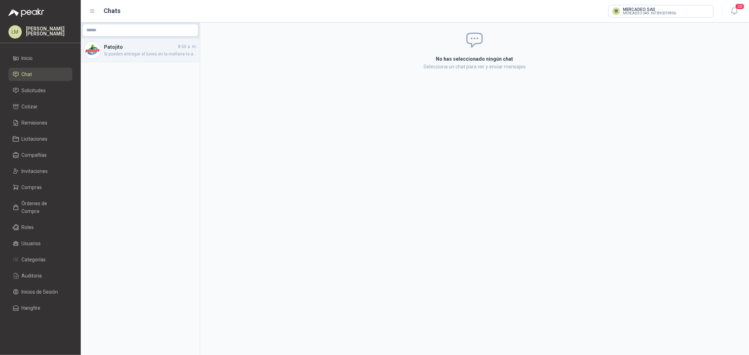
click at [122, 55] on span "Si pueden entregar el lunes en la mañana te agradezco mucho por favor, es que s…" at bounding box center [150, 54] width 93 height 7
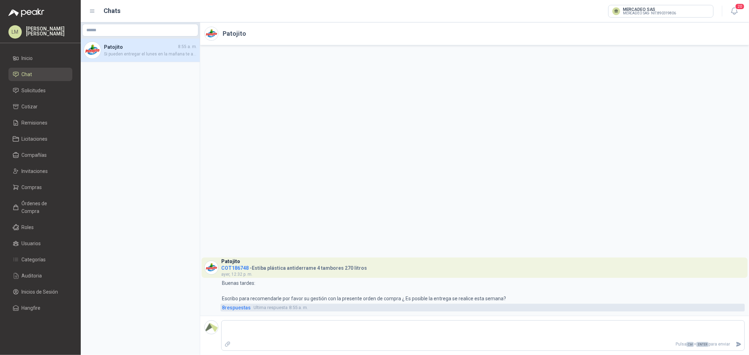
click at [230, 271] on span "8 respuesta s" at bounding box center [236, 308] width 29 height 8
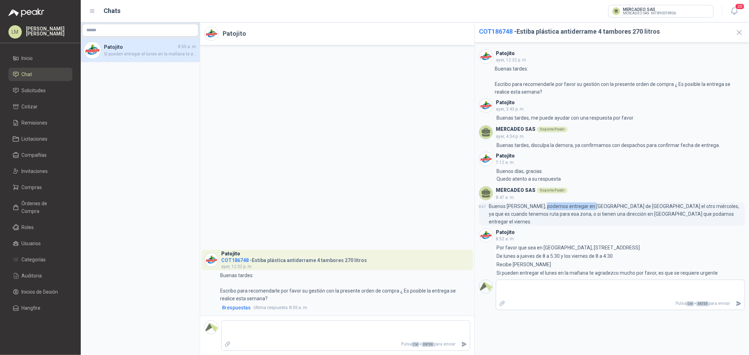
drag, startPoint x: 545, startPoint y: 206, endPoint x: 602, endPoint y: 204, distance: 57.3
click at [599, 204] on p "Buenos dias, podemos entregar en Santander de Quilichao el otro miércoles, ya q…" at bounding box center [617, 214] width 256 height 23
drag, startPoint x: 502, startPoint y: 209, endPoint x: 583, endPoint y: 208, distance: 80.7
click at [580, 208] on p "Buenos dias, podemos entregar en Santander de Quilichao el otro miércoles, ya q…" at bounding box center [617, 214] width 256 height 23
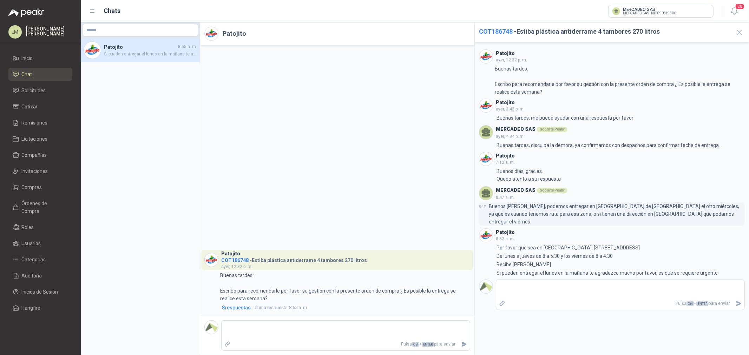
click at [584, 208] on p "Buenos dias, podemos entregar en Santander de Quilichao el otro miércoles, ya q…" at bounding box center [617, 214] width 256 height 23
drag, startPoint x: 563, startPoint y: 207, endPoint x: 658, endPoint y: 207, distance: 95.1
click at [599, 207] on p "Buenos dias, podemos entregar en Santander de Quilichao el otro miércoles, ya q…" at bounding box center [617, 214] width 256 height 23
drag, startPoint x: 509, startPoint y: 216, endPoint x: 658, endPoint y: 214, distance: 148.2
click at [599, 214] on p "Buenos dias, podemos entregar en Santander de Quilichao el otro miércoles, ya q…" at bounding box center [617, 214] width 256 height 23
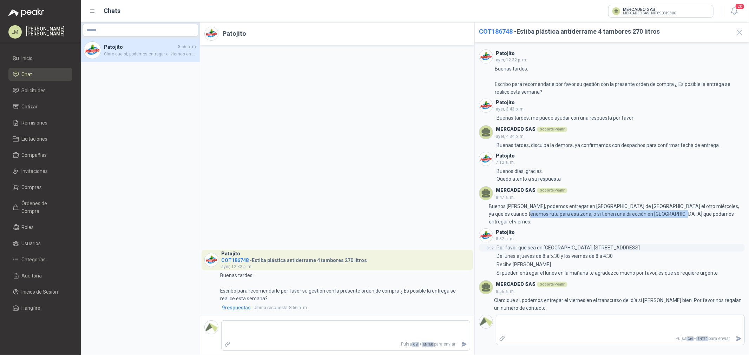
drag, startPoint x: 511, startPoint y: 242, endPoint x: 633, endPoint y: 240, distance: 121.1
click at [599, 244] on p "Por favor que sea en Cali, Calle 18 # 106-69 - Barrio Ciudad Jardín" at bounding box center [567, 248] width 143 height 8
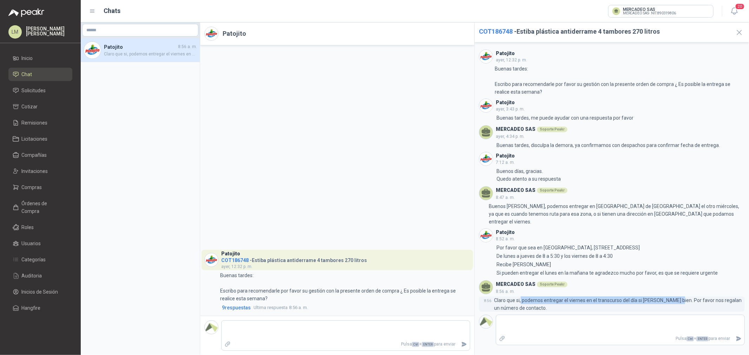
drag, startPoint x: 522, startPoint y: 294, endPoint x: 675, endPoint y: 290, distance: 153.8
click at [599, 271] on p "Claro que si, podemos entregar el viernes en el transcurso del día si les parec…" at bounding box center [619, 304] width 251 height 15
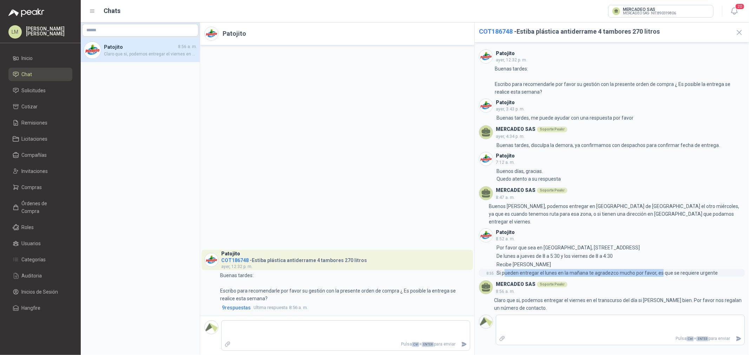
drag, startPoint x: 504, startPoint y: 266, endPoint x: 659, endPoint y: 265, distance: 155.2
click at [599, 269] on p "Si pueden entregar el lunes en la mañana te agradezco mucho por favor, es que s…" at bounding box center [606, 273] width 221 height 8
click at [555, 244] on p "Por favor que sea en Cali, Calle 18 # 106-69 - Barrio Ciudad Jardín" at bounding box center [567, 248] width 143 height 8
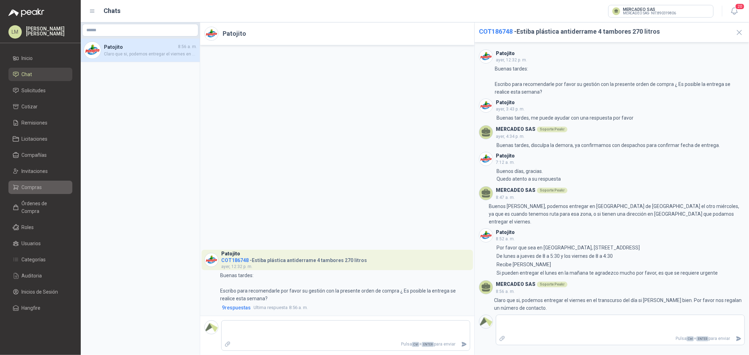
click at [27, 190] on span "Compras" at bounding box center [32, 188] width 20 height 8
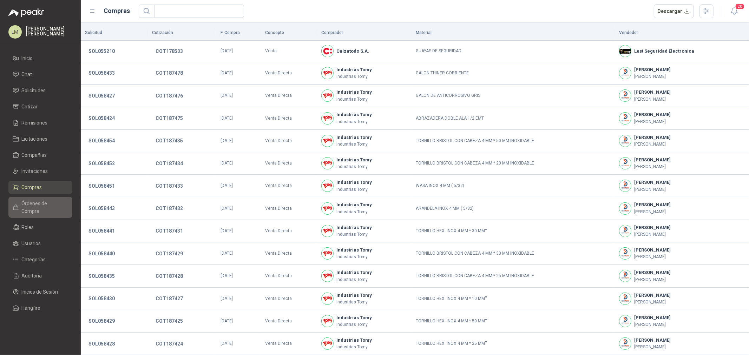
click at [34, 201] on span "Órdenes de Compra" at bounding box center [44, 207] width 44 height 15
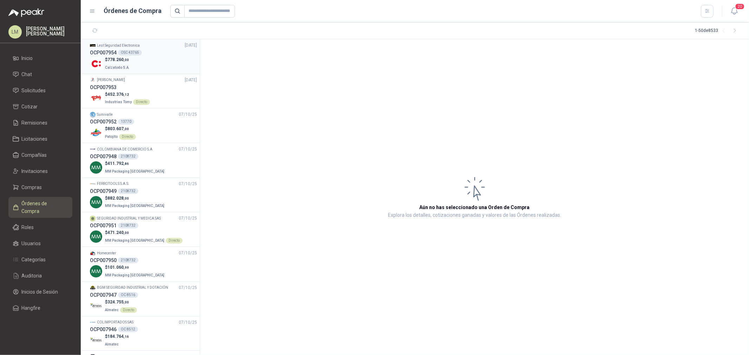
click at [118, 54] on div "OCP007954 OSC 43765" at bounding box center [143, 53] width 107 height 8
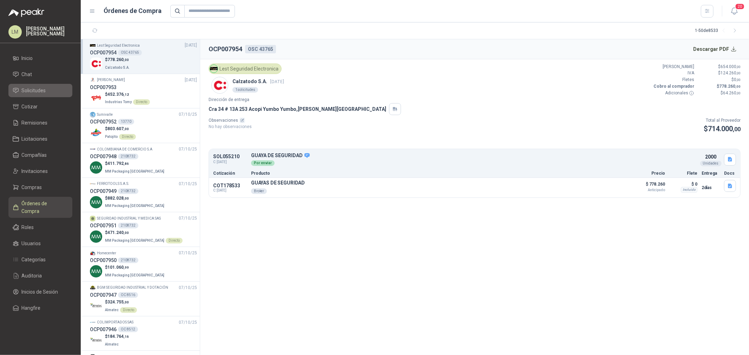
click at [37, 94] on span "Solicitudes" at bounding box center [34, 91] width 24 height 8
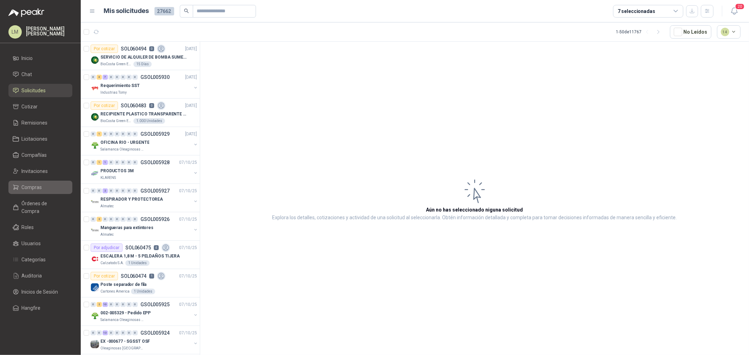
click at [26, 186] on span "Compras" at bounding box center [32, 188] width 20 height 8
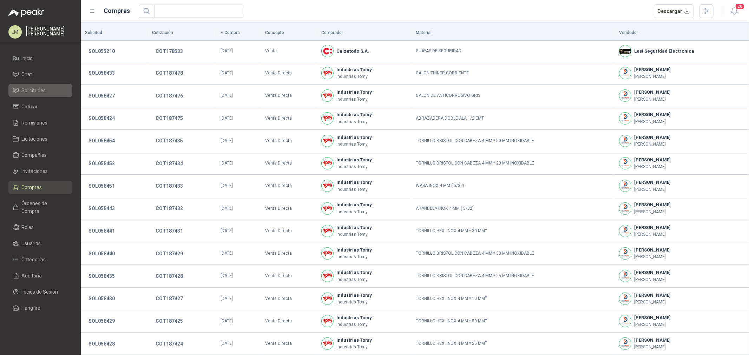
click at [45, 90] on span "Solicitudes" at bounding box center [34, 91] width 24 height 8
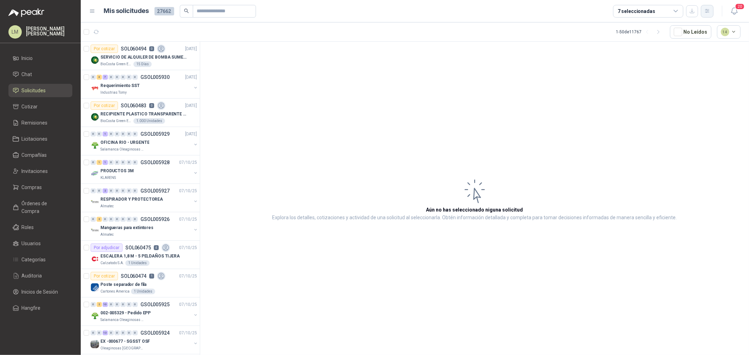
click at [599, 9] on icon "button" at bounding box center [707, 11] width 6 height 6
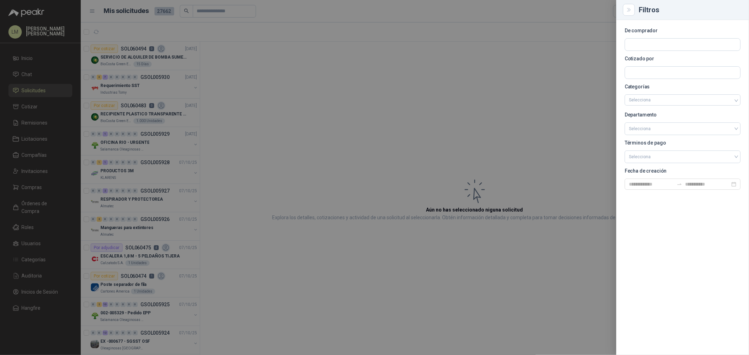
click at [514, 48] on div at bounding box center [374, 177] width 749 height 355
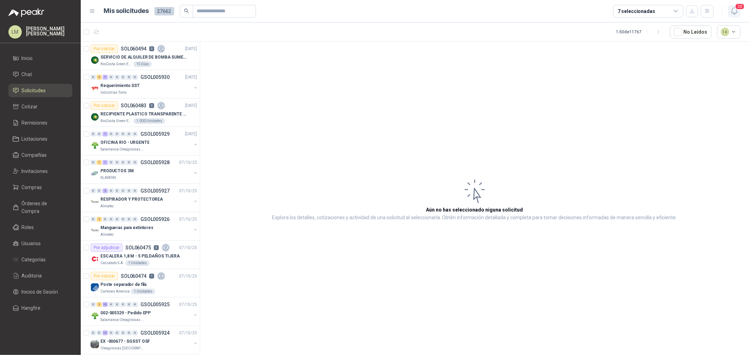
click at [599, 13] on icon "button" at bounding box center [734, 11] width 6 height 7
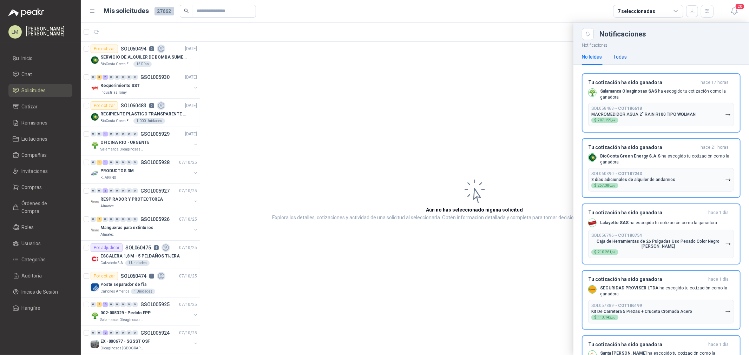
click at [599, 54] on div "Todas" at bounding box center [620, 57] width 14 height 8
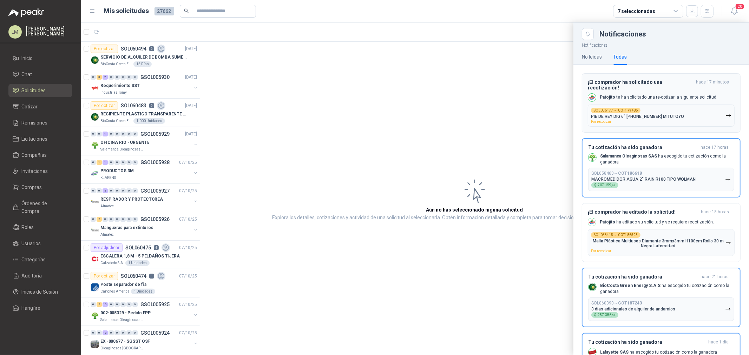
click at [599, 115] on div "SOL056177 → COT179486 PIE DE REY DIG 6" 500-196-30 MITUTOYO Por recotizar" at bounding box center [637, 116] width 93 height 16
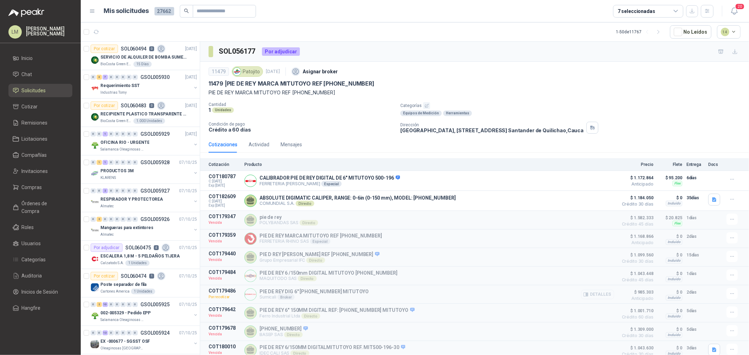
click at [592, 271] on button "Detalles" at bounding box center [597, 294] width 33 height 9
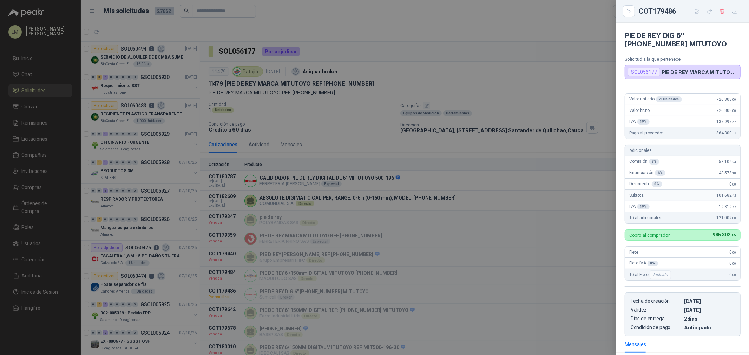
scroll to position [95, 0]
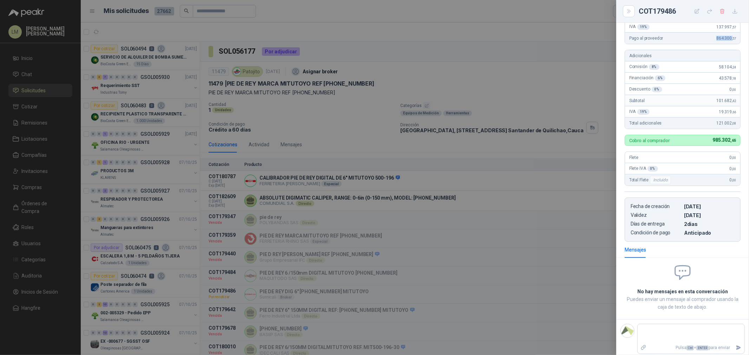
drag, startPoint x: 711, startPoint y: 37, endPoint x: 727, endPoint y: 37, distance: 16.1
click at [599, 37] on span "864.300 ,57" at bounding box center [726, 38] width 20 height 5
click at [317, 89] on div at bounding box center [374, 177] width 749 height 355
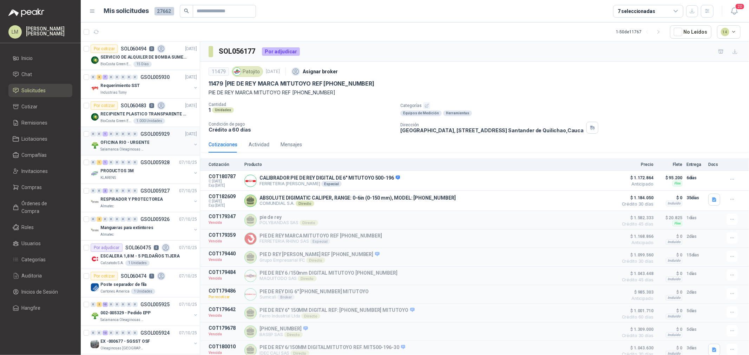
click at [193, 145] on button "button" at bounding box center [196, 145] width 6 height 6
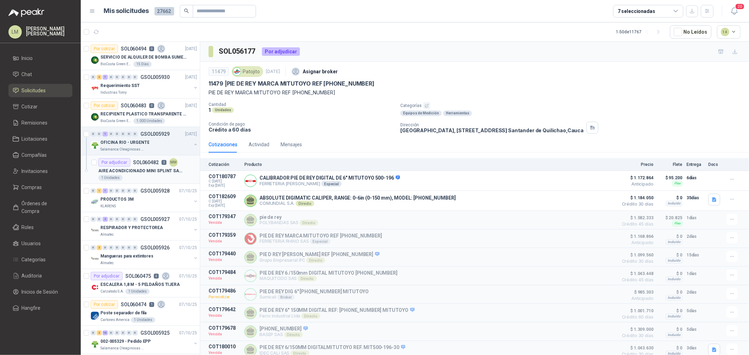
click at [134, 167] on div "AIRE ACONDICIONADO MINI SPLINT SAMSUNG" at bounding box center [147, 171] width 99 height 8
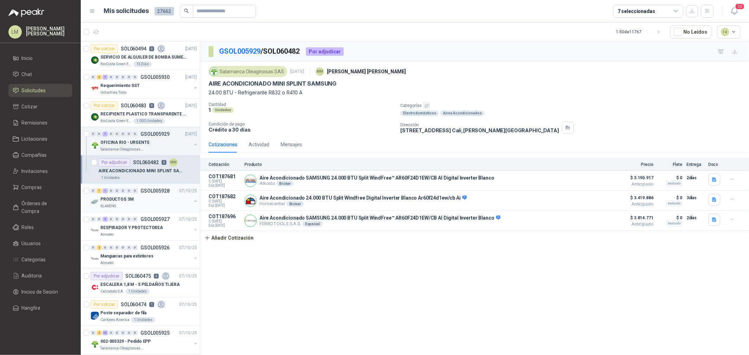
click at [193, 202] on button "button" at bounding box center [196, 202] width 6 height 6
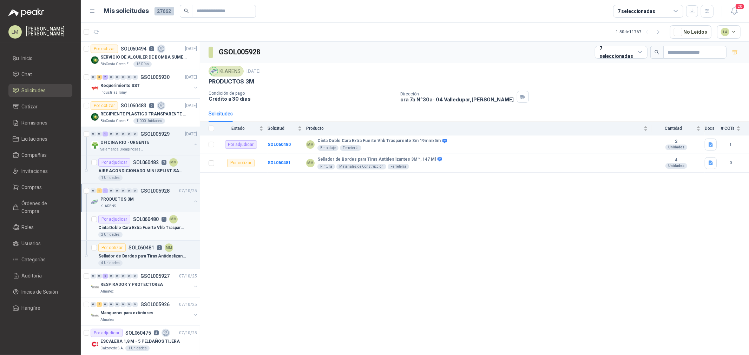
click at [147, 225] on p "Cinta Doble Cara Extra Fuerte Vhb Trasparente 3m 19mmx5m" at bounding box center [141, 228] width 87 height 7
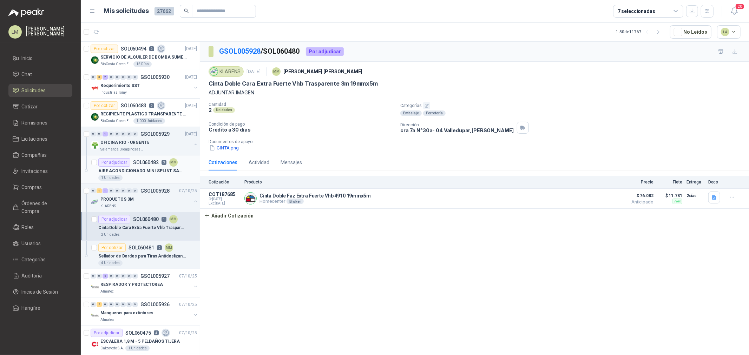
click at [125, 176] on div "1 Unidades" at bounding box center [147, 178] width 99 height 6
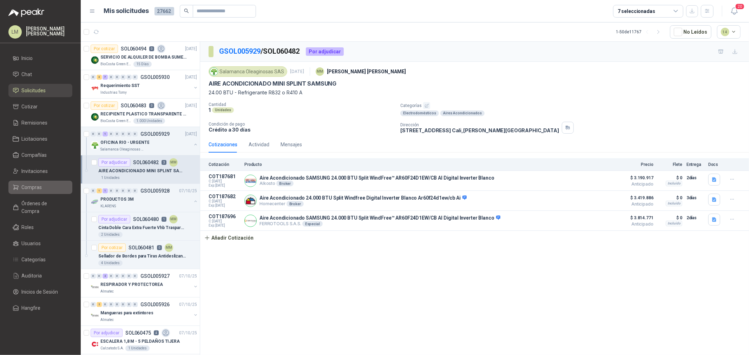
click at [25, 185] on span "Compras" at bounding box center [32, 188] width 20 height 8
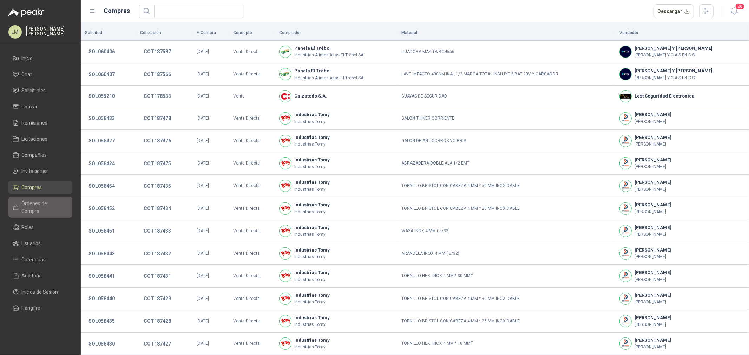
click at [37, 202] on span "Órdenes de Compra" at bounding box center [44, 207] width 44 height 15
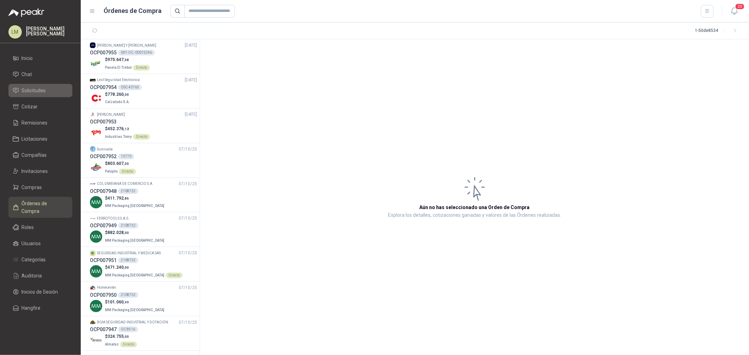
click at [39, 92] on span "Solicitudes" at bounding box center [34, 91] width 24 height 8
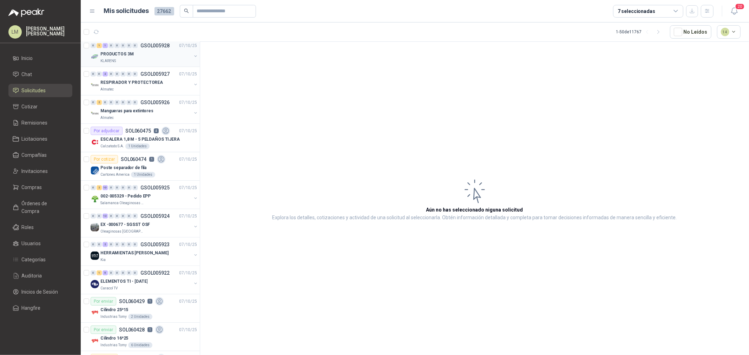
scroll to position [195, 0]
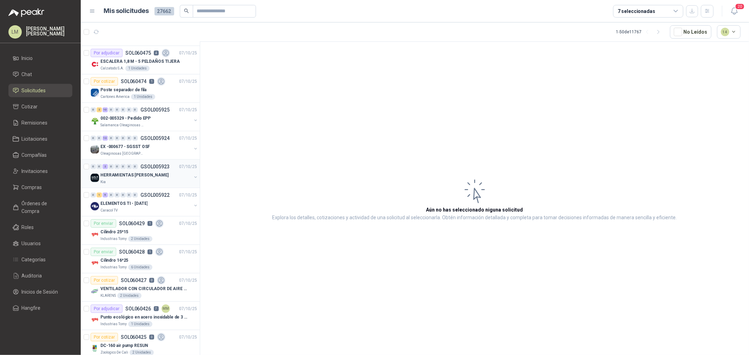
click at [129, 173] on p "HERRAMIENTAS [PERSON_NAME]" at bounding box center [134, 175] width 68 height 7
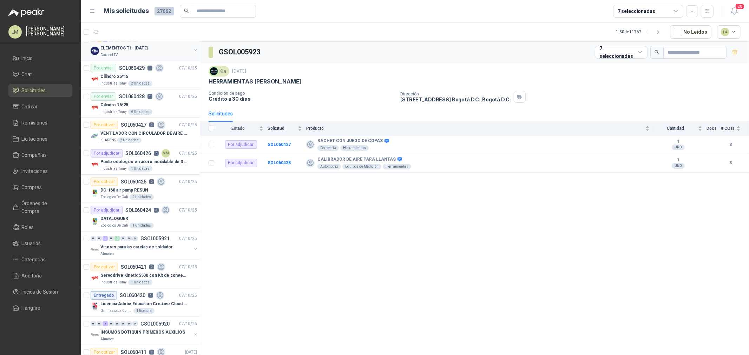
scroll to position [351, 0]
click at [33, 173] on span "Invitaciones" at bounding box center [35, 171] width 26 height 8
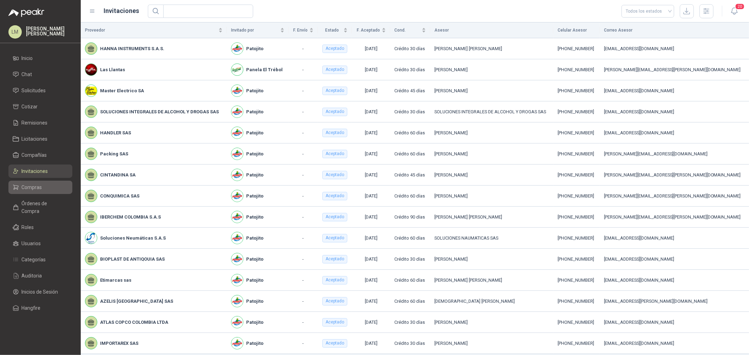
click at [33, 184] on span "Compras" at bounding box center [32, 188] width 20 height 8
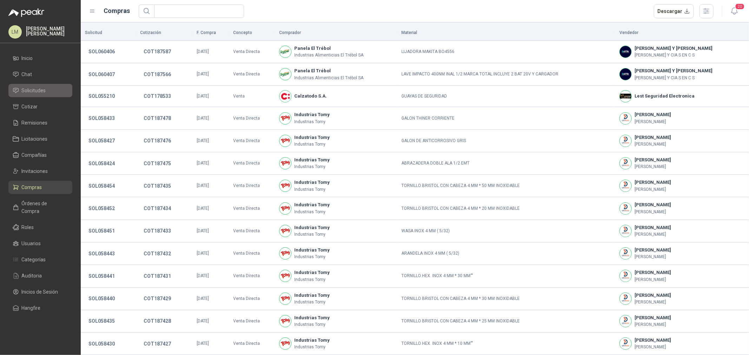
click at [37, 88] on span "Solicitudes" at bounding box center [34, 91] width 24 height 8
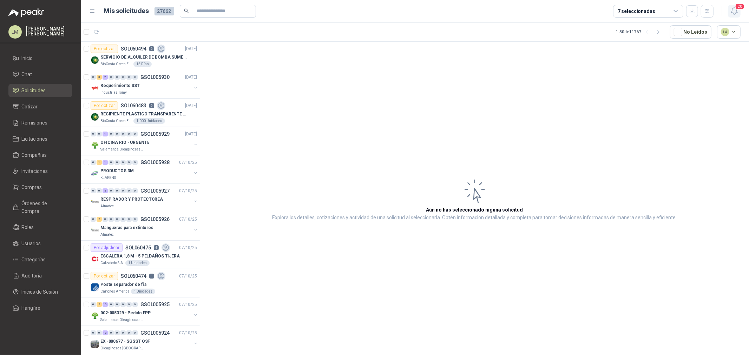
click at [599, 12] on icon "button" at bounding box center [734, 11] width 9 height 9
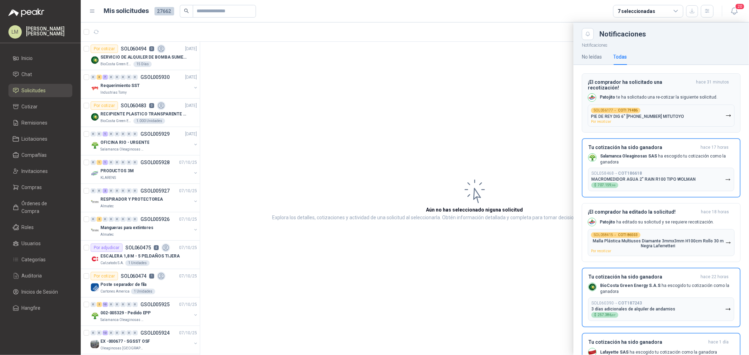
click at [599, 105] on button "SOL056177 → COT179486 PIE DE REY DIG 6" 500-196-30 MITUTOYO Por recotizar" at bounding box center [661, 116] width 147 height 22
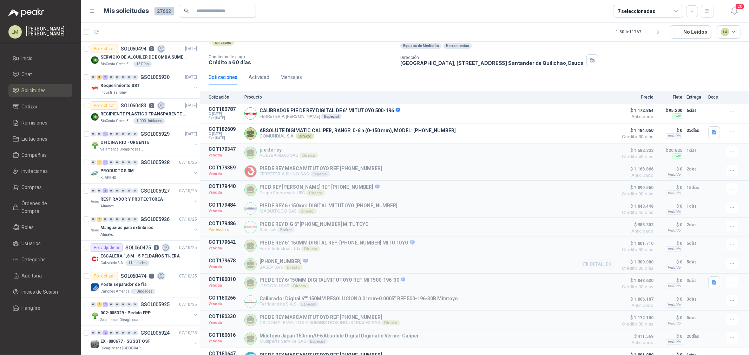
scroll to position [78, 0]
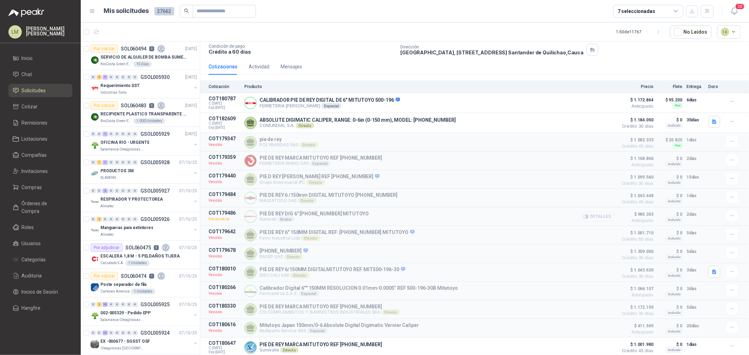
click at [599, 217] on button "Detalles" at bounding box center [597, 216] width 33 height 9
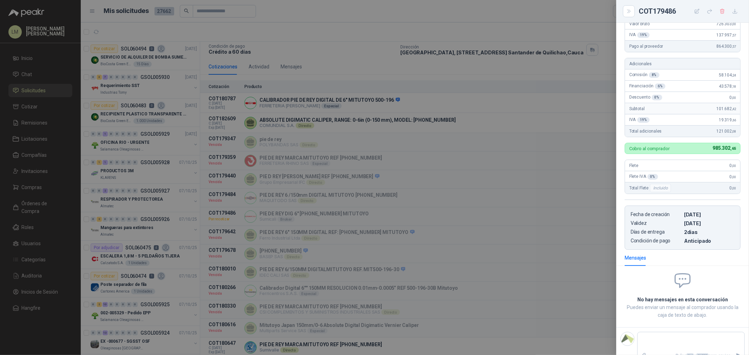
scroll to position [98, 0]
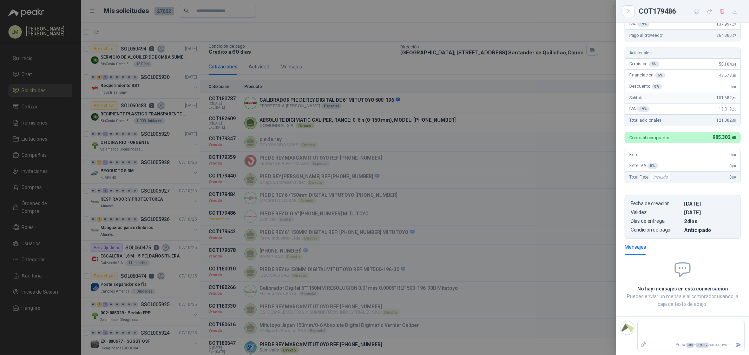
click at [533, 240] on div at bounding box center [374, 177] width 749 height 355
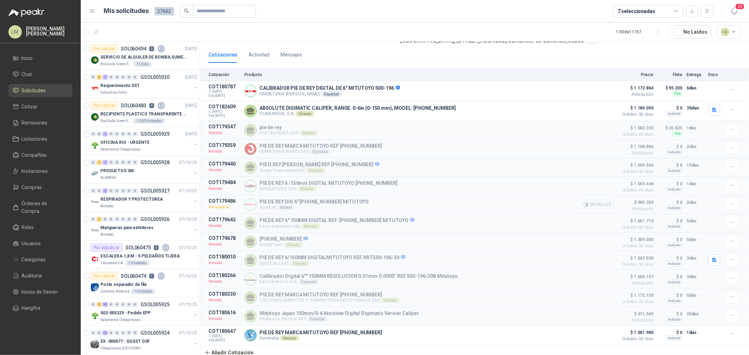
scroll to position [95, 0]
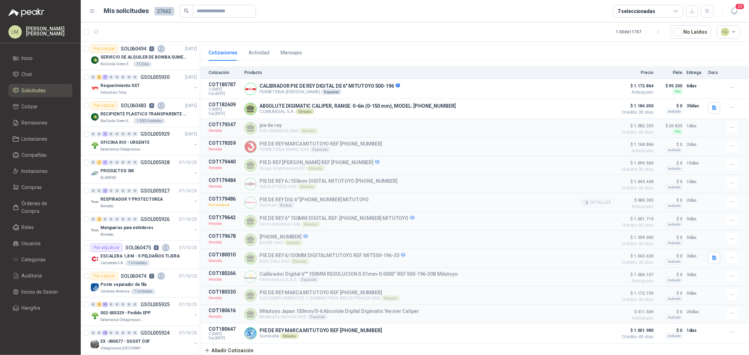
click at [599, 200] on article "COT179486 Por recotizar PIE DE REY DIG 6" 500-196-30 MITUTOYO Sumicali Broker D…" at bounding box center [474, 202] width 549 height 19
click at [599, 200] on icon "button" at bounding box center [732, 202] width 6 height 6
click at [599, 170] on button "Re-cotizar" at bounding box center [718, 171] width 56 height 11
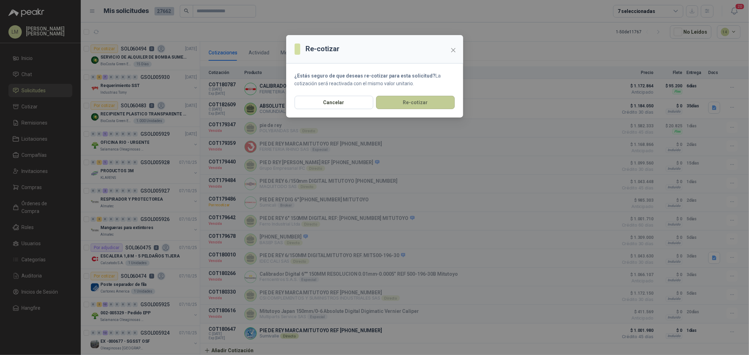
click at [406, 97] on button "Re-cotizar" at bounding box center [415, 102] width 79 height 13
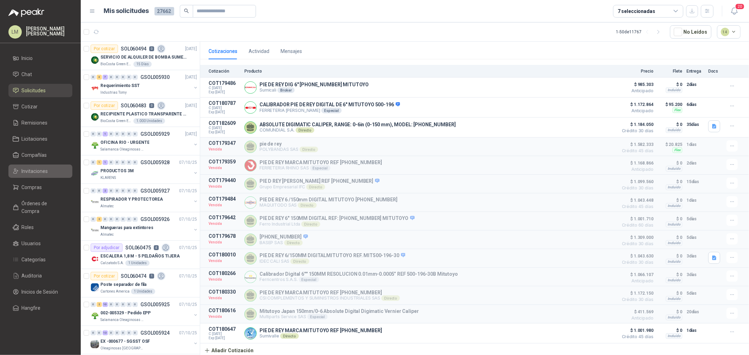
click at [32, 172] on span "Invitaciones" at bounding box center [35, 171] width 26 height 8
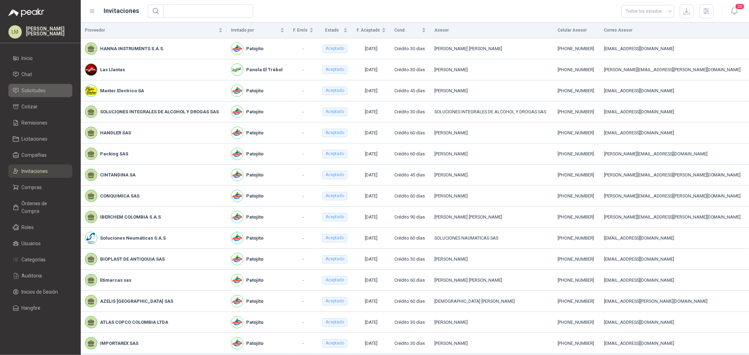
click at [37, 90] on span "Solicitudes" at bounding box center [34, 91] width 24 height 8
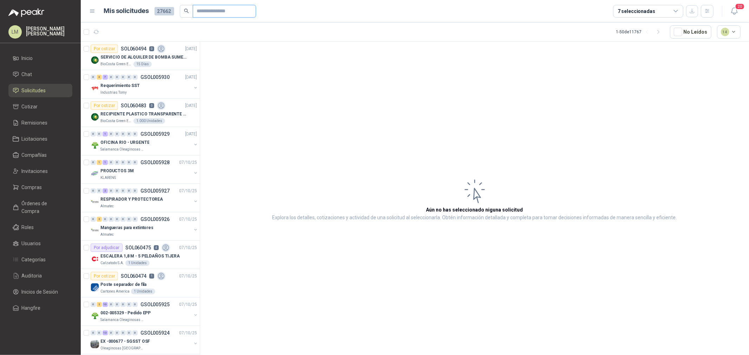
click at [215, 13] on input "text" at bounding box center [221, 11] width 49 height 12
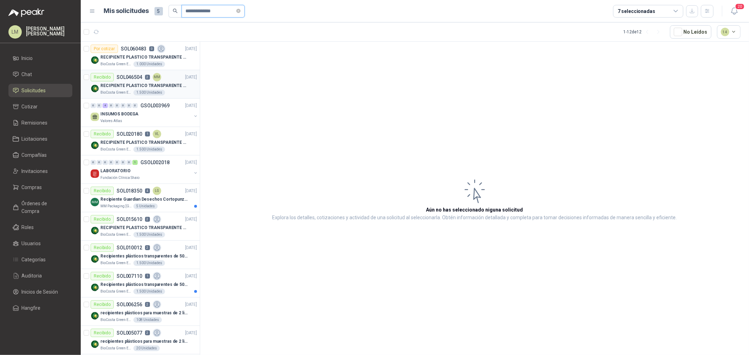
type input "**********"
click at [132, 76] on p "SOL046504" at bounding box center [130, 77] width 26 height 5
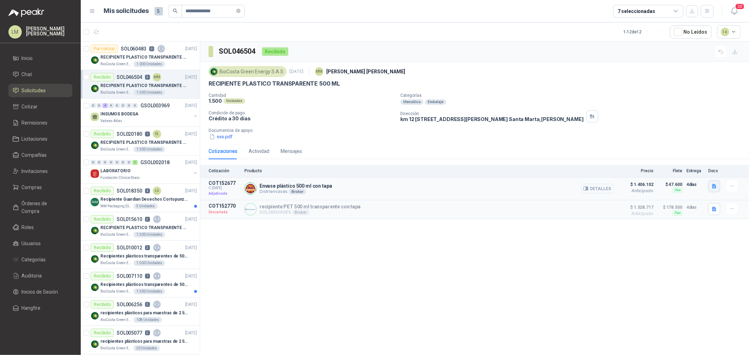
click at [599, 190] on button "button" at bounding box center [714, 186] width 12 height 12
click at [599, 167] on button "image.png" at bounding box center [700, 170] width 31 height 7
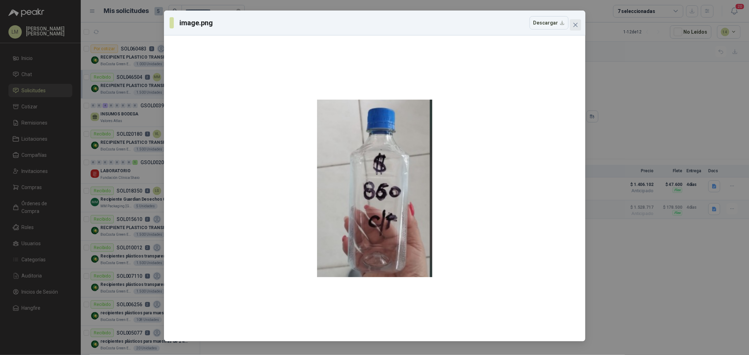
click at [573, 25] on icon "close" at bounding box center [576, 25] width 6 height 6
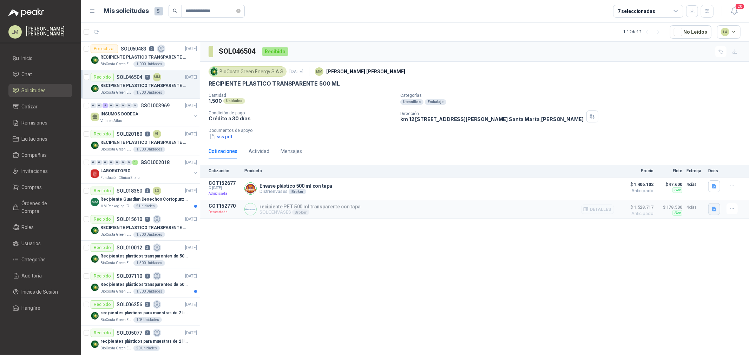
click at [599, 211] on icon "button" at bounding box center [714, 209] width 6 height 6
click at [599, 190] on div "image.png" at bounding box center [700, 194] width 40 height 16
click at [599, 192] on button "image.png" at bounding box center [700, 194] width 31 height 7
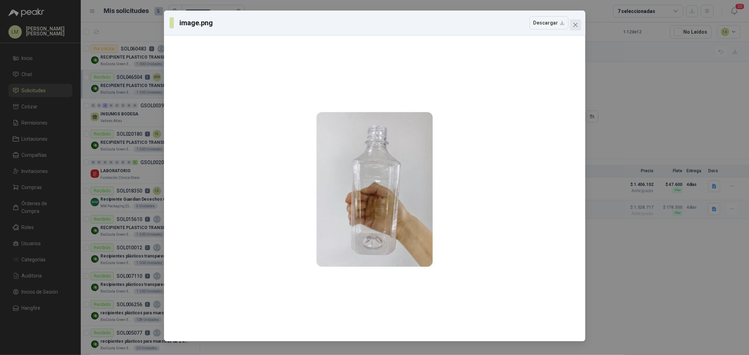
click at [577, 27] on icon "close" at bounding box center [576, 25] width 6 height 6
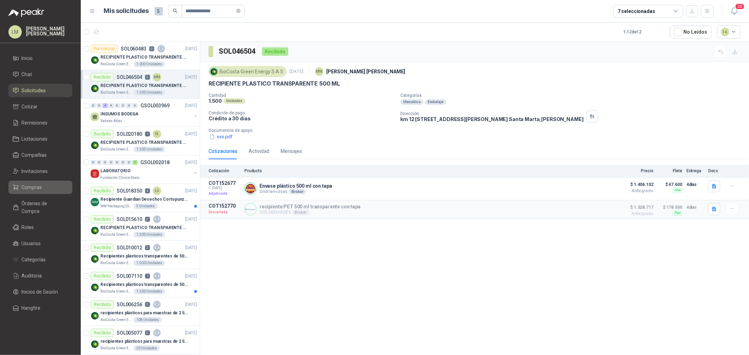
click at [31, 185] on span "Compras" at bounding box center [32, 188] width 20 height 8
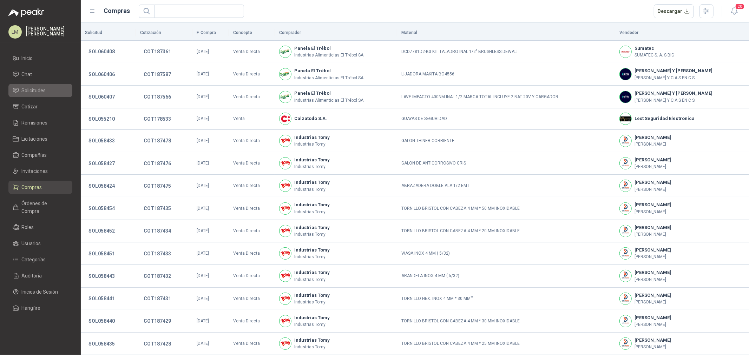
click at [31, 90] on span "Solicitudes" at bounding box center [34, 91] width 24 height 8
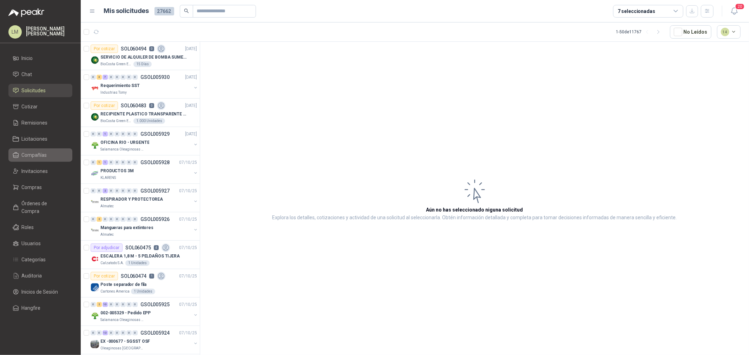
click at [32, 154] on span "Compañías" at bounding box center [34, 155] width 25 height 8
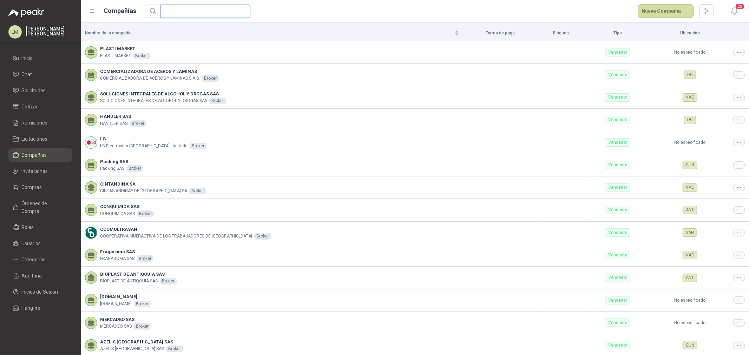
click at [192, 11] on input "text" at bounding box center [203, 11] width 76 height 13
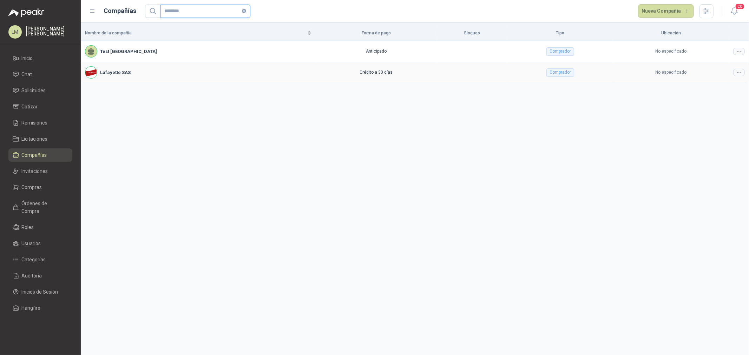
type input "********"
click at [599, 73] on icon at bounding box center [738, 72] width 5 height 5
click at [599, 79] on li "Editar compañía" at bounding box center [721, 84] width 45 height 11
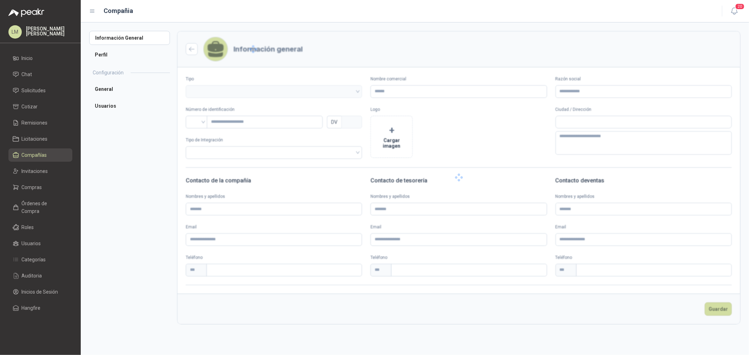
type input "**********"
type input "*********"
type input "*"
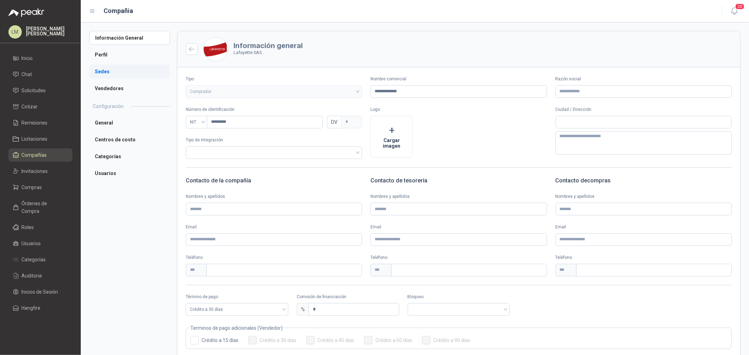
click at [112, 74] on li "Sedes" at bounding box center [129, 72] width 81 height 14
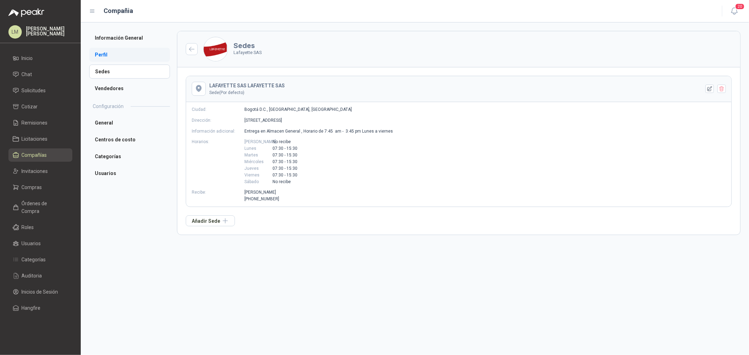
click at [114, 48] on li "Perfil" at bounding box center [129, 55] width 81 height 14
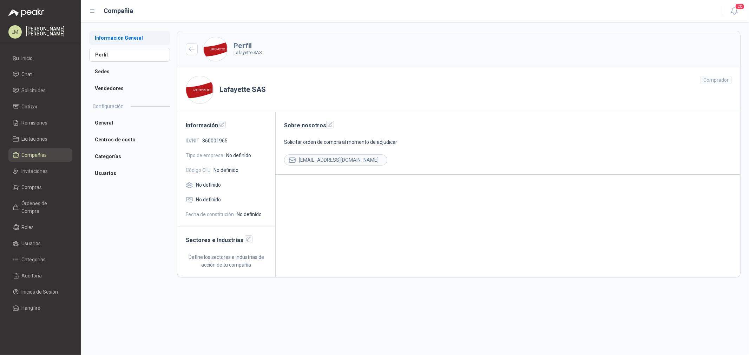
click at [115, 38] on li "Información General" at bounding box center [129, 38] width 81 height 14
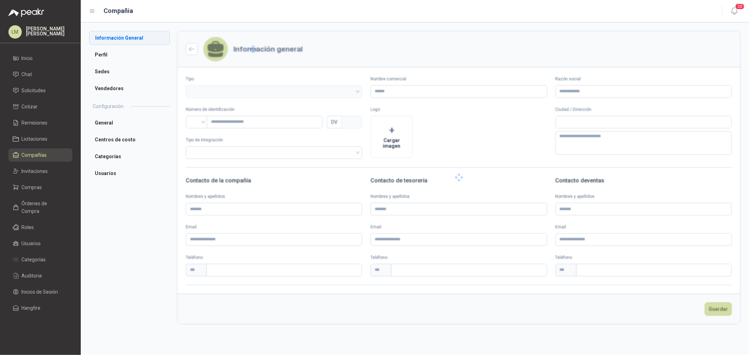
type input "**********"
type input "*********"
type input "*"
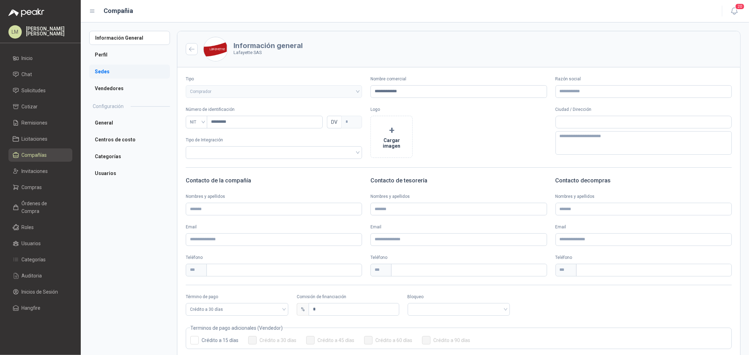
click at [100, 71] on li "Sedes" at bounding box center [129, 72] width 81 height 14
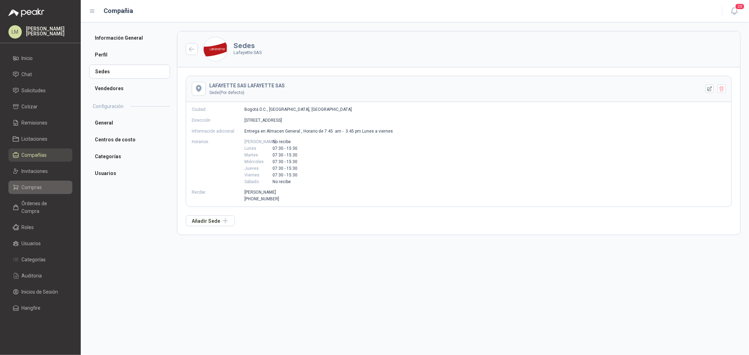
click at [34, 190] on span "Compras" at bounding box center [32, 188] width 20 height 8
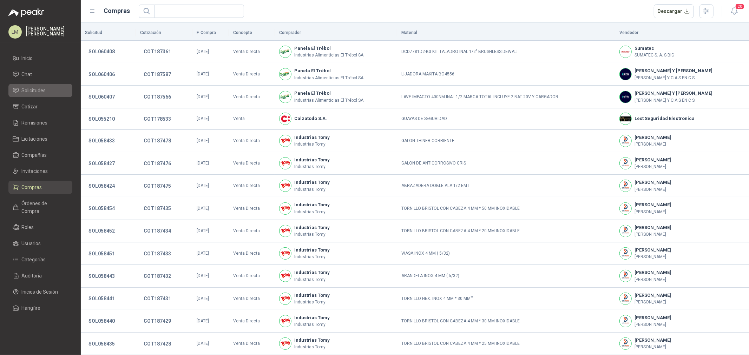
click at [33, 91] on span "Solicitudes" at bounding box center [34, 91] width 24 height 8
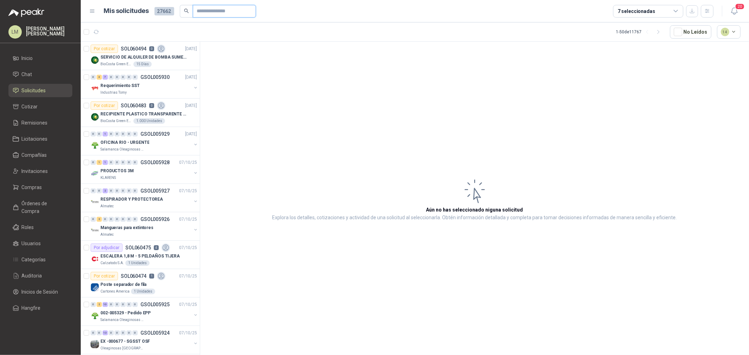
click at [204, 10] on input "text" at bounding box center [221, 11] width 49 height 12
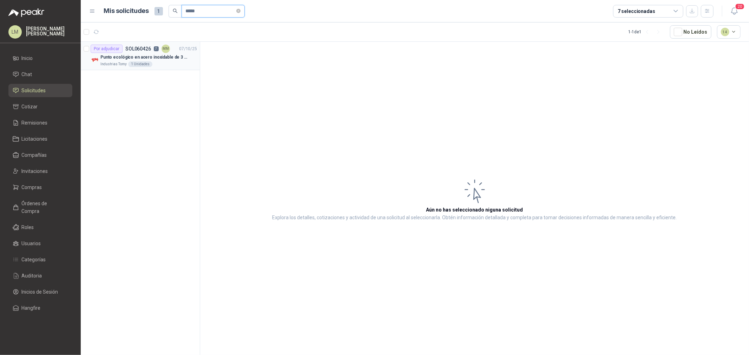
type input "*****"
click at [117, 52] on div "Por adjudicar" at bounding box center [107, 49] width 32 height 8
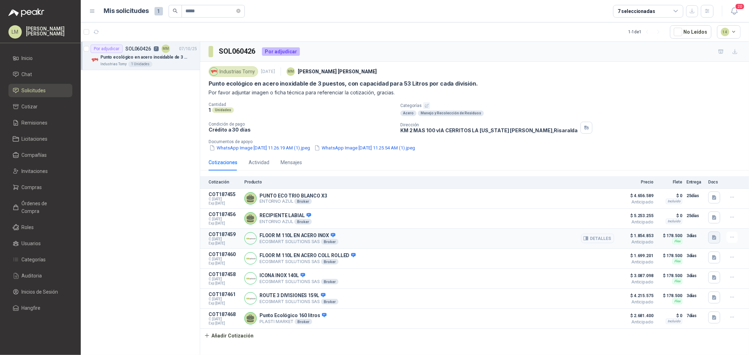
click at [599, 237] on icon "button" at bounding box center [714, 237] width 4 height 5
click at [599, 220] on button "image.png" at bounding box center [700, 222] width 31 height 7
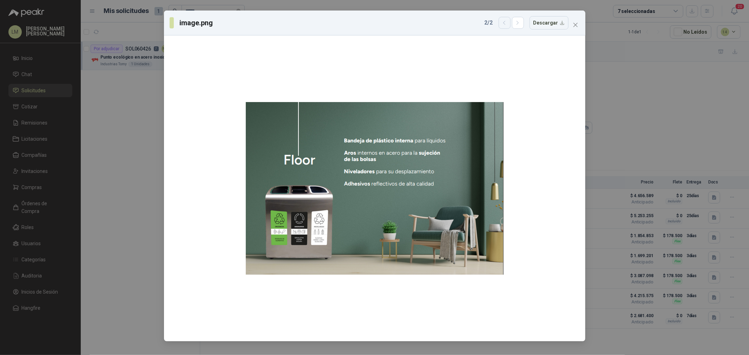
click at [507, 20] on icon "button" at bounding box center [504, 23] width 6 height 6
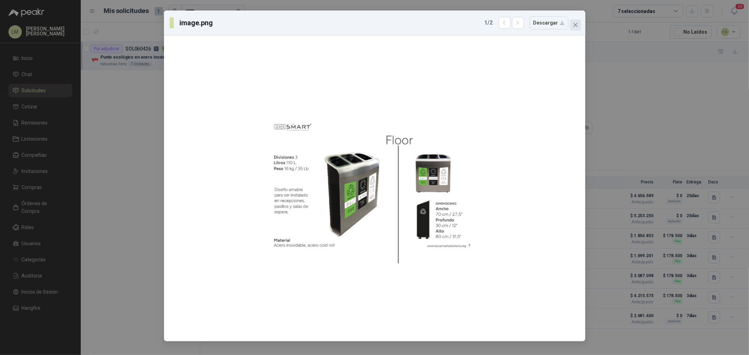
click at [574, 22] on icon "close" at bounding box center [576, 25] width 6 height 6
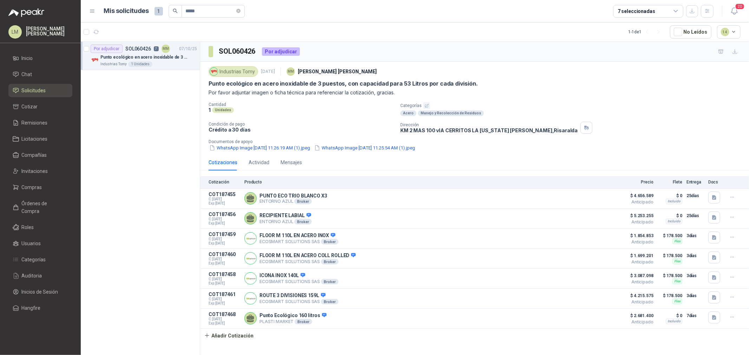
click at [298, 124] on p "Condición de pago" at bounding box center [302, 124] width 186 height 5
click at [240, 9] on icon "close-circle" at bounding box center [238, 11] width 4 height 4
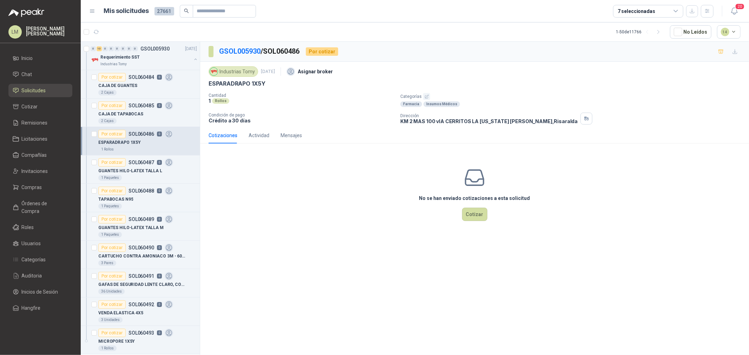
click at [423, 99] on button "button" at bounding box center [426, 96] width 7 height 7
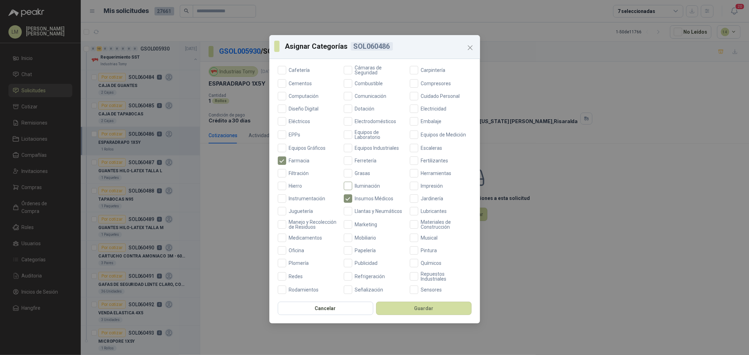
scroll to position [117, 0]
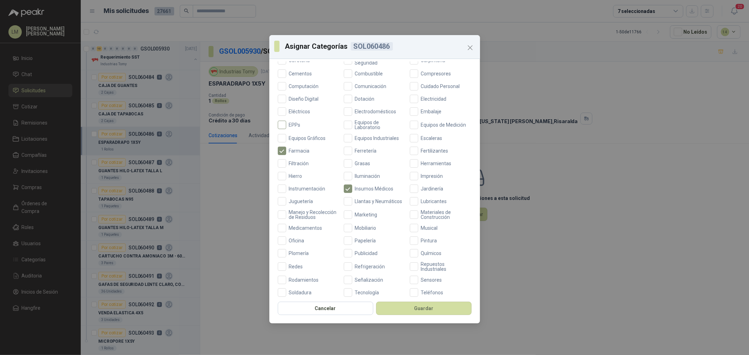
click at [290, 123] on span "EPPs" at bounding box center [294, 125] width 17 height 5
click at [423, 306] on button "Guardar" at bounding box center [423, 308] width 95 height 13
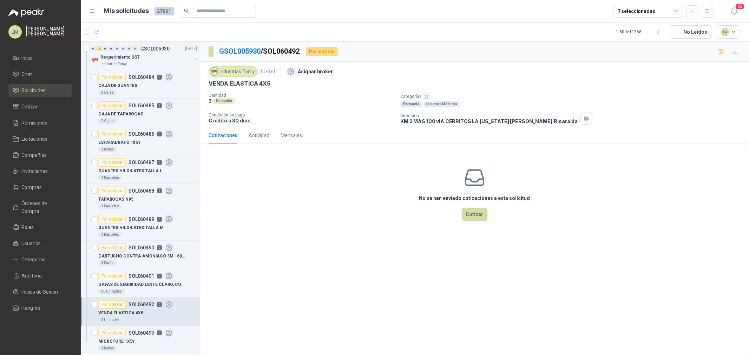
click at [428, 96] on icon "button" at bounding box center [426, 96] width 5 height 5
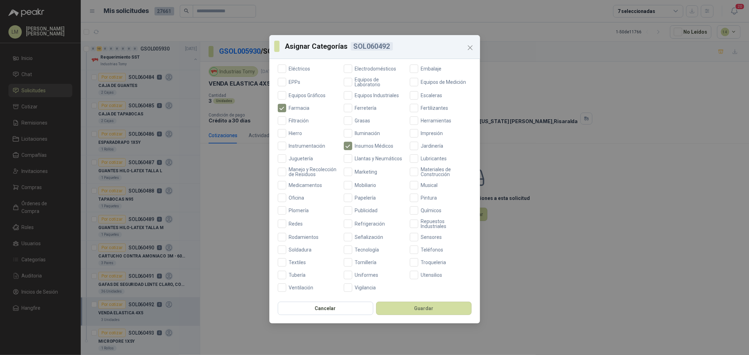
scroll to position [88, 0]
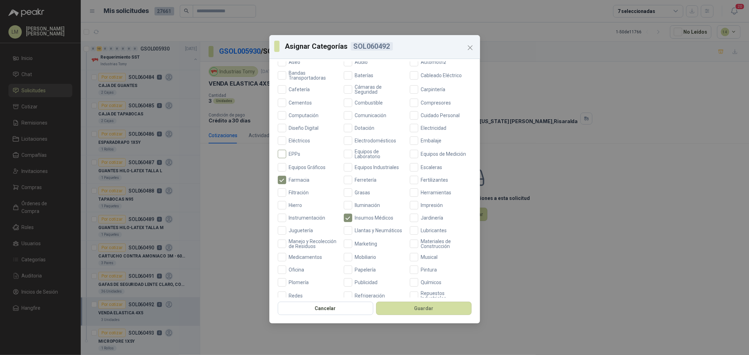
click at [294, 152] on span "EPPs" at bounding box center [294, 154] width 17 height 5
click at [428, 310] on button "Guardar" at bounding box center [423, 308] width 95 height 13
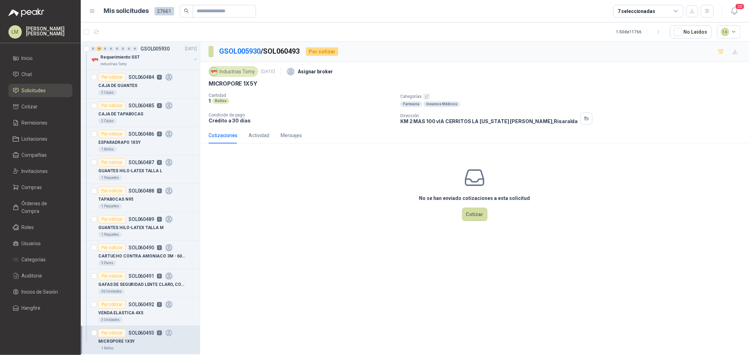
click at [424, 100] on button "button" at bounding box center [426, 96] width 7 height 7
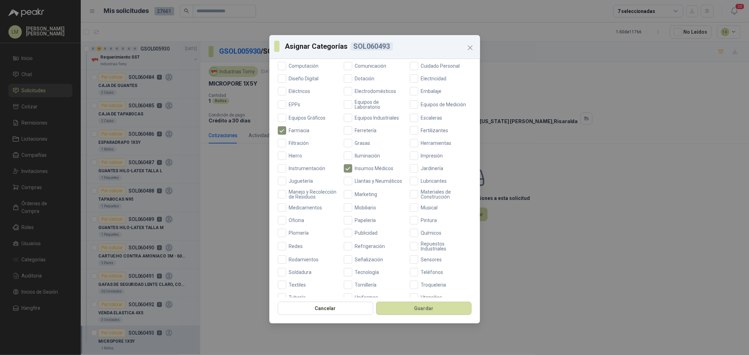
scroll to position [127, 0]
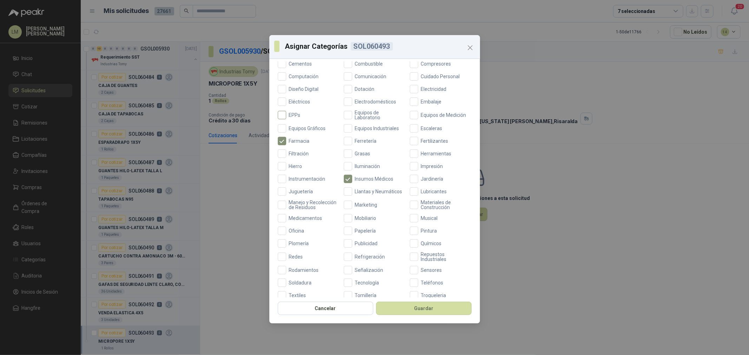
click at [293, 116] on span "EPPs" at bounding box center [294, 115] width 17 height 5
click at [429, 308] on button "Guardar" at bounding box center [423, 308] width 95 height 13
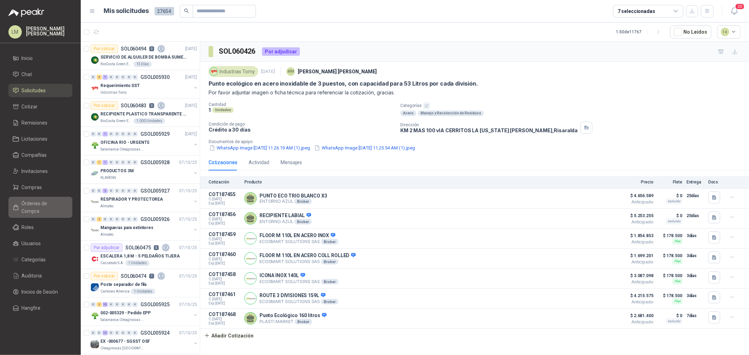
click at [32, 200] on span "Órdenes de Compra" at bounding box center [44, 207] width 44 height 15
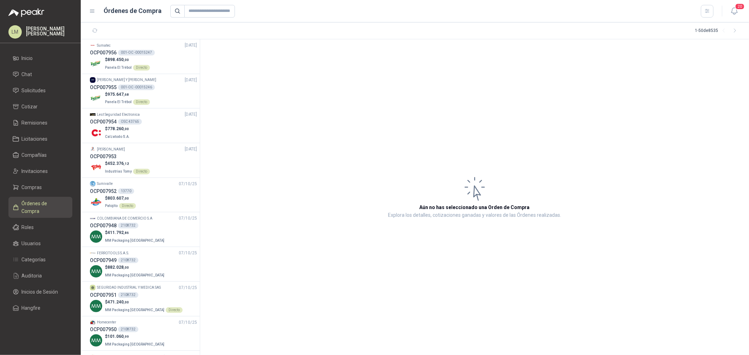
click at [713, 13] on div "20" at bounding box center [726, 11] width 27 height 11
click at [708, 12] on icon "button" at bounding box center [707, 11] width 6 height 6
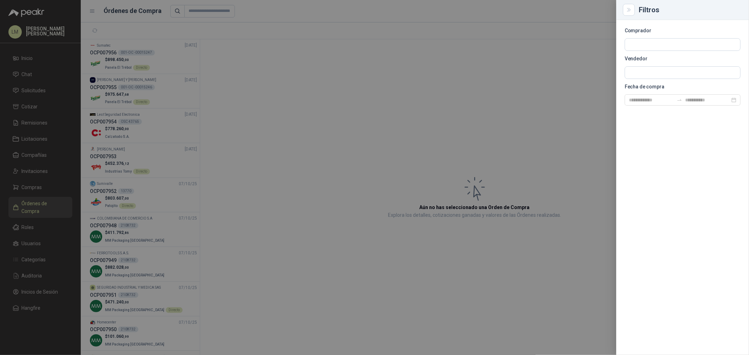
click at [675, 34] on section "Comprador Vendedor Fecha de compra" at bounding box center [683, 66] width 116 height 77
click at [666, 38] on section "Comprador Vendedor Fecha de compra" at bounding box center [683, 66] width 116 height 77
click at [665, 44] on body "LM [PERSON_NAME] Inicio Chat Solicitudes Cotizar Remisiones Licitaciones Compañ…" at bounding box center [374, 177] width 749 height 355
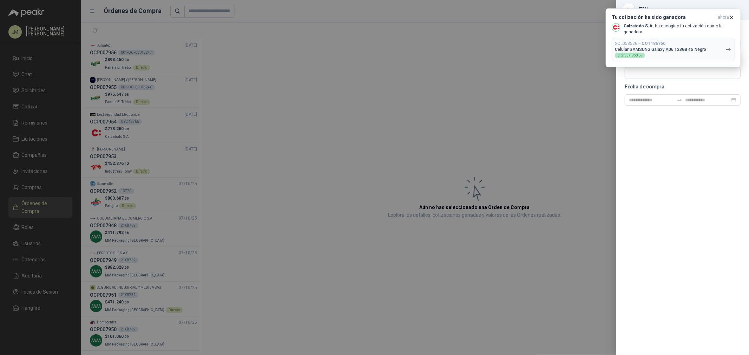
type input "****"
click at [731, 17] on icon "button" at bounding box center [731, 17] width 3 height 3
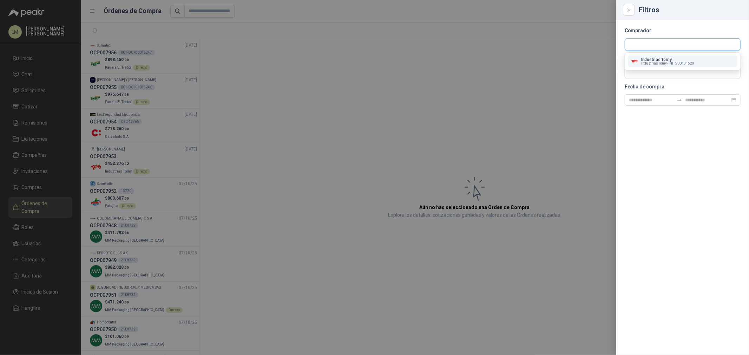
click at [650, 44] on input "text" at bounding box center [682, 45] width 115 height 12
type input "****"
click at [651, 66] on button "Industrias Tomy Industrias Tomy - NIT : 900131529" at bounding box center [683, 61] width 110 height 12
click at [646, 76] on input "text" at bounding box center [682, 73] width 115 height 12
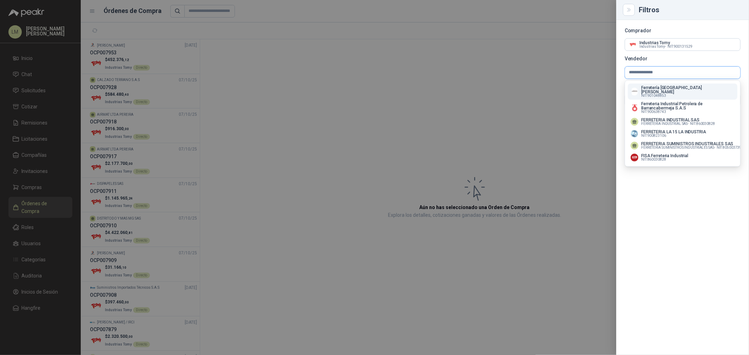
type input "**********"
click at [664, 94] on span "NIT : 901048853" at bounding box center [653, 96] width 25 height 4
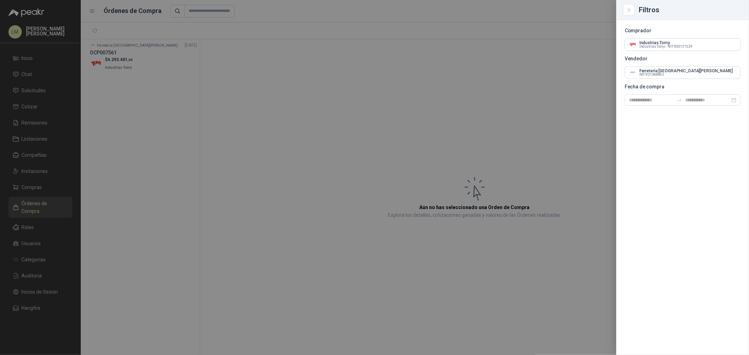
click at [466, 93] on div at bounding box center [374, 177] width 749 height 355
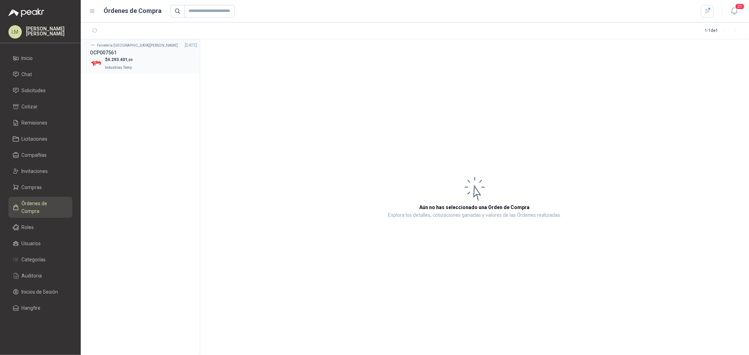
click at [105, 61] on p "$ 4.293.401 ,00" at bounding box center [119, 60] width 28 height 7
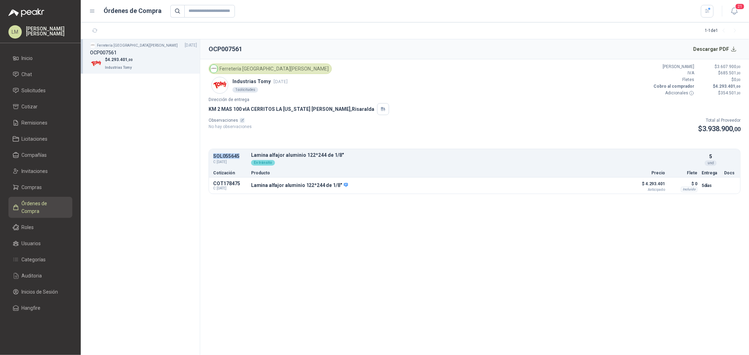
drag, startPoint x: 212, startPoint y: 156, endPoint x: 239, endPoint y: 154, distance: 26.4
click at [239, 154] on div "SOL055645 C: [DATE] Lamina alfajor aluminio 122*244 de 1/8"  Detalles En tráns…" at bounding box center [474, 160] width 531 height 18
copy p "SOL055645"
click at [39, 91] on span "Solicitudes" at bounding box center [34, 91] width 24 height 8
